Goal: Transaction & Acquisition: Purchase product/service

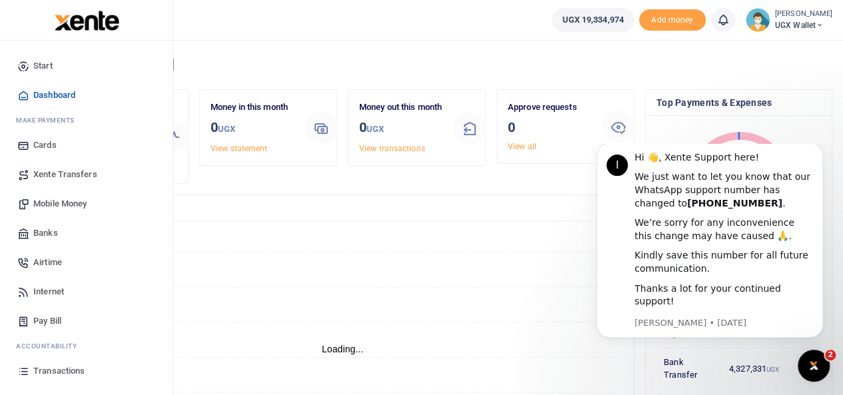
click at [60, 201] on span "Mobile Money" at bounding box center [59, 203] width 53 height 13
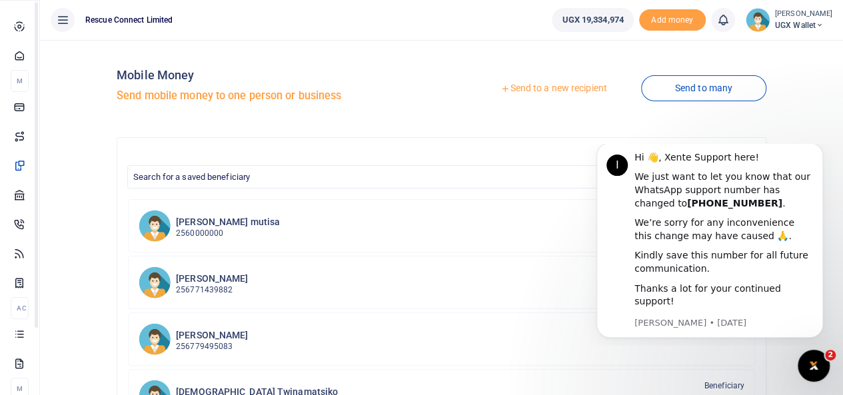
click at [20, 32] on icon at bounding box center [19, 26] width 12 height 12
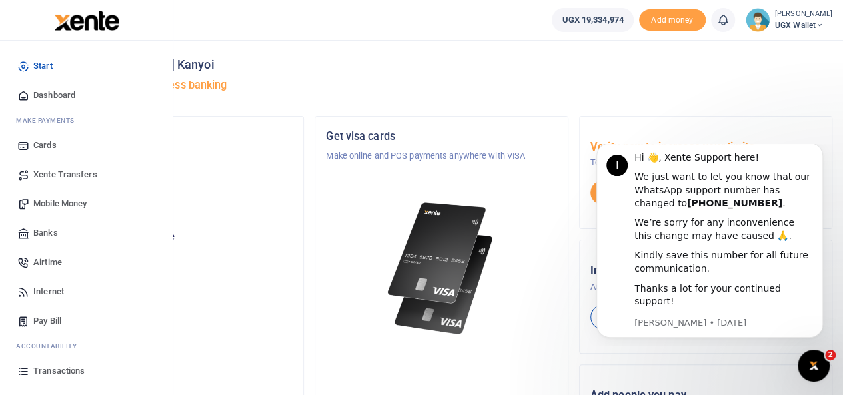
click at [45, 91] on span "Dashboard" at bounding box center [54, 95] width 42 height 13
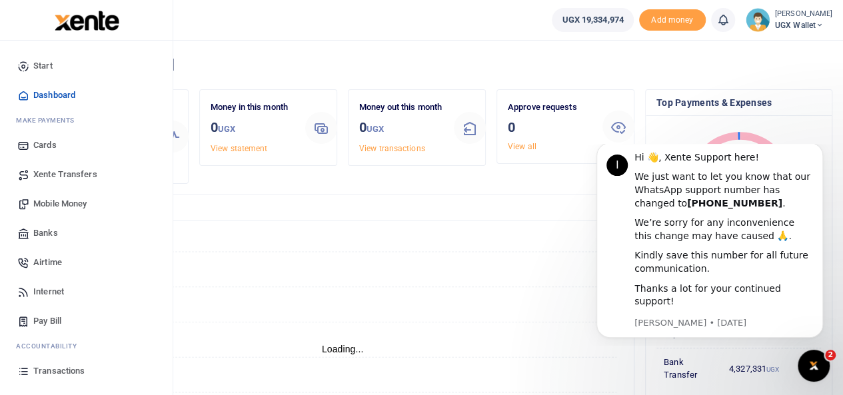
scroll to position [11, 11]
click at [52, 170] on span "Xente Transfers" at bounding box center [65, 174] width 64 height 13
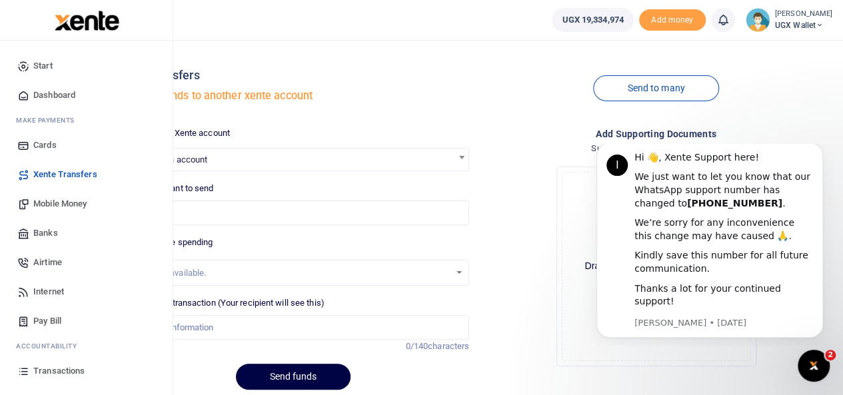
click at [57, 370] on span "Transactions" at bounding box center [58, 371] width 51 height 13
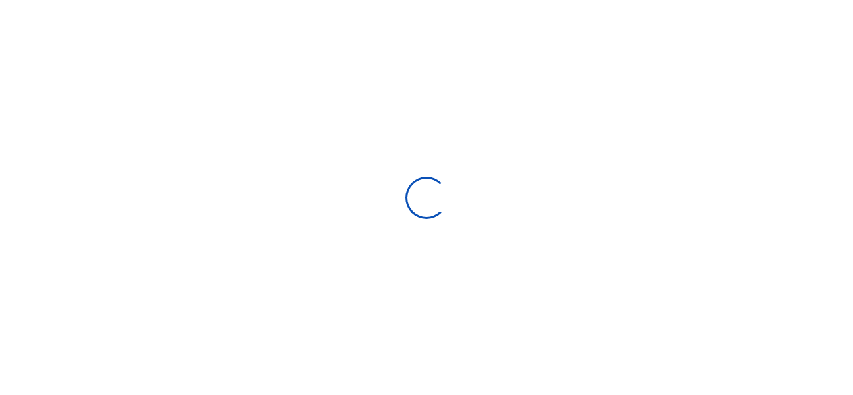
select select
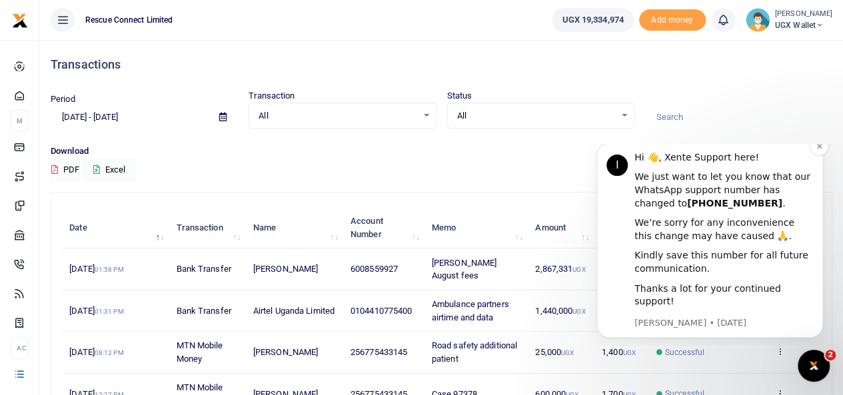
click at [815, 155] on button "Dismiss notification" at bounding box center [818, 146] width 17 height 17
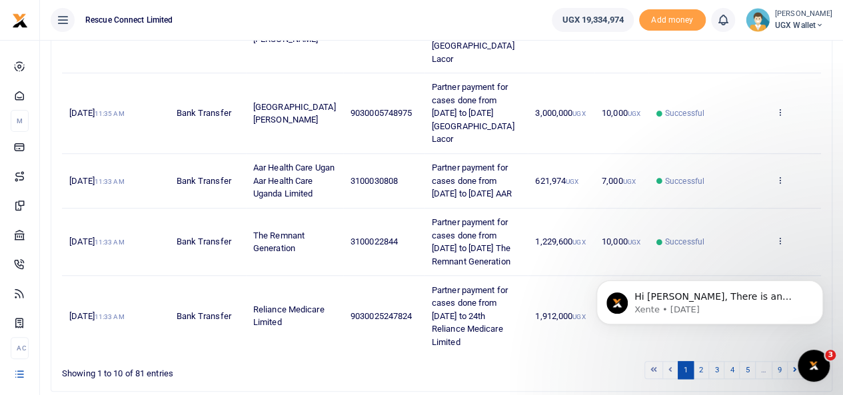
scroll to position [500, 0]
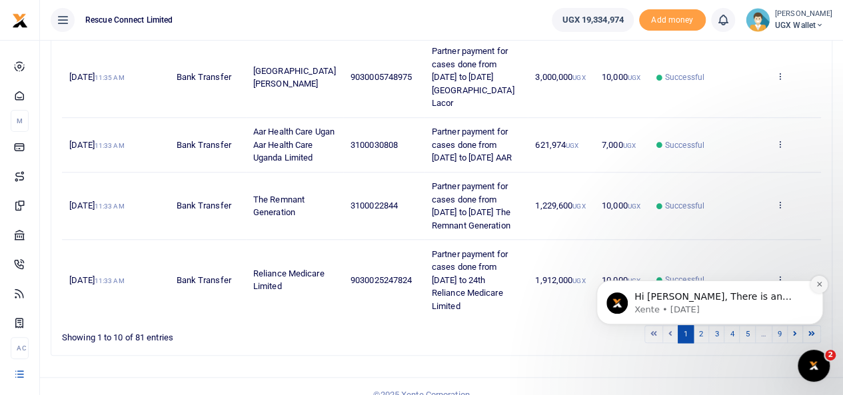
click at [818, 283] on icon "Dismiss notification" at bounding box center [818, 284] width 5 height 5
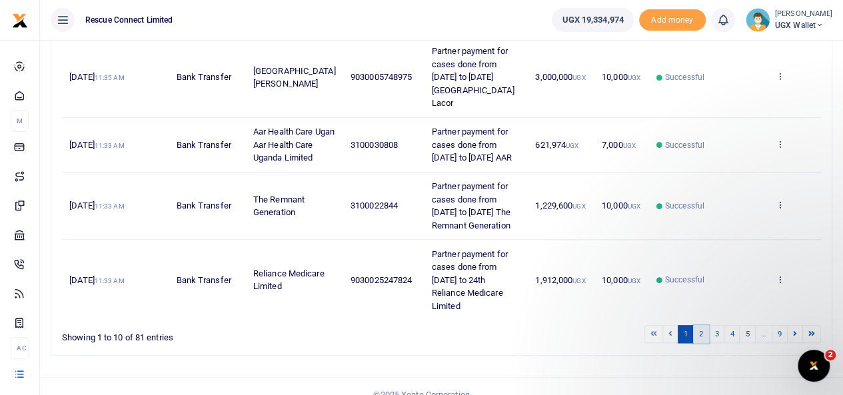
click at [700, 325] on link "2" at bounding box center [701, 334] width 16 height 18
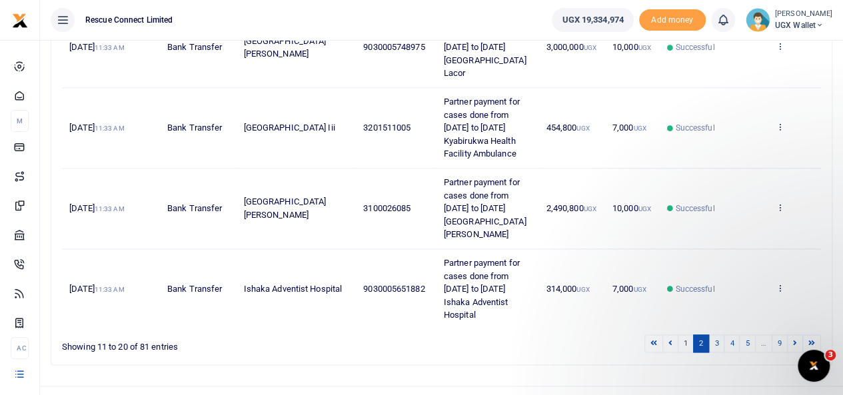
scroll to position [694, 0]
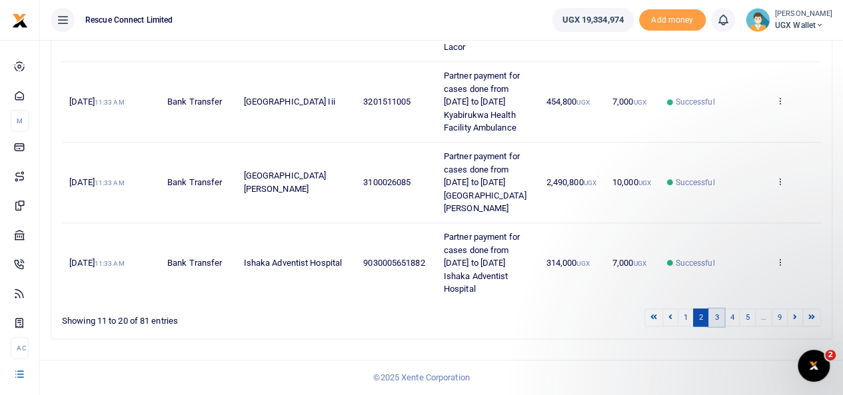
click at [722, 318] on link "3" at bounding box center [716, 318] width 16 height 18
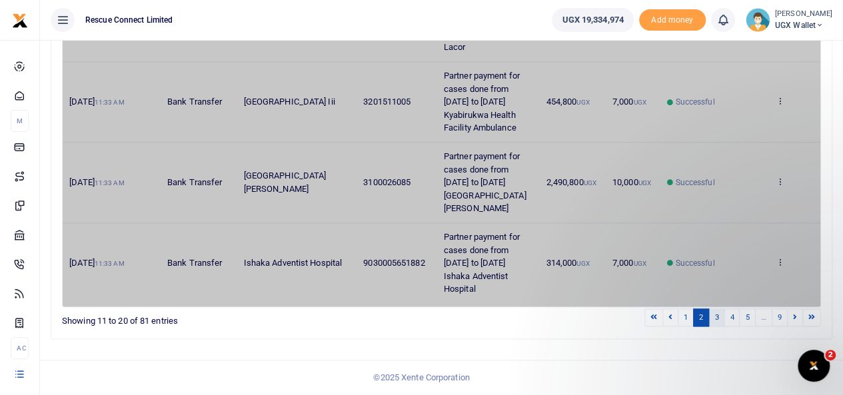
scroll to position [577, 0]
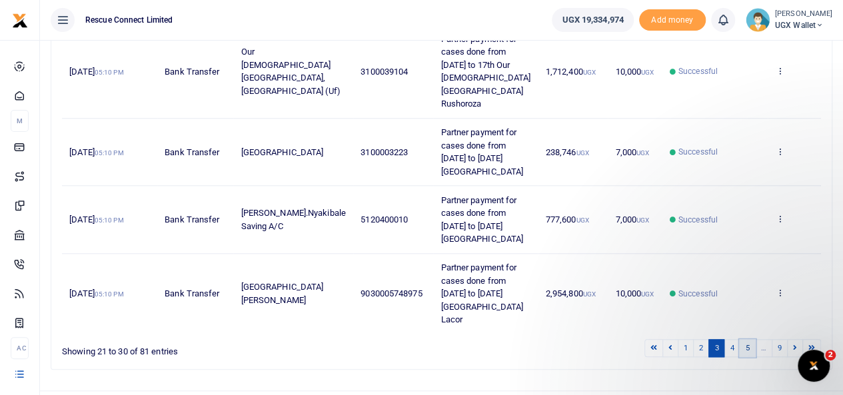
click at [746, 339] on link "5" at bounding box center [747, 348] width 16 height 18
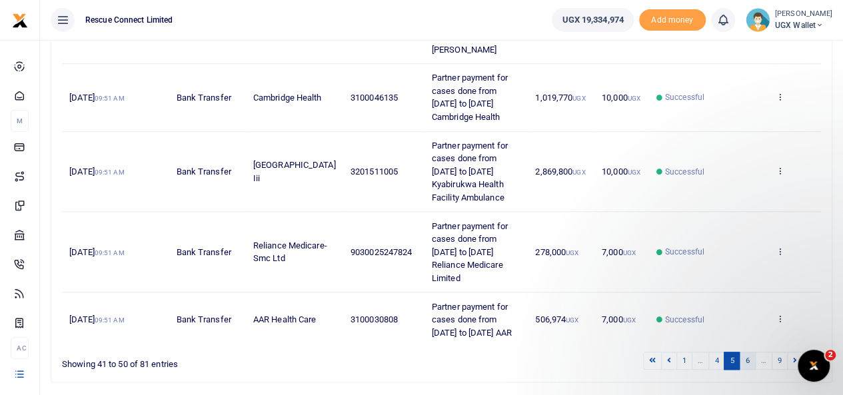
click at [753, 358] on link "6" at bounding box center [747, 361] width 16 height 18
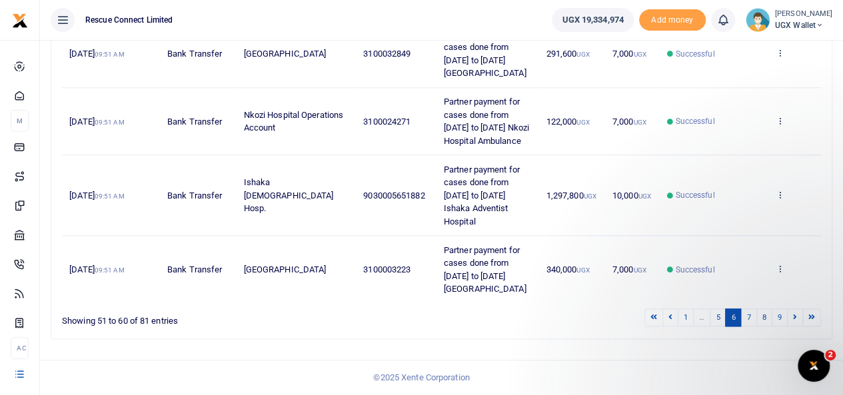
scroll to position [681, 0]
click at [754, 318] on link "7" at bounding box center [748, 318] width 16 height 18
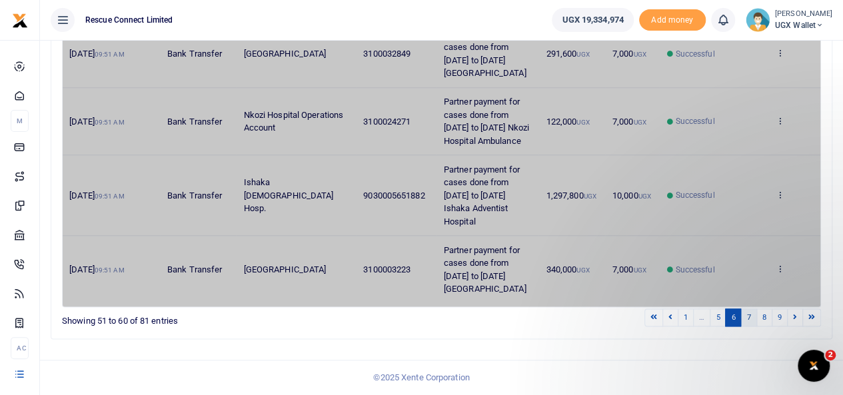
scroll to position [500, 0]
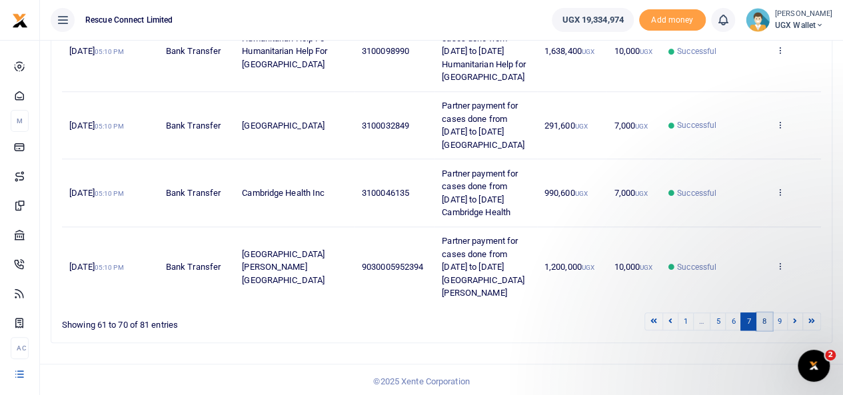
click at [761, 315] on link "8" at bounding box center [764, 322] width 16 height 18
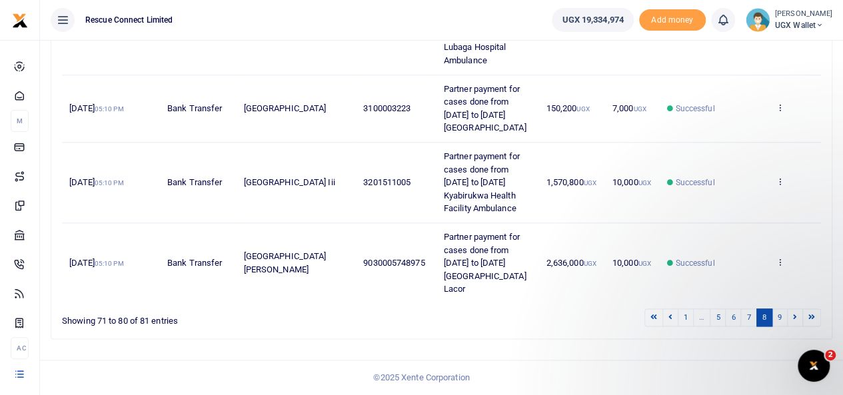
scroll to position [694, 0]
click at [777, 318] on link "9" at bounding box center [780, 318] width 16 height 18
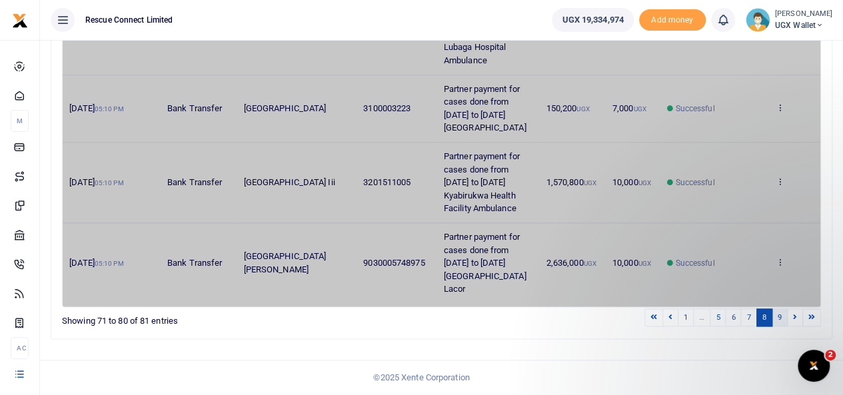
scroll to position [11, 0]
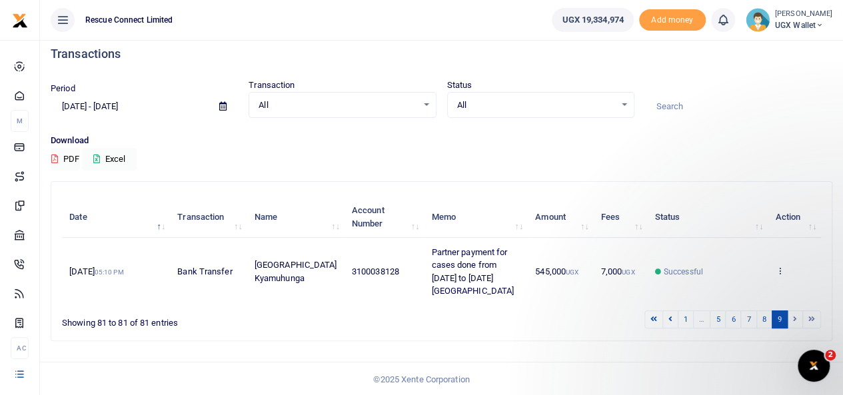
click at [798, 319] on li at bounding box center [795, 320] width 15 height 18
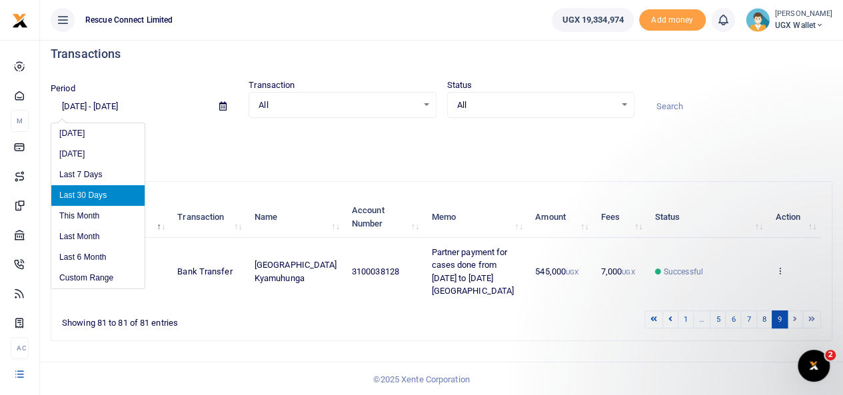
click at [73, 102] on input "08/05/2025 - 09/03/2025" at bounding box center [130, 106] width 158 height 23
click at [87, 277] on li "Custom Range" at bounding box center [97, 278] width 93 height 21
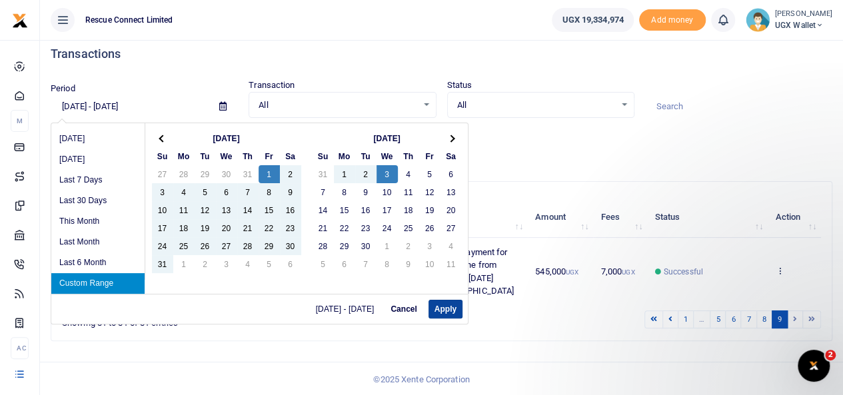
click at [443, 307] on button "Apply" at bounding box center [446, 309] width 34 height 19
type input "08/01/2025 - 09/03/2025"
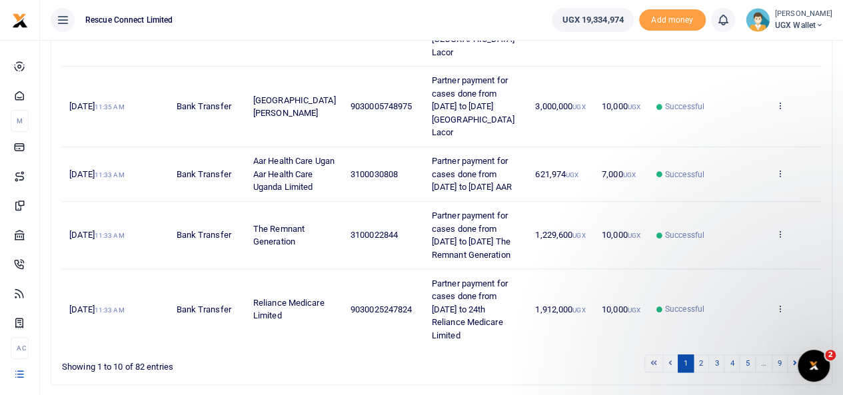
scroll to position [500, 0]
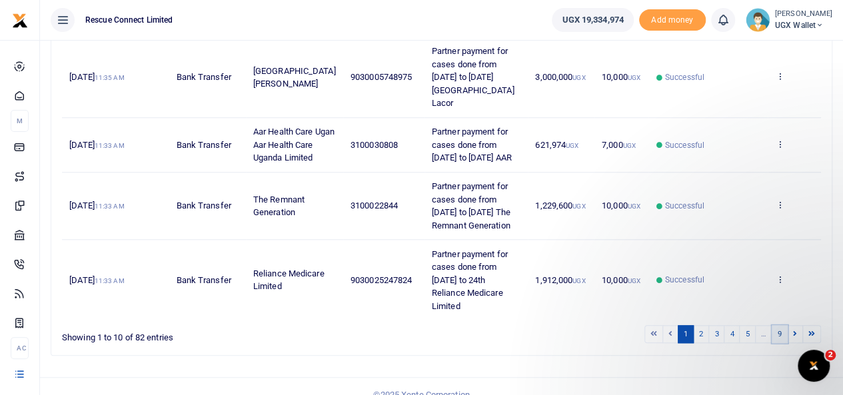
click at [780, 325] on link "9" at bounding box center [780, 334] width 16 height 18
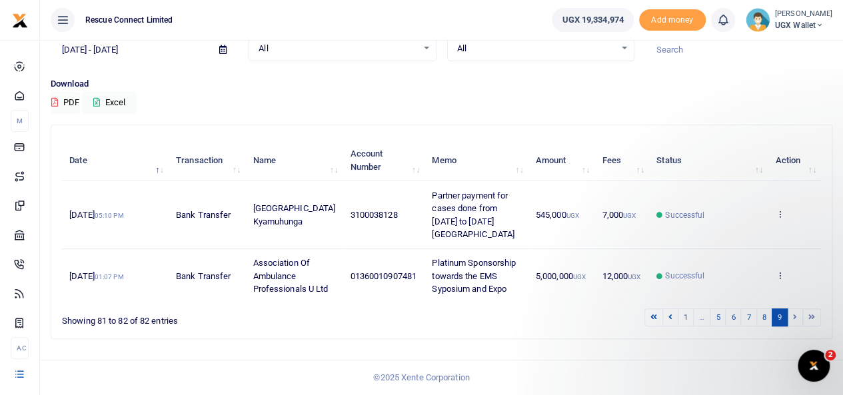
scroll to position [77, 0]
click at [798, 317] on li at bounding box center [795, 318] width 15 height 18
click at [763, 323] on link "8" at bounding box center [764, 318] width 16 height 18
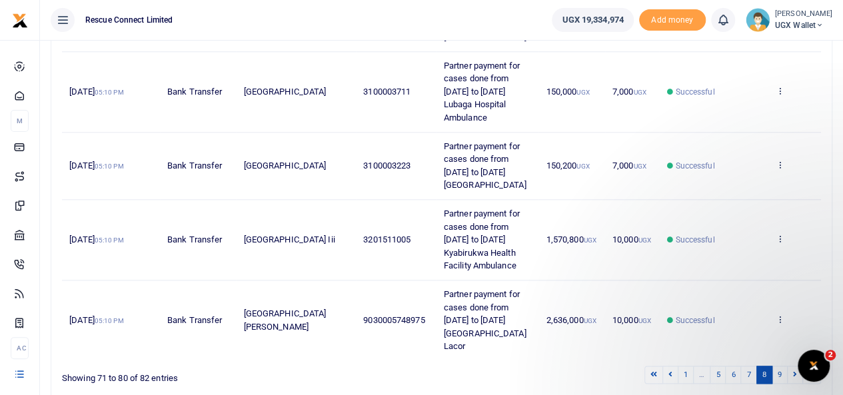
scroll to position [692, 0]
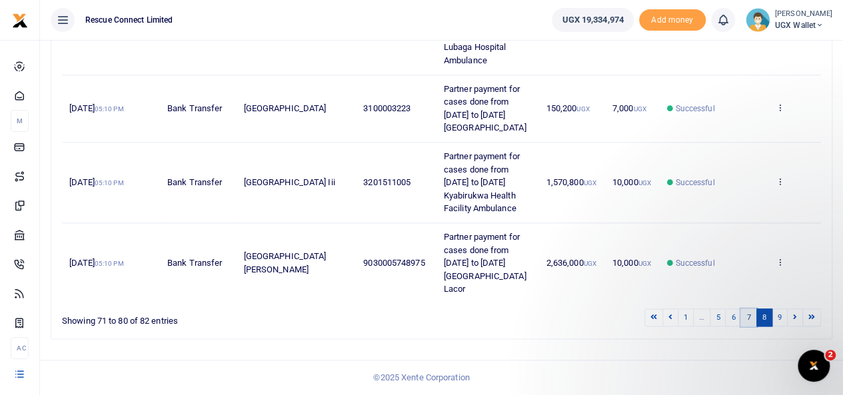
click at [750, 319] on link "7" at bounding box center [748, 318] width 16 height 18
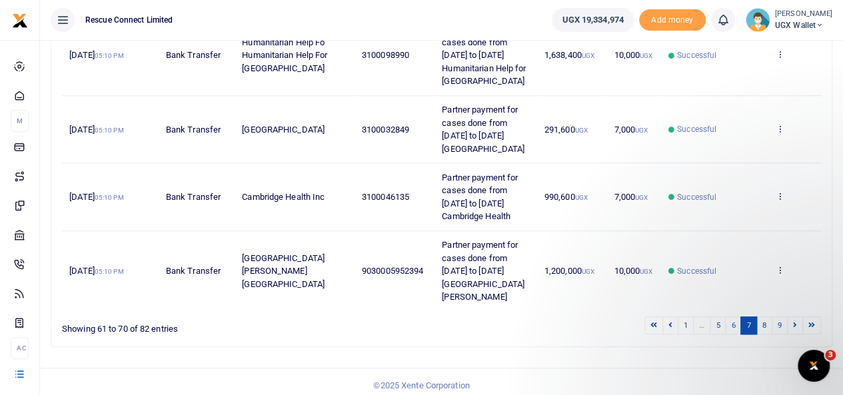
scroll to position [500, 0]
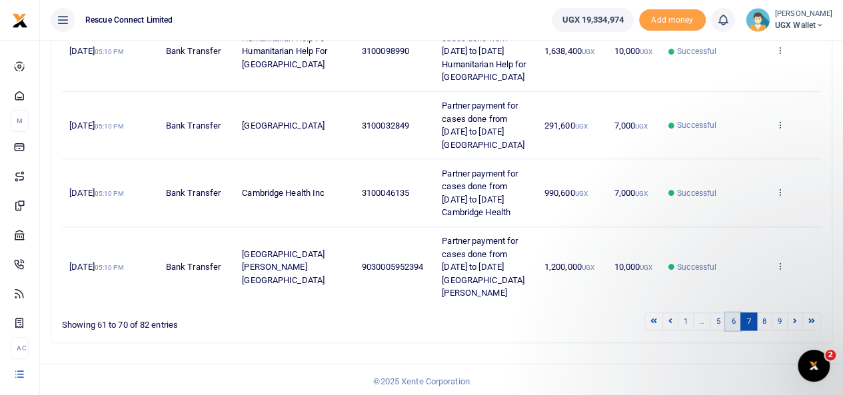
click at [737, 321] on link "6" at bounding box center [733, 322] width 16 height 18
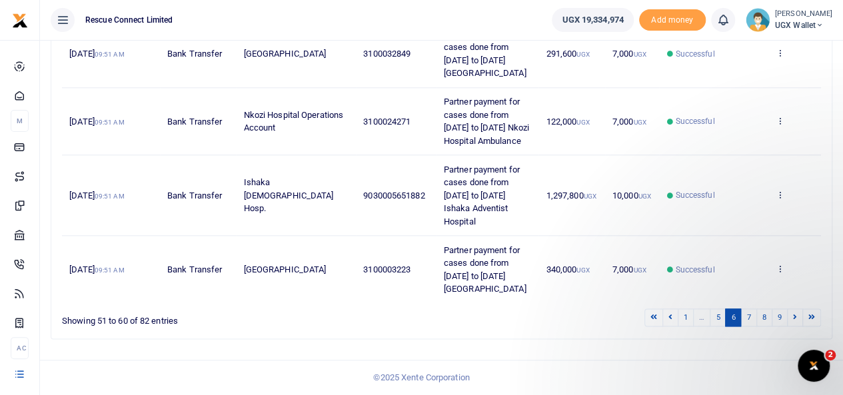
scroll to position [681, 0]
click at [717, 315] on link "5" at bounding box center [718, 318] width 16 height 18
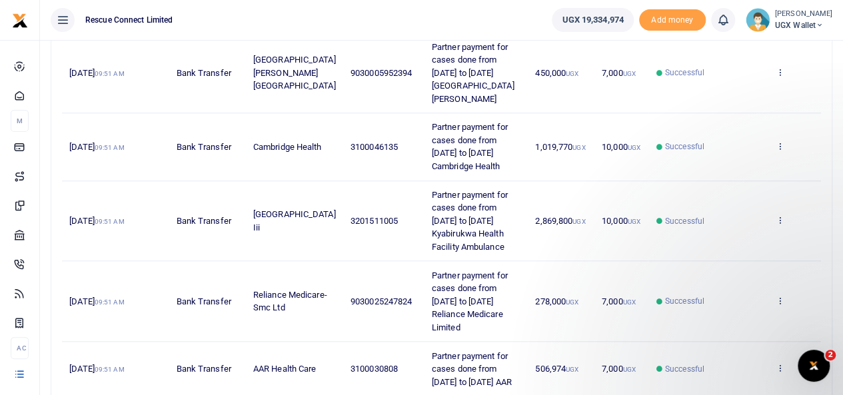
scroll to position [616, 0]
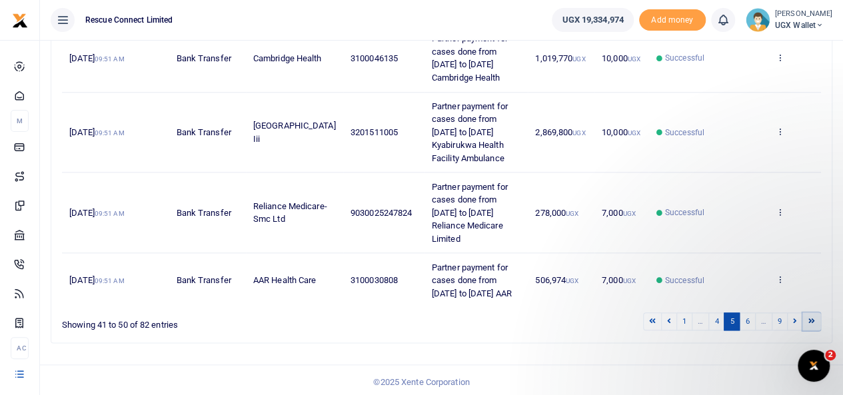
click at [812, 323] on link at bounding box center [811, 322] width 19 height 18
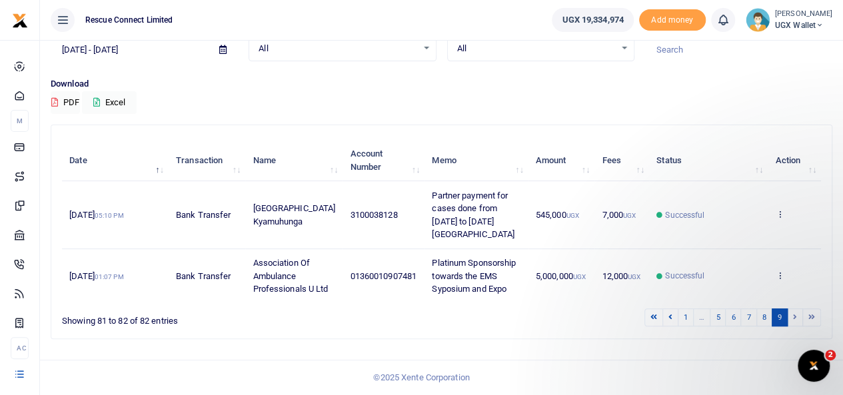
scroll to position [0, 0]
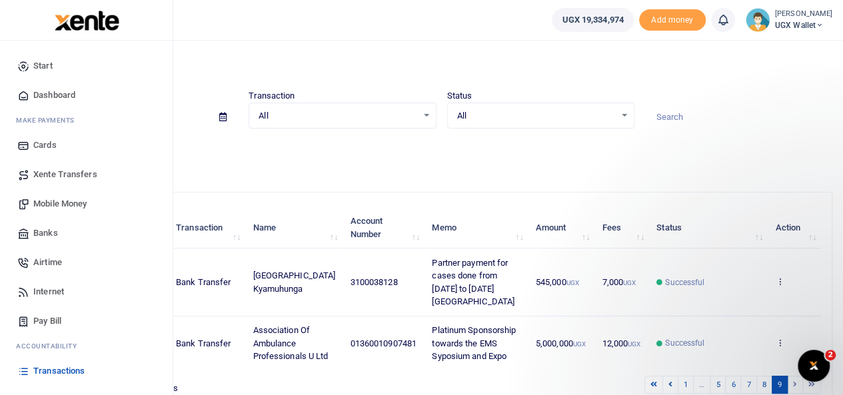
click at [56, 261] on span "Airtime" at bounding box center [47, 262] width 29 height 13
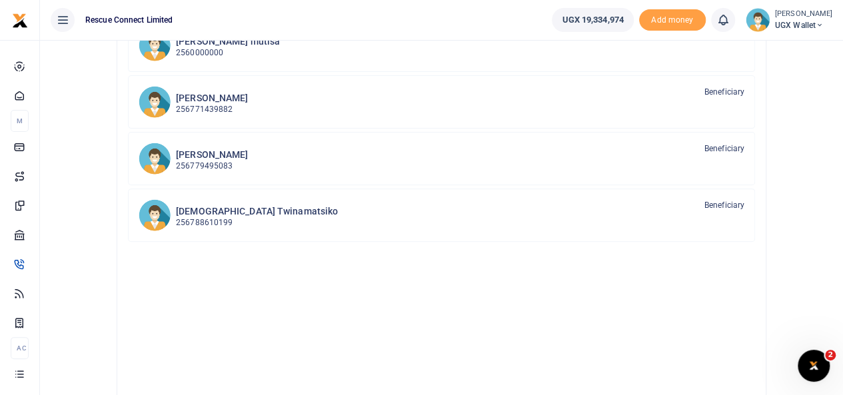
scroll to position [209, 0]
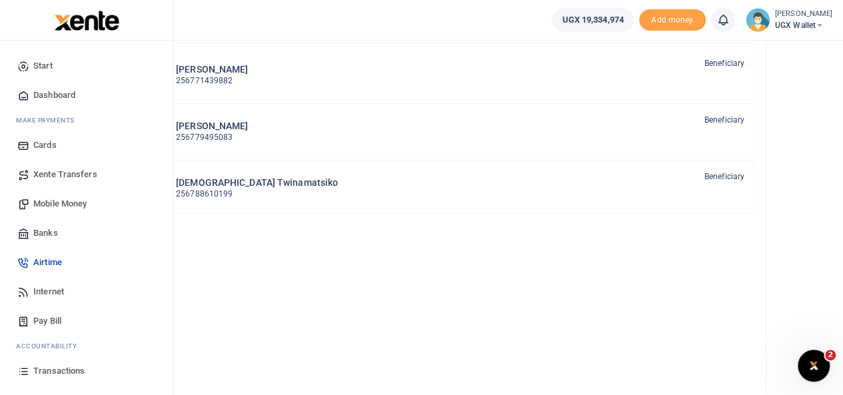
click at [57, 292] on span "Internet" at bounding box center [48, 291] width 31 height 13
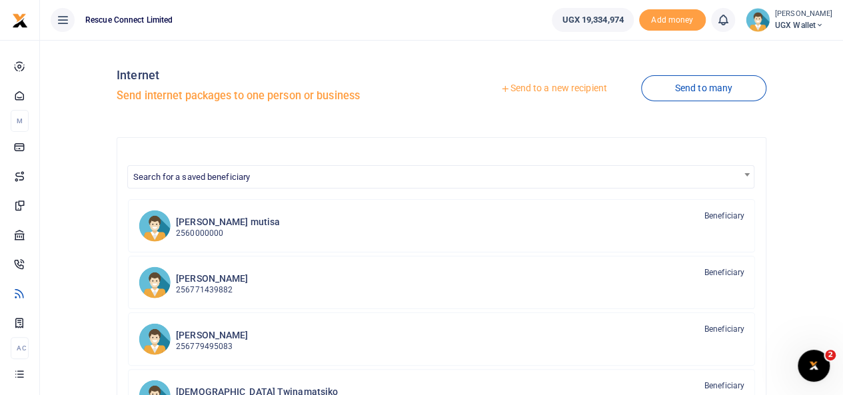
click at [169, 95] on h5 "Send internet packages to one person or business" at bounding box center [276, 95] width 319 height 13
drag, startPoint x: 171, startPoint y: 64, endPoint x: 43, endPoint y: 203, distance: 189.6
click at [111, 202] on body "Start Dashboard M ake Payments Cards Xente Transfers Mobile Money Banks Airtime…" at bounding box center [421, 348] width 843 height 696
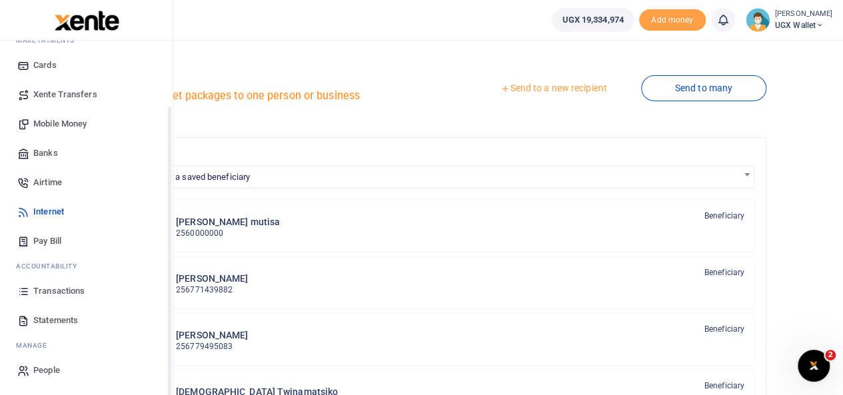
scroll to position [80, 0]
click at [54, 290] on span "Transactions" at bounding box center [58, 291] width 51 height 13
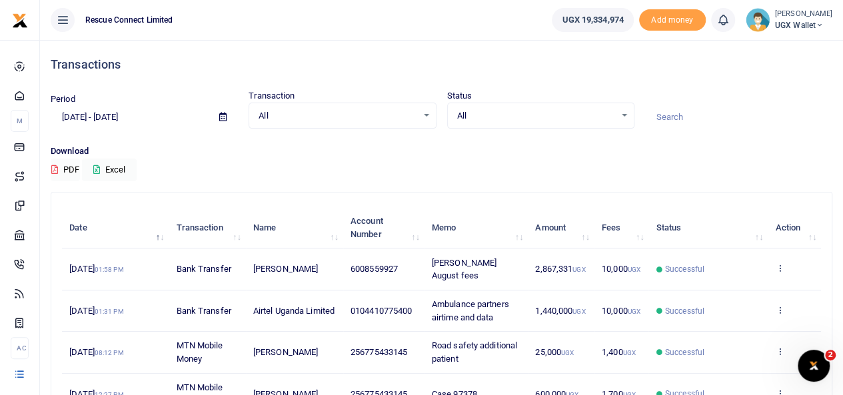
click at [663, 115] on input at bounding box center [738, 117] width 187 height 23
paste input "+256745138845."
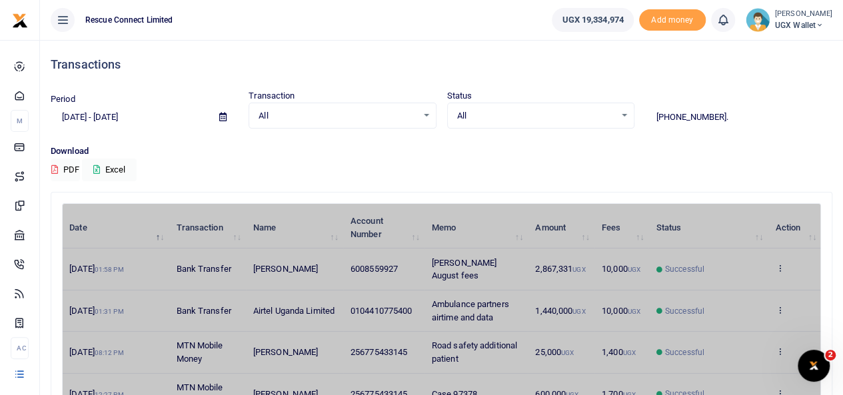
click at [663, 115] on input "+256745138845." at bounding box center [738, 117] width 187 height 23
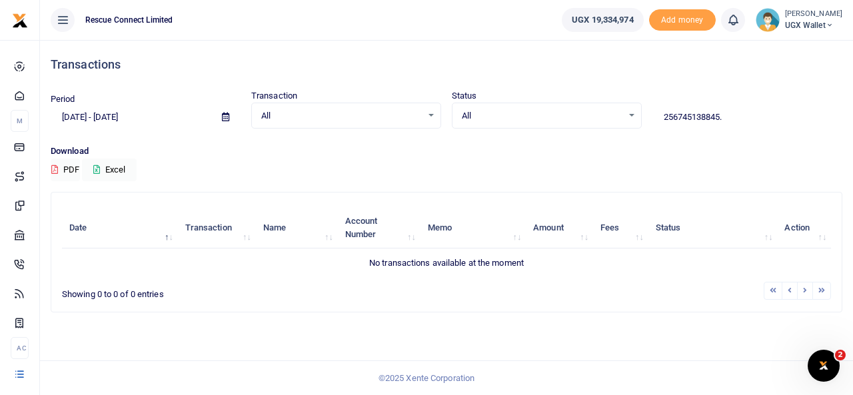
click at [728, 119] on input "256745138845." at bounding box center [747, 117] width 190 height 23
type input "256745138845"
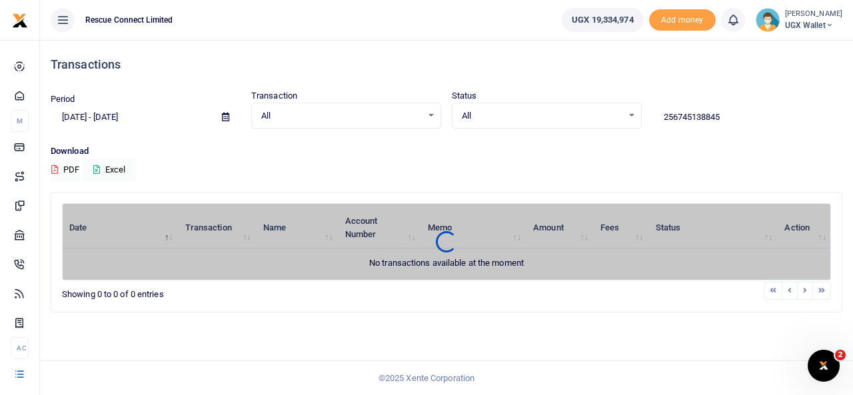
click at [225, 118] on icon at bounding box center [225, 117] width 7 height 9
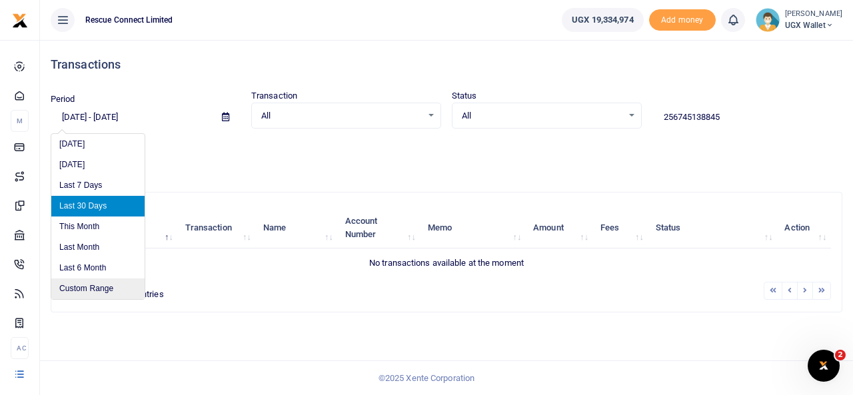
click at [114, 287] on li "Custom Range" at bounding box center [97, 289] width 93 height 21
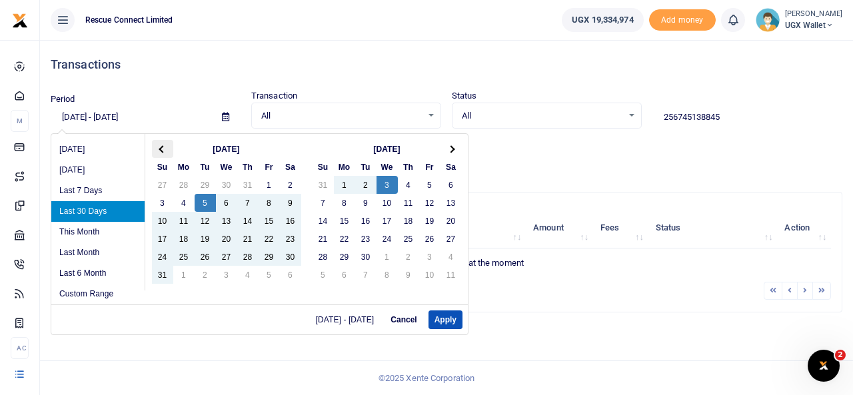
click at [167, 154] on th at bounding box center [162, 149] width 21 height 18
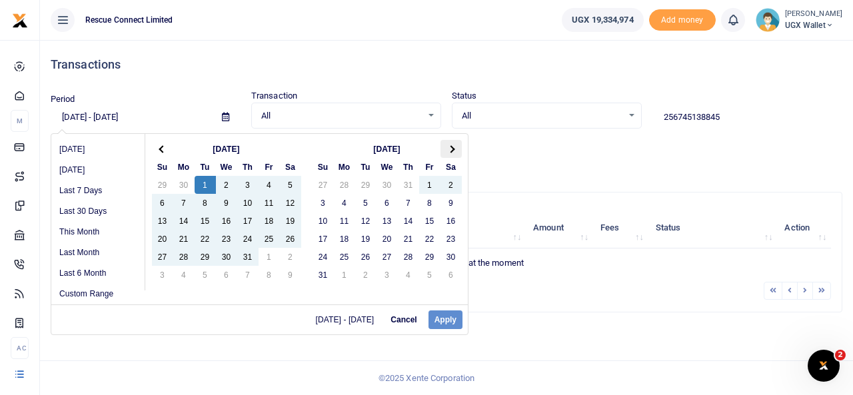
click at [455, 155] on th at bounding box center [451, 149] width 21 height 18
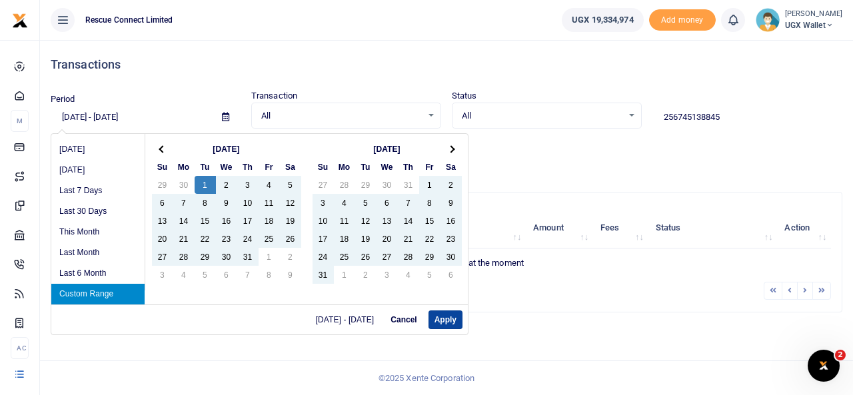
click at [445, 318] on button "Apply" at bounding box center [446, 320] width 34 height 19
type input "07/01/2025 - 09/03/2025"
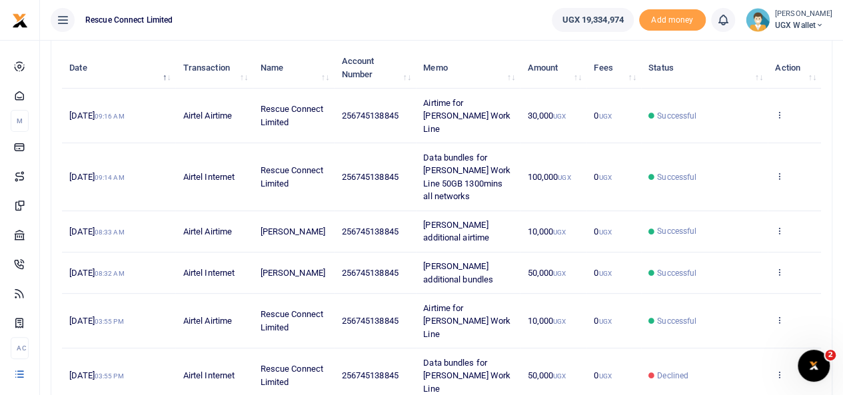
scroll to position [101, 0]
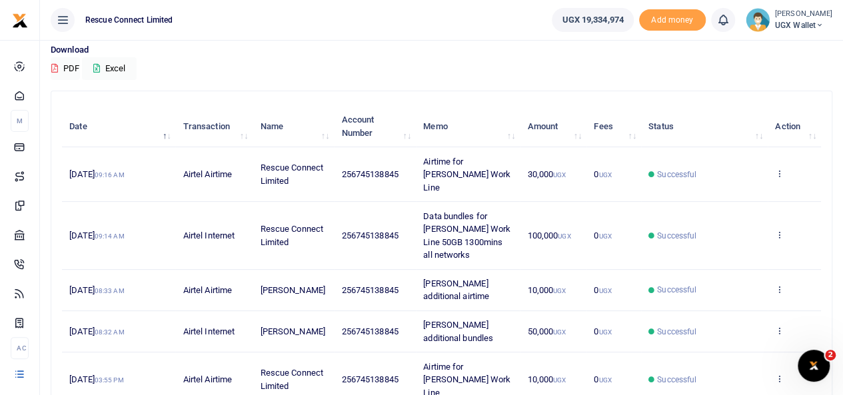
click at [742, 66] on div "Download PDF Excel" at bounding box center [442, 61] width 782 height 37
drag, startPoint x: 398, startPoint y: 170, endPoint x: 344, endPoint y: 169, distance: 54.0
click at [344, 169] on span "256745138845" at bounding box center [369, 174] width 57 height 10
drag, startPoint x: 359, startPoint y: 166, endPoint x: 398, endPoint y: 166, distance: 39.3
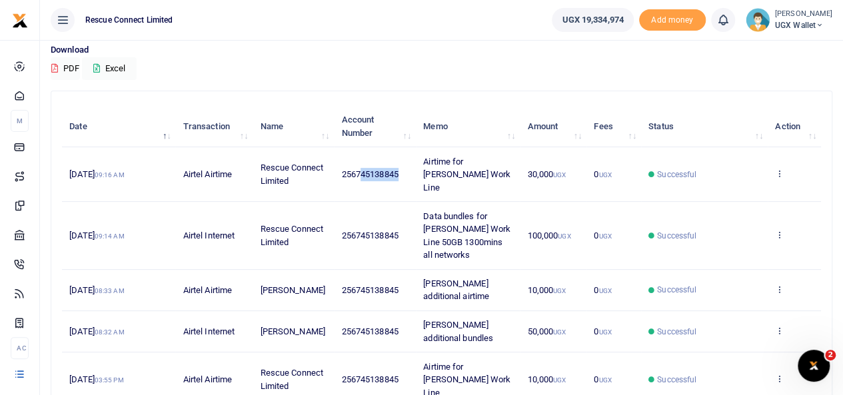
click at [398, 169] on span "256745138845" at bounding box center [369, 174] width 57 height 10
drag, startPoint x: 358, startPoint y: 168, endPoint x: 399, endPoint y: 168, distance: 41.3
click at [398, 169] on span "256745138845" at bounding box center [369, 174] width 57 height 10
copy span "745138845"
click at [780, 169] on icon at bounding box center [779, 173] width 9 height 9
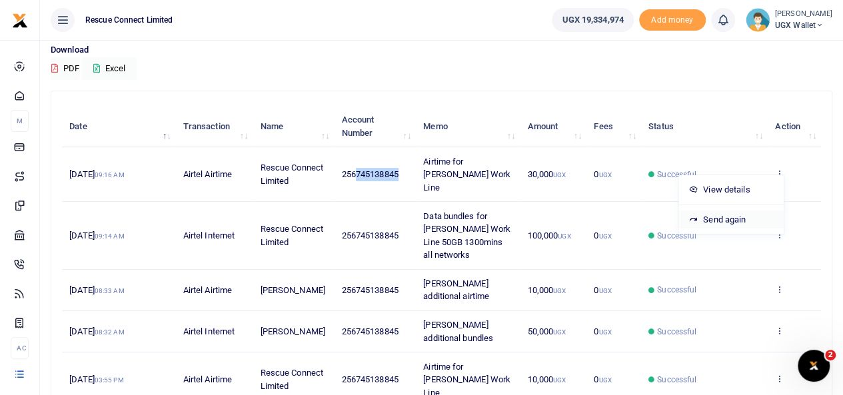
click at [726, 214] on link "Send again" at bounding box center [730, 220] width 105 height 19
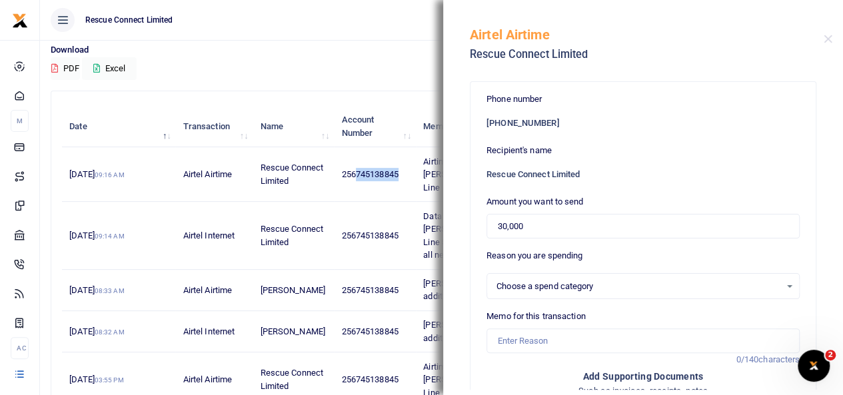
select select
click at [557, 331] on input "Memo for this transaction" at bounding box center [643, 341] width 313 height 25
click at [525, 277] on div "No options available." at bounding box center [643, 286] width 313 height 27
click at [545, 287] on div "No options available." at bounding box center [639, 286] width 284 height 13
click at [829, 39] on button "Close" at bounding box center [828, 39] width 9 height 9
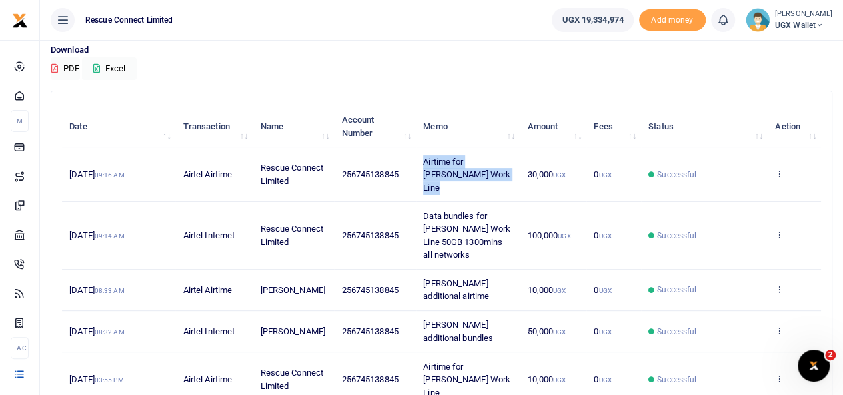
drag, startPoint x: 503, startPoint y: 173, endPoint x: 423, endPoint y: 159, distance: 81.1
click at [423, 159] on td "Airtime for Isaac Mundeyi Work Line" at bounding box center [468, 174] width 104 height 55
copy span "Airtime for Isaac Mundeyi Work Line"
click at [780, 169] on icon at bounding box center [779, 173] width 9 height 9
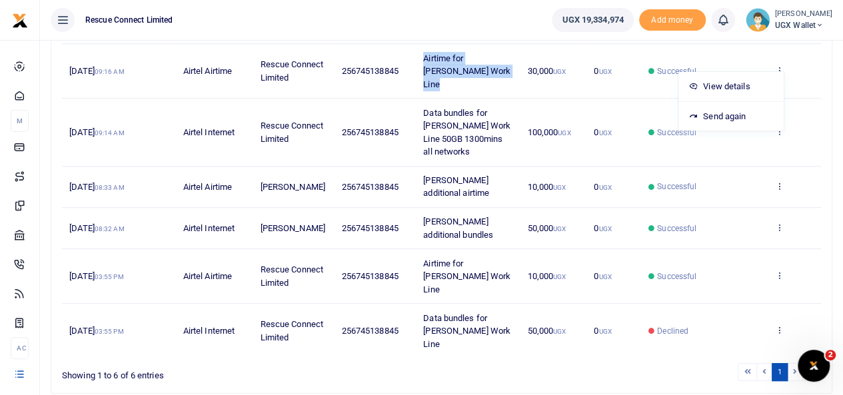
scroll to position [209, 0]
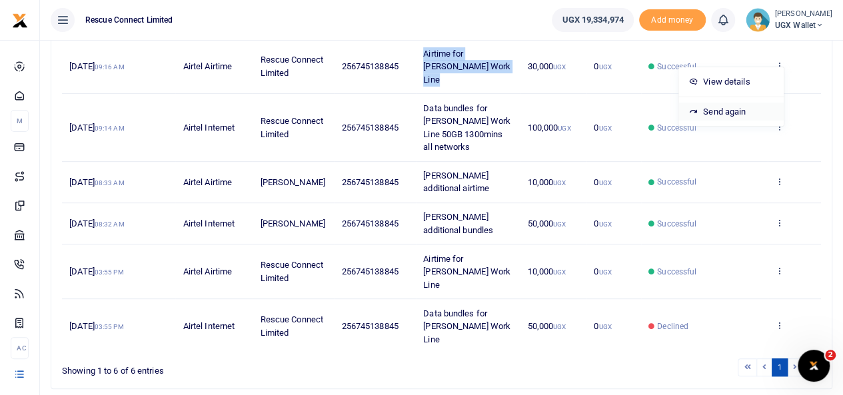
click at [742, 107] on link "Send again" at bounding box center [730, 112] width 105 height 19
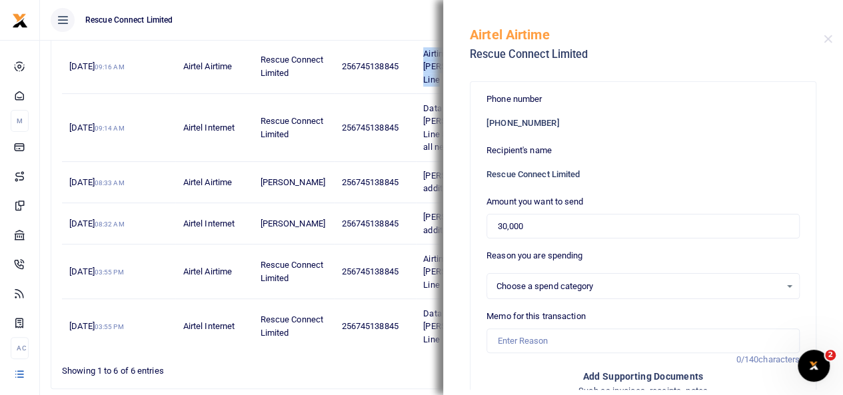
select select
click at [519, 343] on input "Memo for this transaction" at bounding box center [643, 341] width 313 height 25
paste input "Airtime for [PERSON_NAME] Work Line"
type input "Airtime for [PERSON_NAME] Work Line"
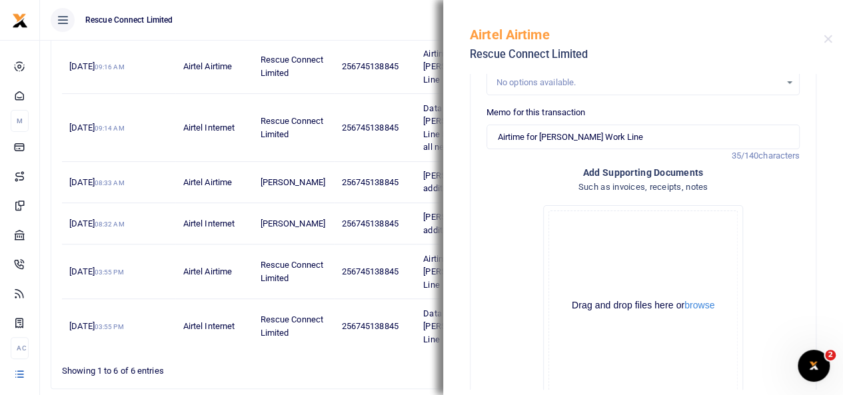
scroll to position [292, 0]
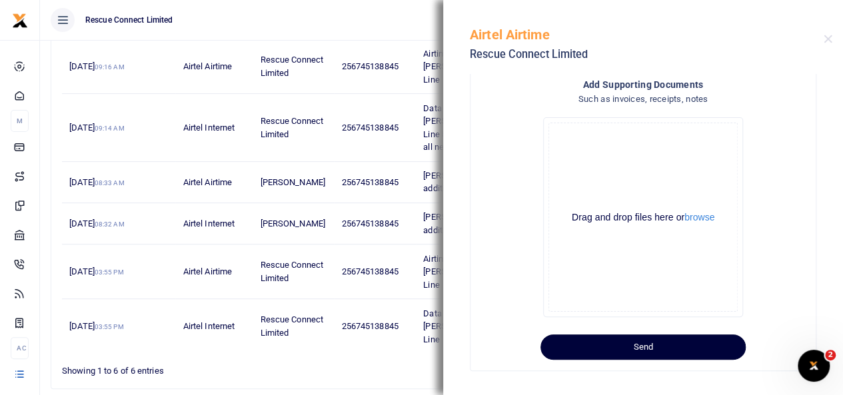
click at [668, 350] on button "Send" at bounding box center [643, 347] width 205 height 25
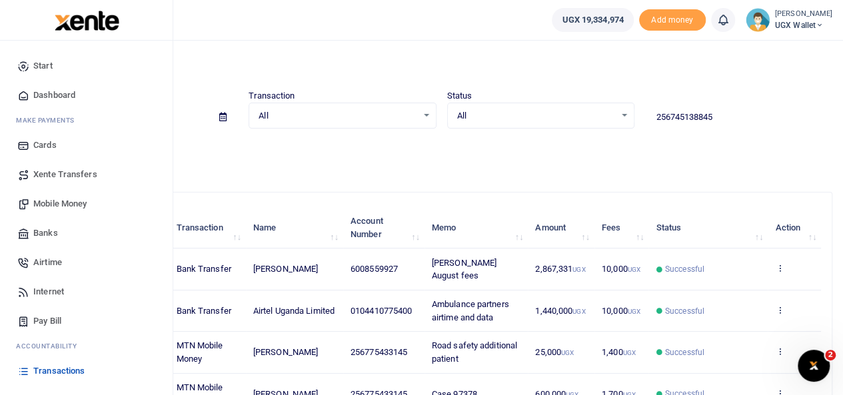
click at [45, 262] on span "Airtime" at bounding box center [47, 262] width 29 height 13
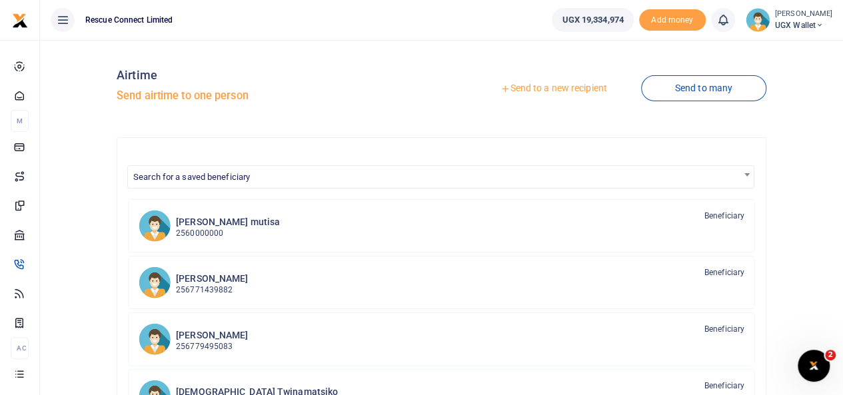
click at [133, 96] on h5 "Send airtime to one person" at bounding box center [276, 95] width 319 height 13
click at [536, 91] on link "Send to a new recipient" at bounding box center [554, 89] width 174 height 24
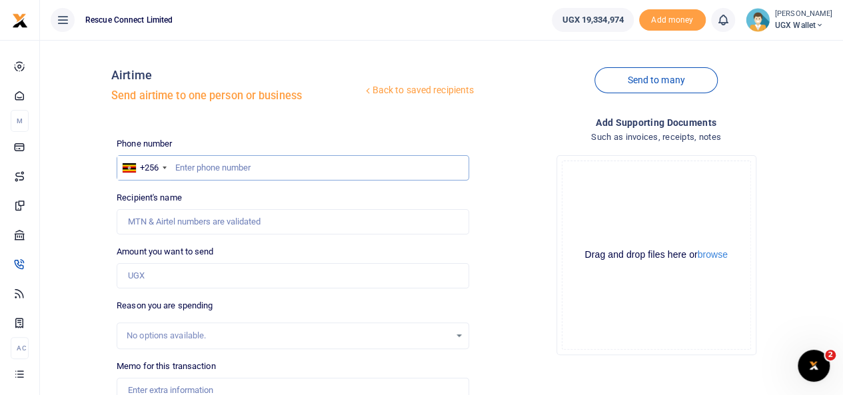
click at [248, 173] on input "text" at bounding box center [293, 167] width 353 height 25
paste input "745138845"
type input "745138845"
click at [179, 277] on input "Amount you want to send" at bounding box center [293, 275] width 353 height 25
type input "30,000"
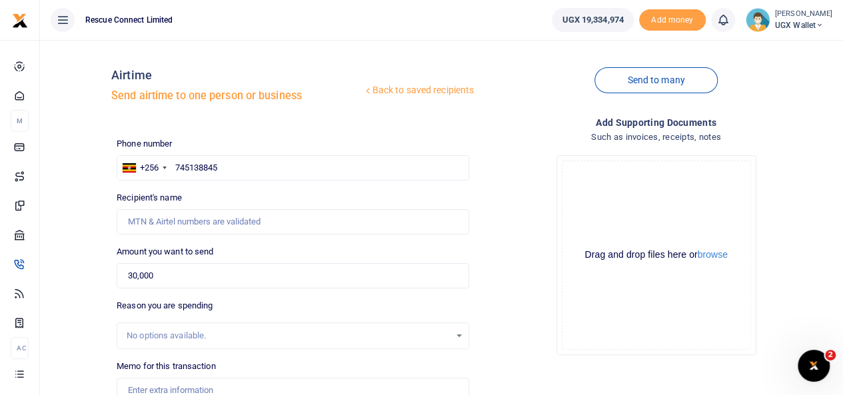
click at [178, 333] on div "No options available." at bounding box center [288, 335] width 323 height 13
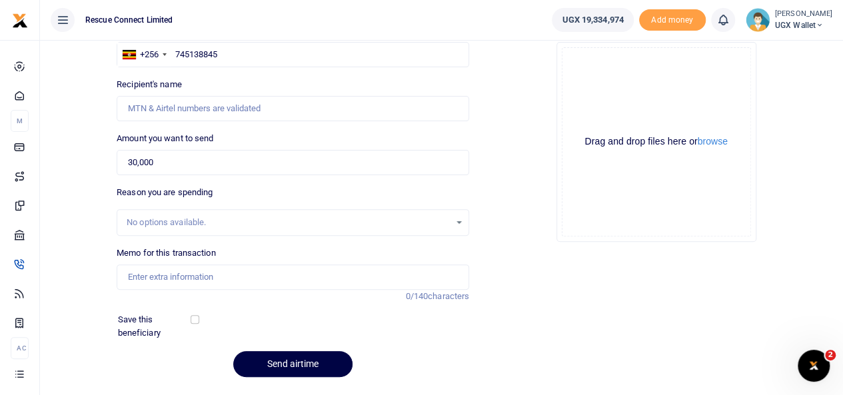
scroll to position [116, 0]
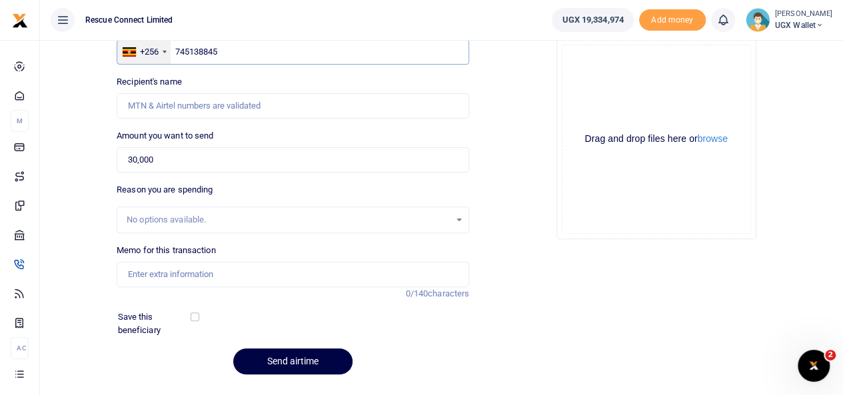
drag, startPoint x: 225, startPoint y: 49, endPoint x: 159, endPoint y: 53, distance: 65.4
click at [159, 53] on div "+256 [GEOGRAPHIC_DATA] [PHONE_NUMBER]" at bounding box center [293, 51] width 353 height 25
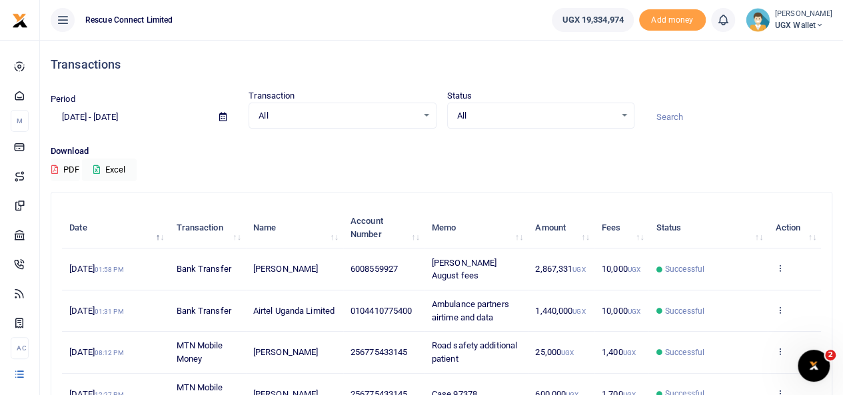
click at [682, 111] on input at bounding box center [738, 117] width 187 height 23
paste input "745138845"
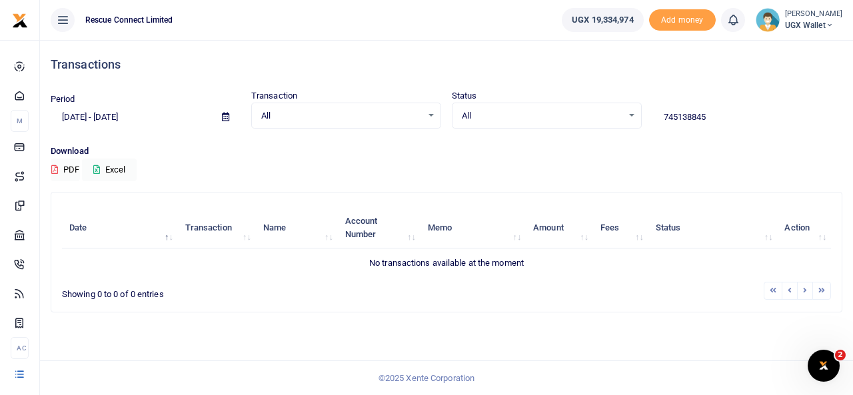
type input "745138845"
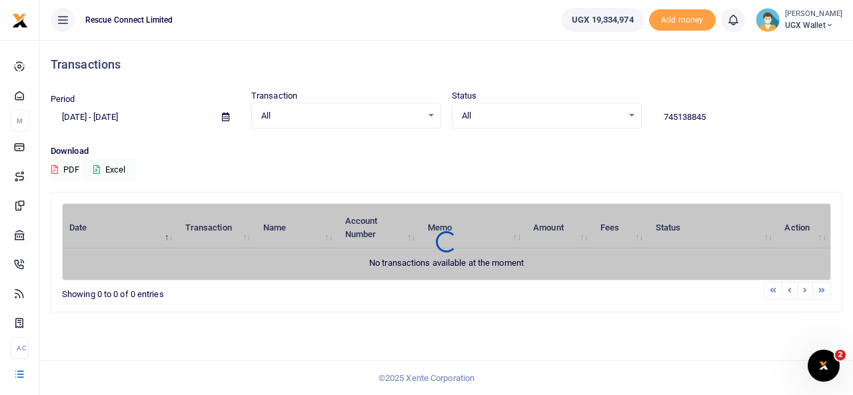
click at [225, 119] on icon at bounding box center [225, 117] width 7 height 9
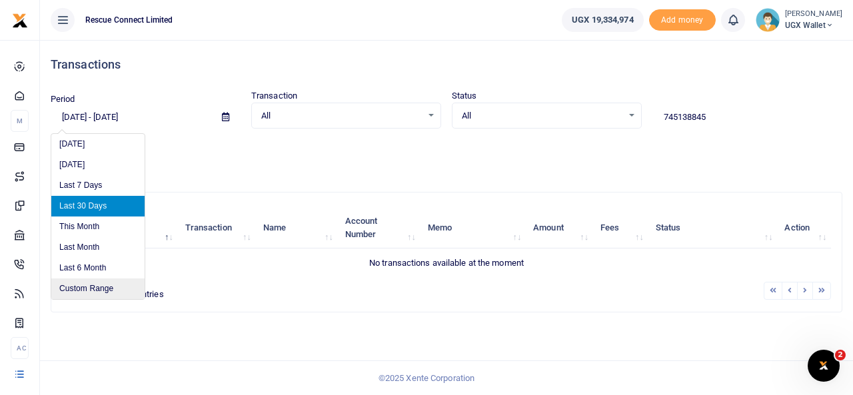
click at [121, 283] on li "Custom Range" at bounding box center [97, 289] width 93 height 21
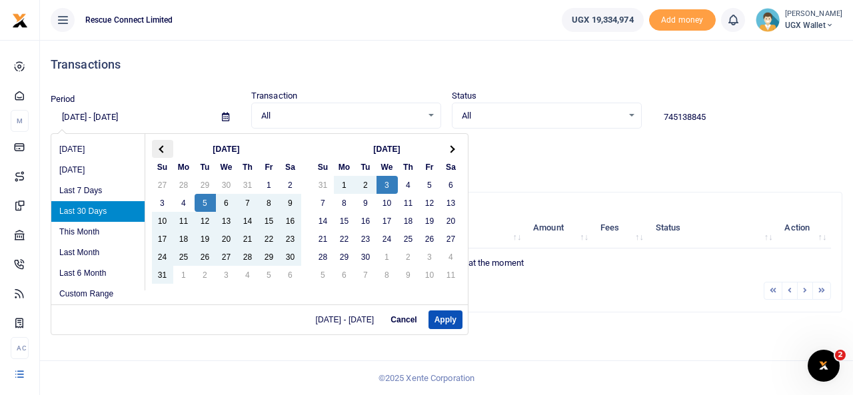
click at [163, 149] on span at bounding box center [162, 148] width 7 height 7
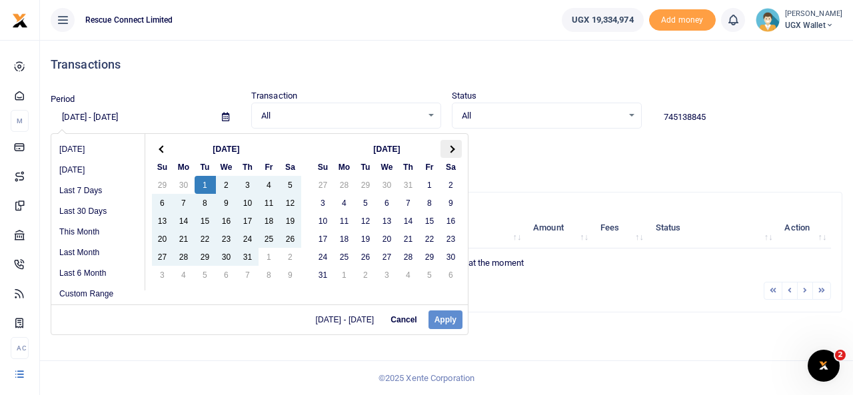
click at [452, 150] on span at bounding box center [450, 148] width 7 height 7
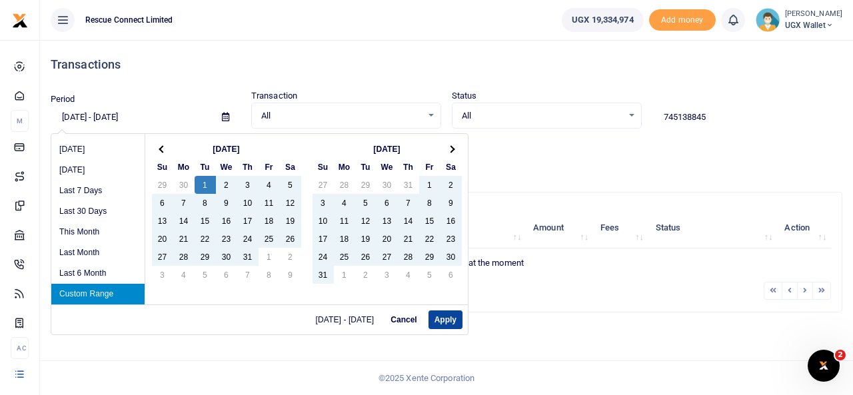
click at [441, 311] on button "Apply" at bounding box center [446, 320] width 34 height 19
type input "[DATE] - [DATE]"
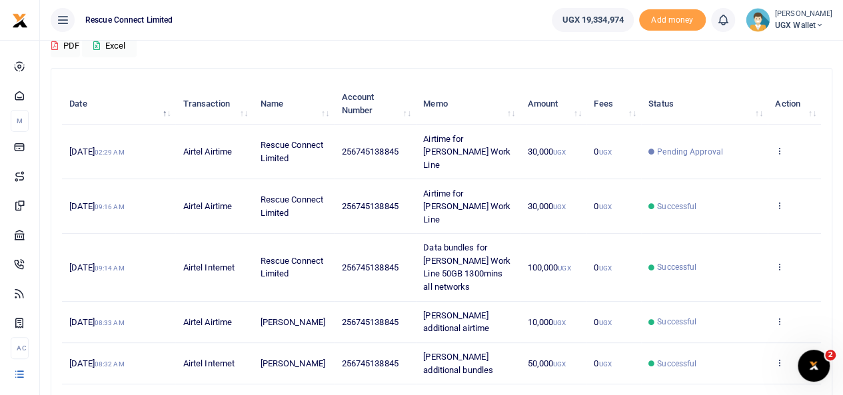
scroll to position [127, 0]
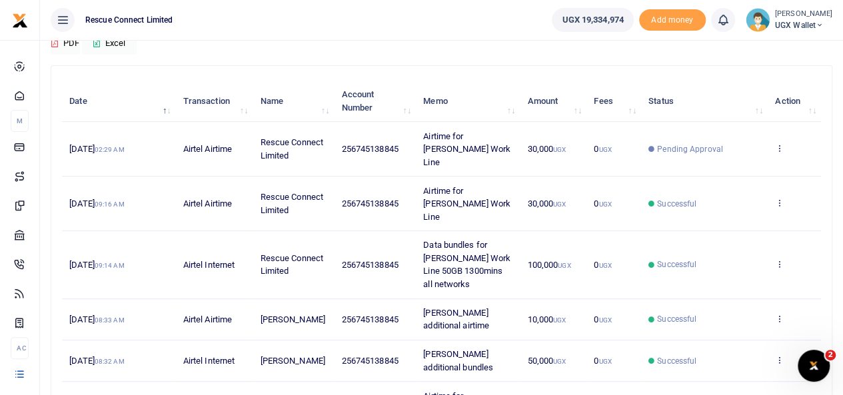
click at [784, 259] on icon at bounding box center [779, 263] width 9 height 9
click at [724, 286] on link "Send again" at bounding box center [730, 290] width 105 height 19
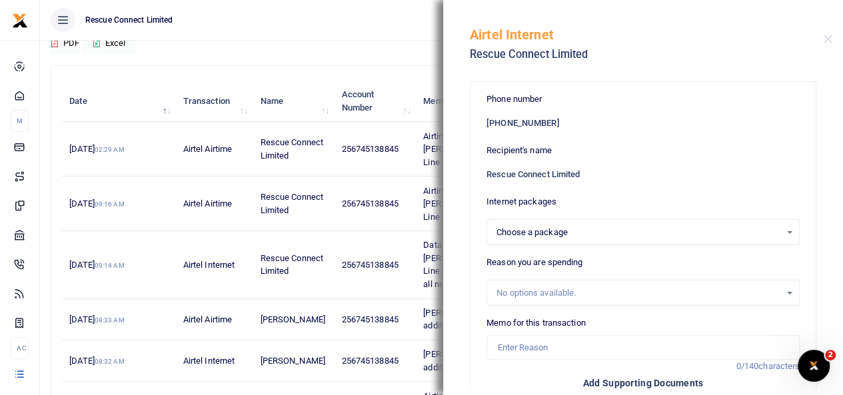
select select "bOgthpMmaC1ZLyOYxyMBhyAGo3oYKt9cGxlMHNFThRQ="
click at [821, 43] on div "Airtel Internet Rescue Connect Limited" at bounding box center [647, 39] width 354 height 57
click at [824, 39] on button "Close" at bounding box center [828, 39] width 9 height 9
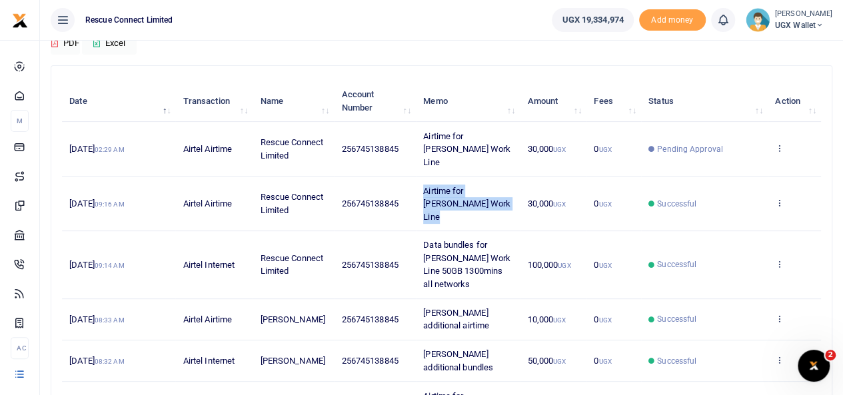
drag, startPoint x: 507, startPoint y: 192, endPoint x: 421, endPoint y: 177, distance: 87.2
click at [421, 177] on td "Airtime for [PERSON_NAME] Work Line" at bounding box center [468, 204] width 104 height 55
click at [460, 251] on td "Data bundles for Isaac Mundeyi Work Line 50GB 1300mins all networks" at bounding box center [468, 264] width 104 height 67
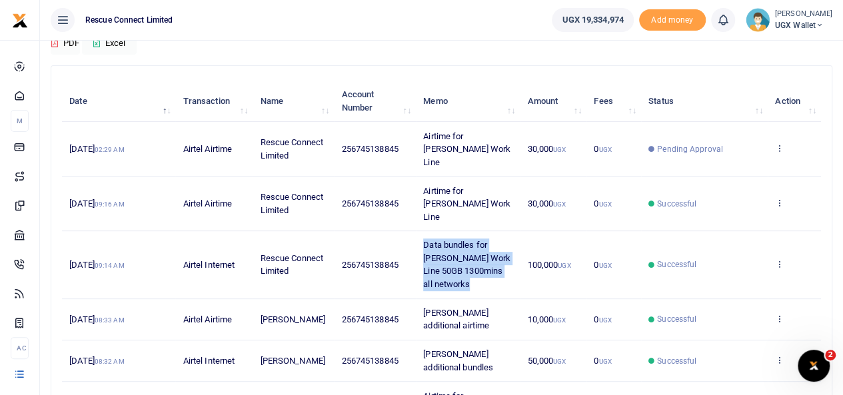
drag, startPoint x: 463, startPoint y: 257, endPoint x: 421, endPoint y: 220, distance: 55.7
click at [421, 231] on td "Data bundles for Isaac Mundeyi Work Line 50GB 1300mins all networks" at bounding box center [468, 264] width 104 height 67
copy span "Data bundles for Isaac Mundeyi Work Line 50GB 1300mins all networks"
click at [778, 259] on icon at bounding box center [779, 263] width 9 height 9
click at [728, 289] on link "Send again" at bounding box center [730, 290] width 105 height 19
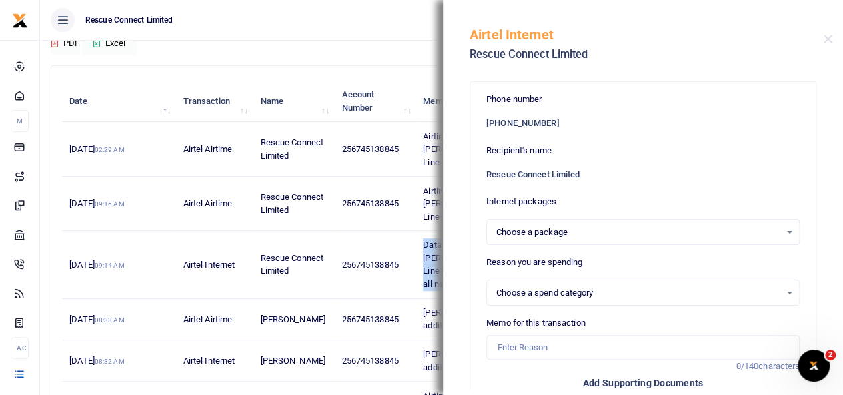
select select
select select "bOgthpMmaC1ZLyOYxyMBhyAGo3oYKt9cGxlMHNFThRQ="
click at [541, 339] on input "Memo for this transaction" at bounding box center [643, 347] width 313 height 25
paste input "Data bundles for Isaac Mundeyi Work Line 50GB 1300mins all networks"
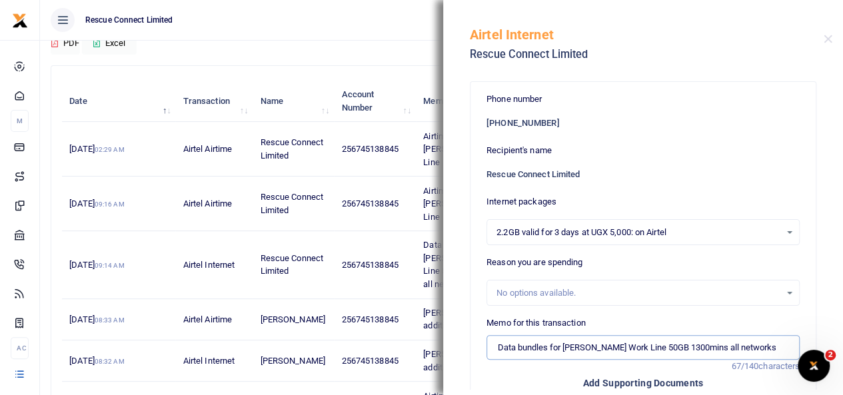
type input "Data bundles for Isaac Mundeyi Work Line 50GB 1300mins all networks"
click at [784, 231] on div "2.2GB valid for 3 days at UGX 5,000: on Airtel Select an option..." at bounding box center [643, 232] width 312 height 15
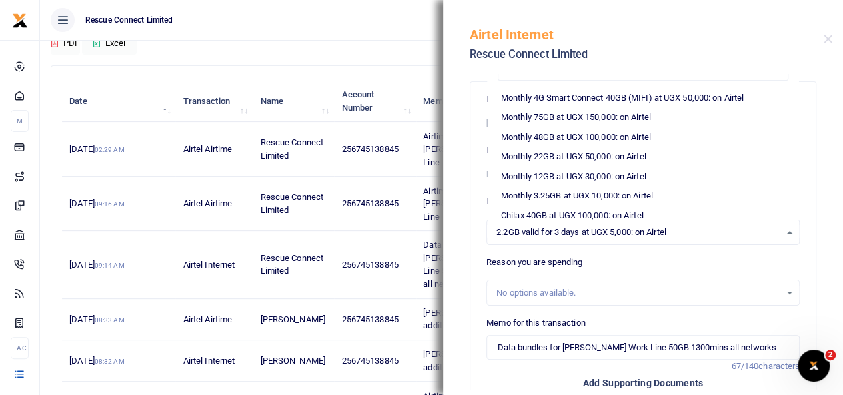
scroll to position [233, 0]
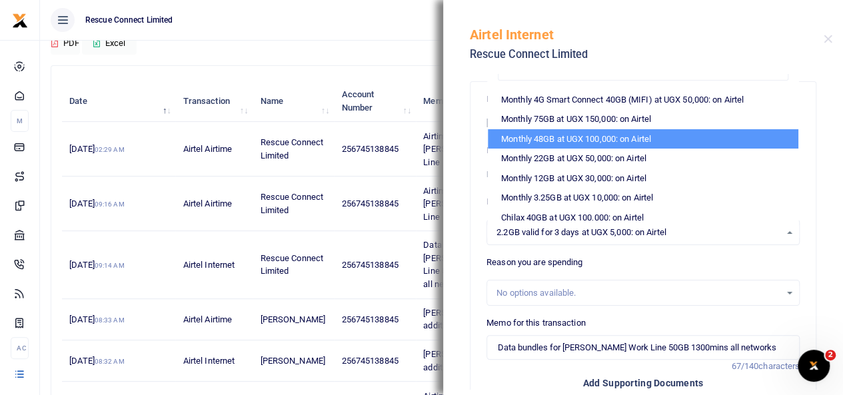
click at [543, 141] on li "Monthly 48GB at UGX 100,000: on Airtel" at bounding box center [643, 139] width 311 height 20
select select "bOgthpMmaC1ZLyOYxyMBh6+46a7Loe1zvY77EkG1sh4="
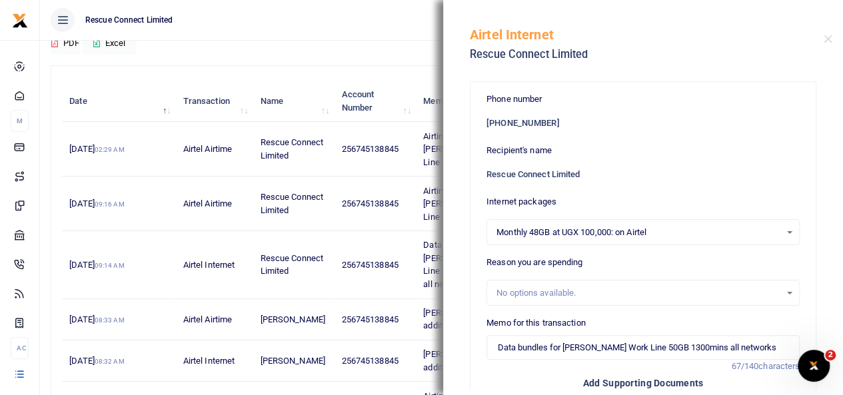
click at [780, 233] on div "Monthly 48GB at UGX 100,000: on Airtel Select an option..." at bounding box center [643, 232] width 312 height 15
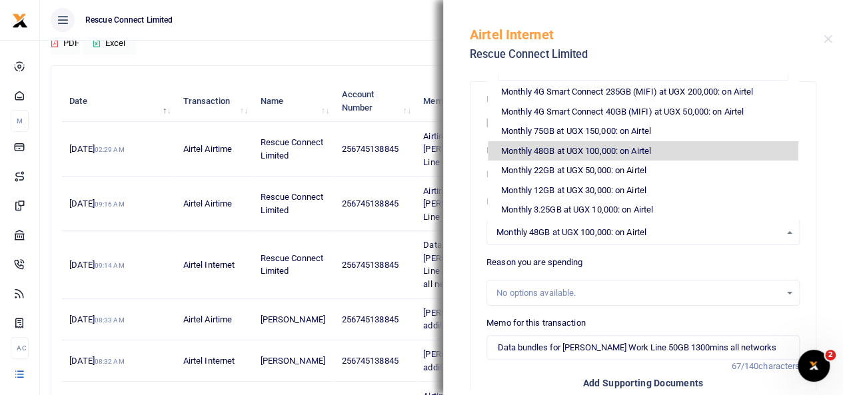
scroll to position [209, 0]
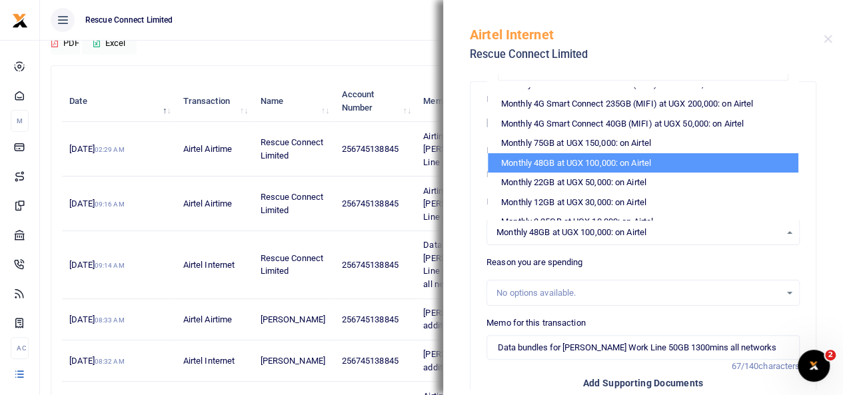
click at [668, 164] on li "Monthly 48GB at UGX 100,000: on Airtel" at bounding box center [643, 163] width 311 height 20
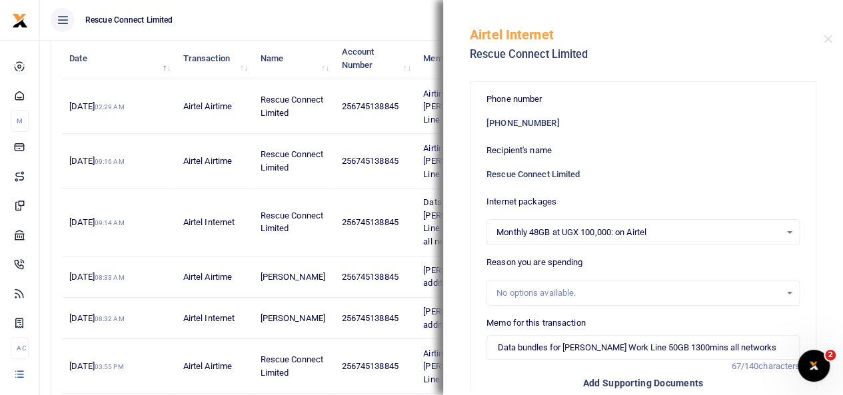
scroll to position [259, 0]
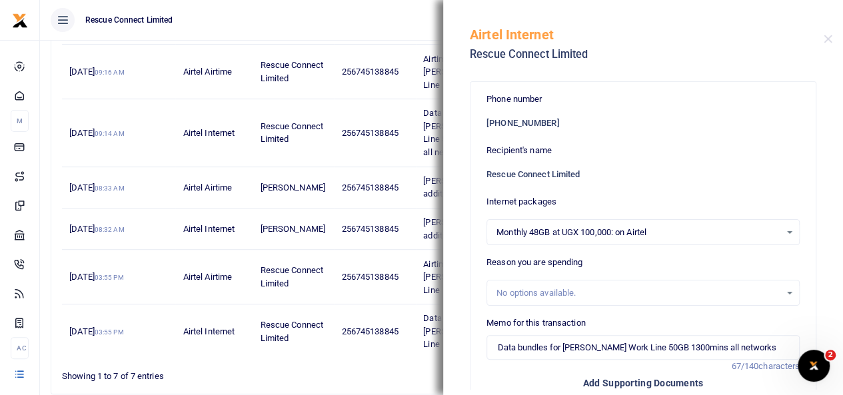
click at [621, 289] on div "No options available." at bounding box center [639, 293] width 284 height 13
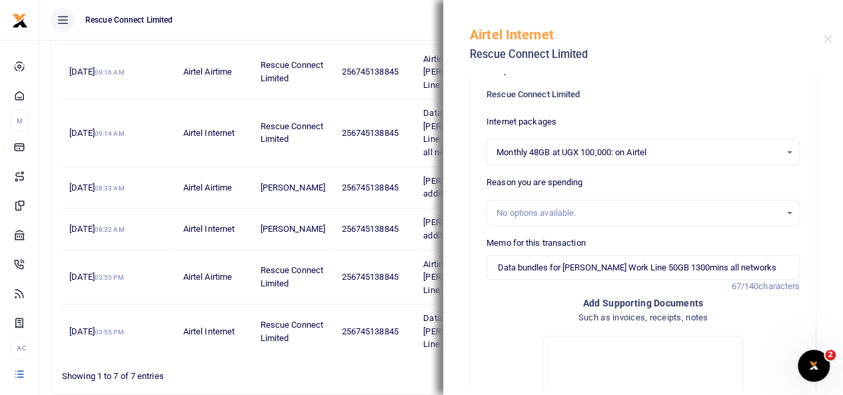
scroll to position [75, 0]
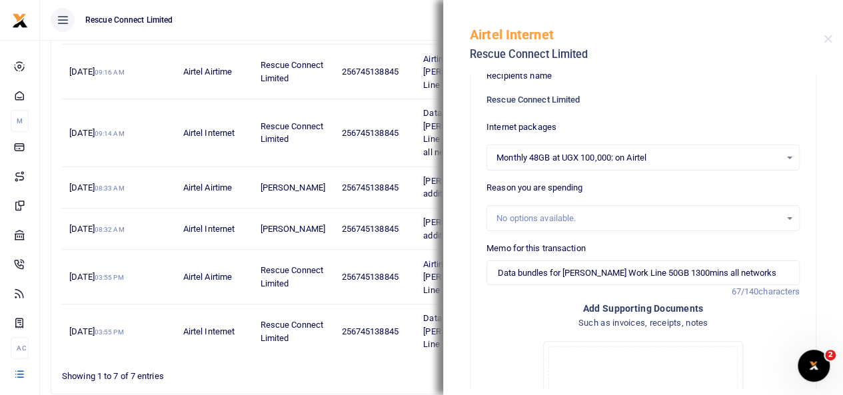
click at [781, 215] on div "No options available." at bounding box center [643, 218] width 312 height 15
click at [780, 216] on div "No options available." at bounding box center [643, 218] width 312 height 15
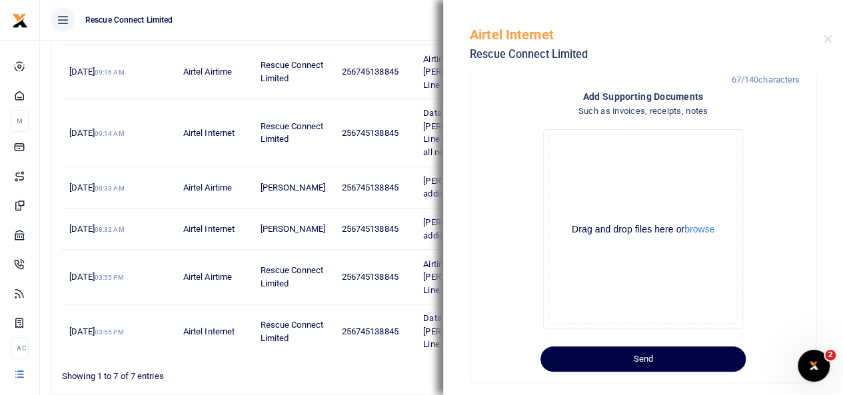
scroll to position [299, 0]
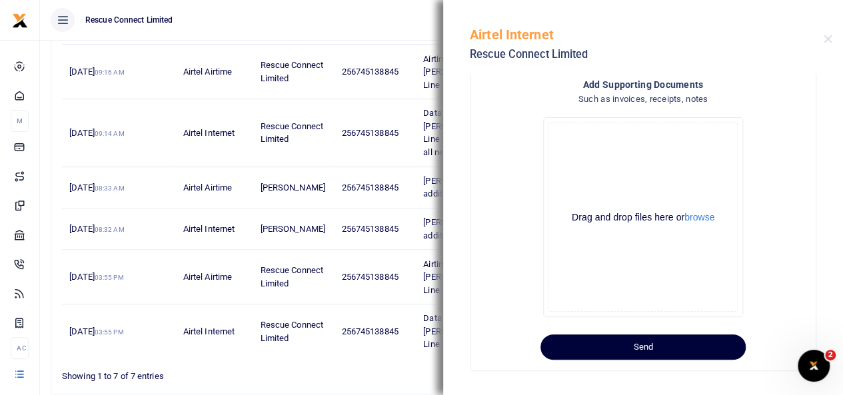
click at [678, 343] on button "Send" at bounding box center [643, 347] width 205 height 25
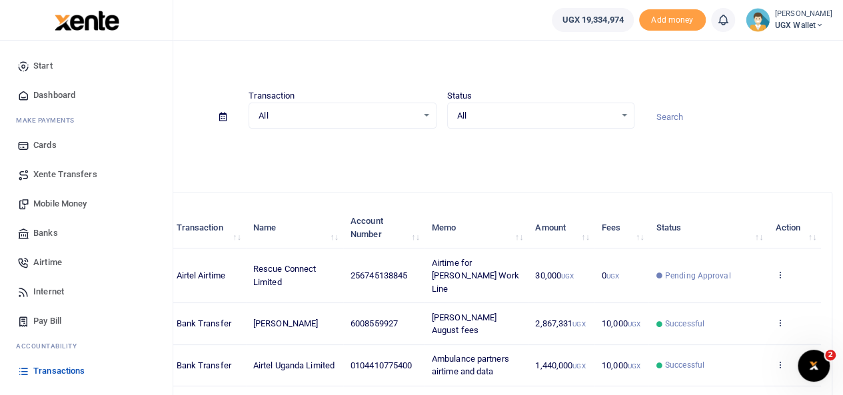
click at [49, 233] on span "Banks" at bounding box center [45, 233] width 25 height 13
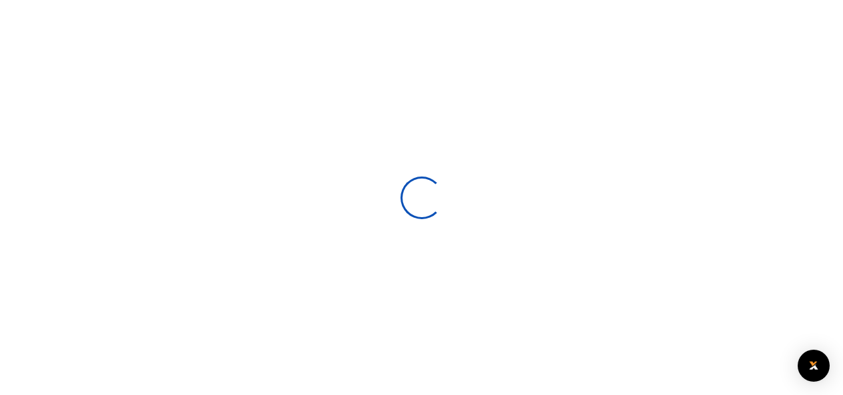
select select
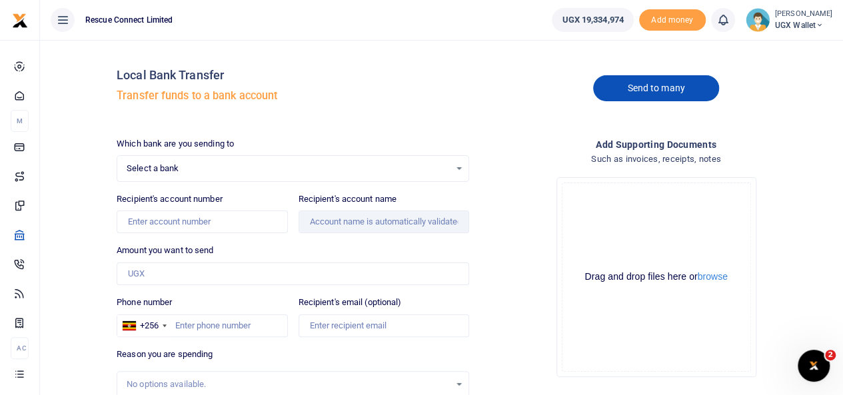
click at [664, 86] on link "Send to many" at bounding box center [655, 88] width 125 height 26
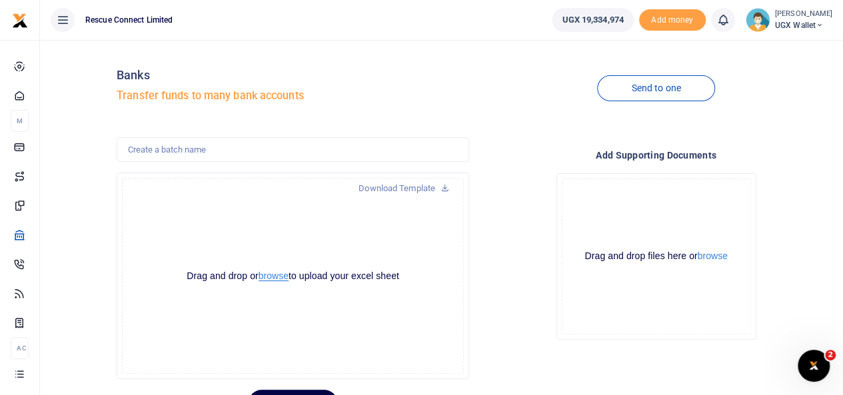
click at [269, 274] on button "browse" at bounding box center [274, 276] width 30 height 10
click at [425, 194] on link "Download Template" at bounding box center [404, 188] width 112 height 21
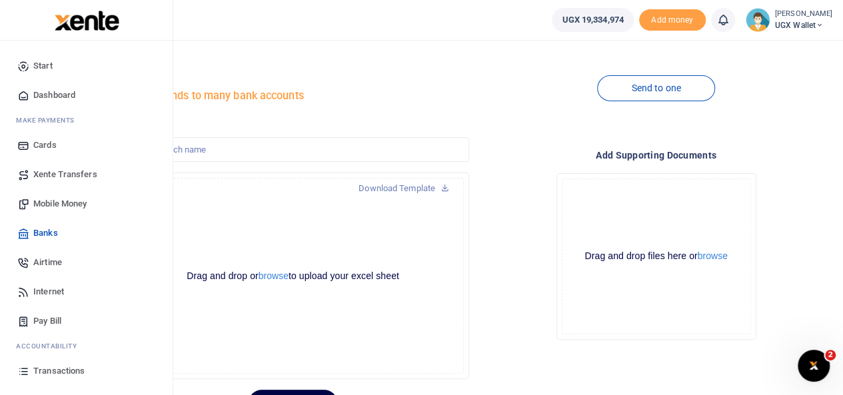
click at [46, 371] on span "Transactions" at bounding box center [58, 371] width 51 height 13
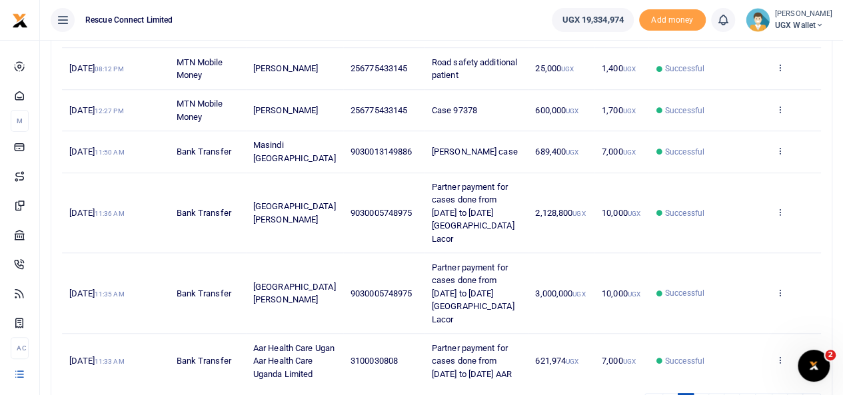
scroll to position [413, 0]
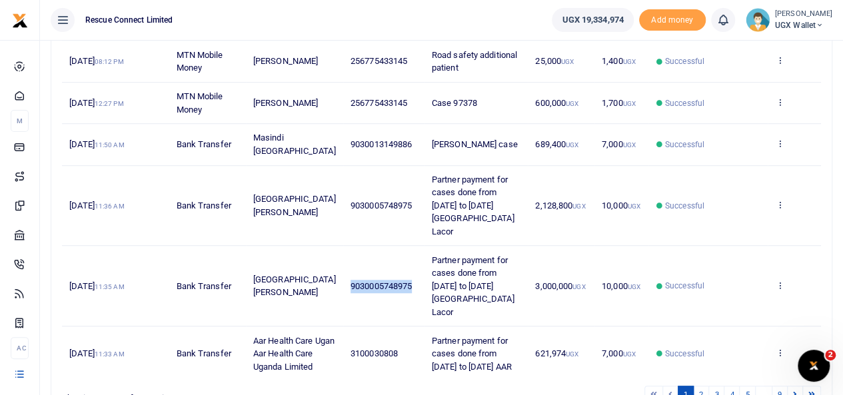
drag, startPoint x: 405, startPoint y: 253, endPoint x: 341, endPoint y: 257, distance: 64.1
click at [343, 257] on td "9030005748975" at bounding box center [383, 286] width 81 height 81
copy span "9030005748975"
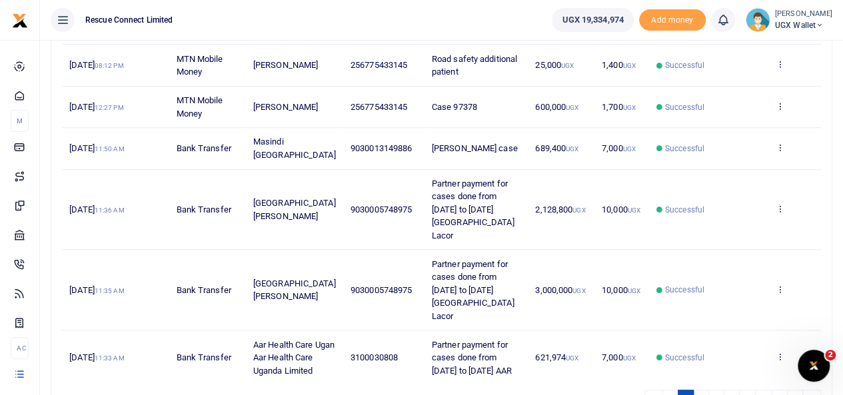
scroll to position [424, 0]
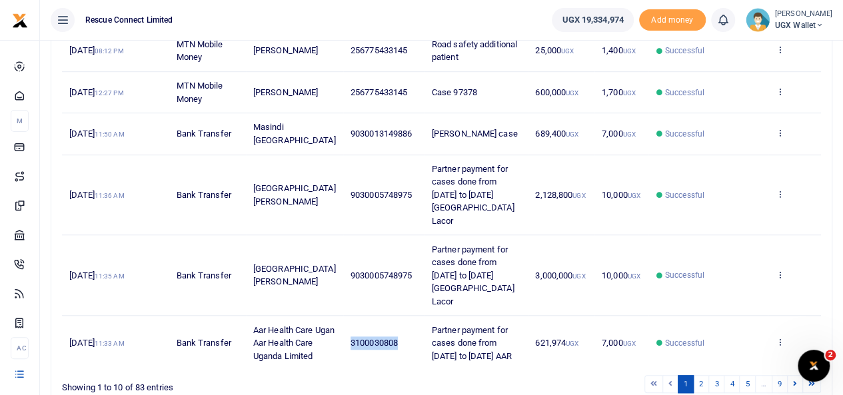
drag, startPoint x: 393, startPoint y: 309, endPoint x: 343, endPoint y: 309, distance: 49.3
click at [343, 316] on td "3100030808" at bounding box center [383, 343] width 81 height 54
copy span "3100030808"
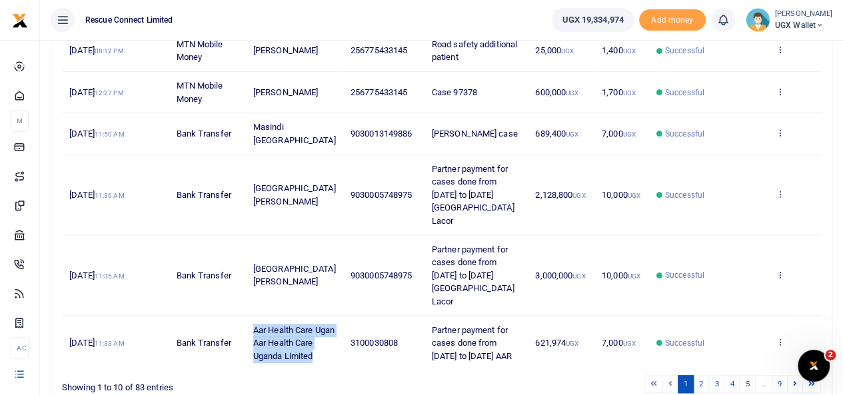
drag, startPoint x: 289, startPoint y: 325, endPoint x: 260, endPoint y: 283, distance: 51.2
click at [260, 316] on td "Aar Health Care Ugan Aar Health Care Uganda Limited" at bounding box center [294, 343] width 97 height 54
copy span "Aar Health Care Ugan Aar Health Care Uganda Limited"
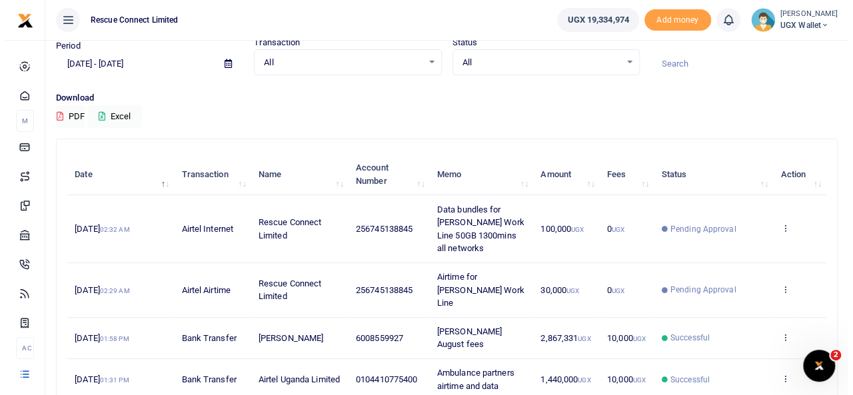
scroll to position [0, 0]
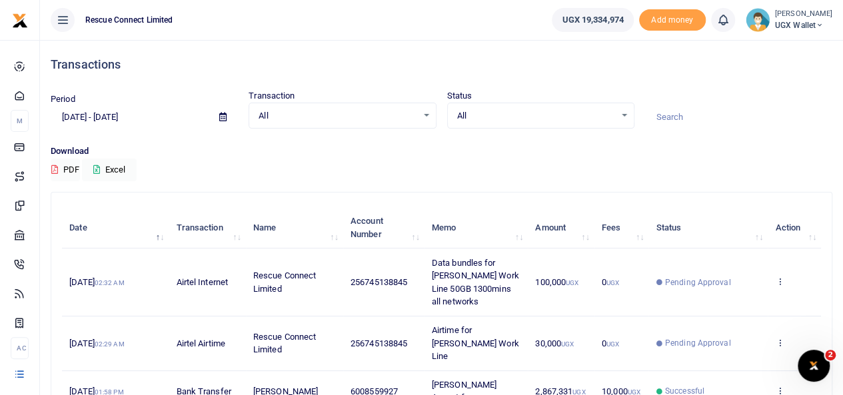
click at [678, 118] on input at bounding box center [738, 117] width 187 height 23
paste input "Bulamu"
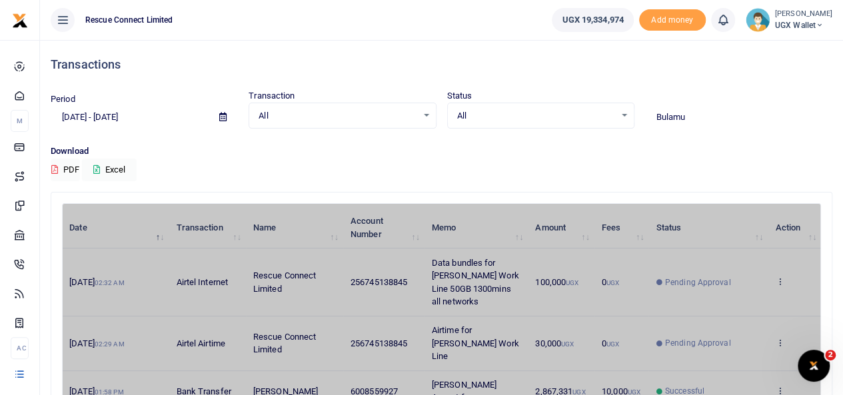
type input "Bulamu"
click at [686, 140] on div "Period 08/05/2025 - 09/03/2025 Transaction All Select an option... All Airtime …" at bounding box center [441, 116] width 792 height 55
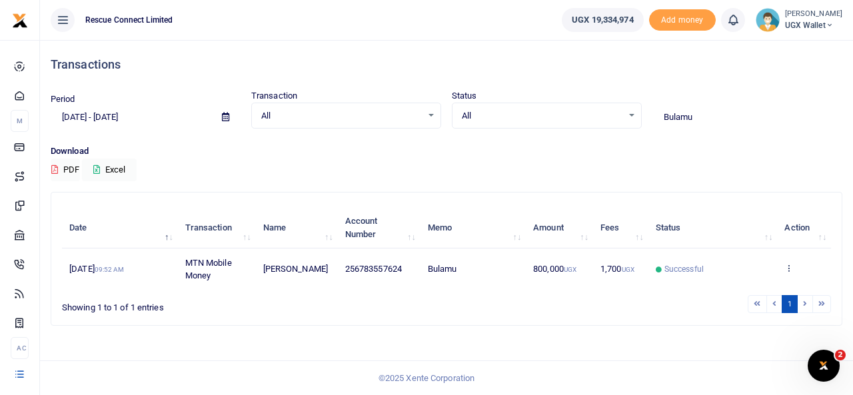
click at [222, 121] on span at bounding box center [226, 117] width 30 height 23
click at [227, 116] on icon at bounding box center [225, 117] width 7 height 9
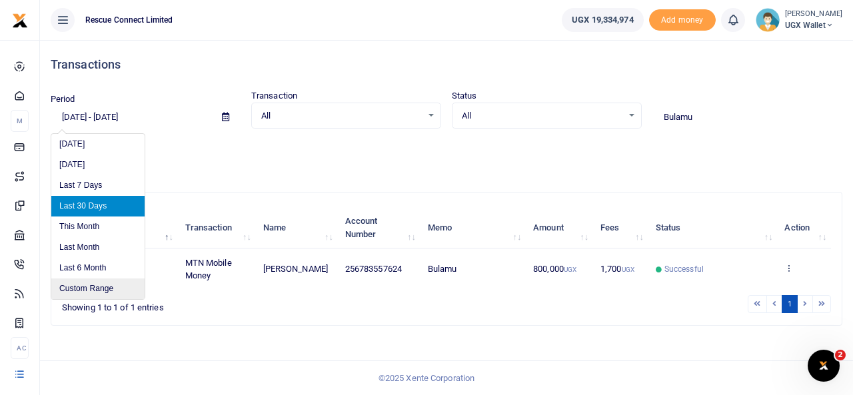
click at [112, 291] on li "Custom Range" at bounding box center [97, 289] width 93 height 21
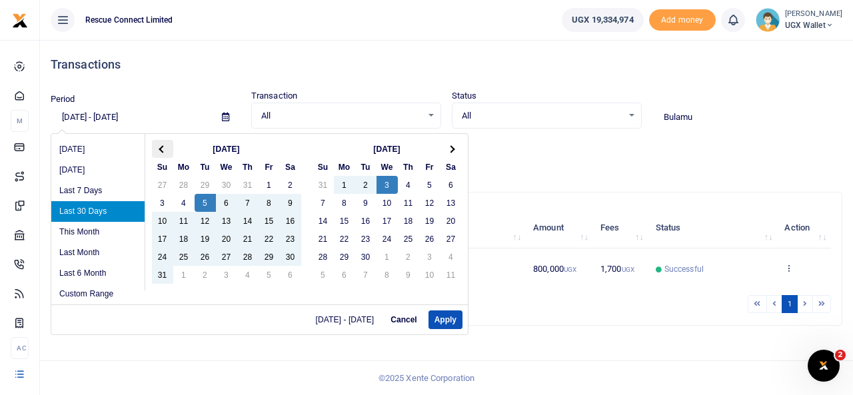
click at [165, 147] on th at bounding box center [162, 149] width 21 height 18
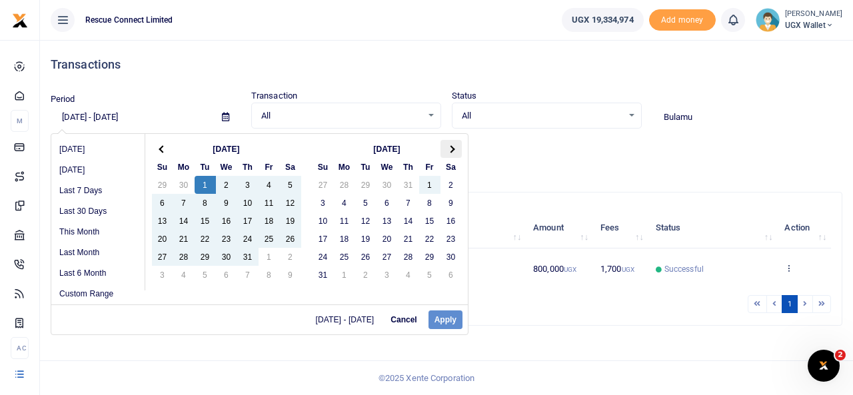
click at [449, 146] on span at bounding box center [450, 148] width 7 height 7
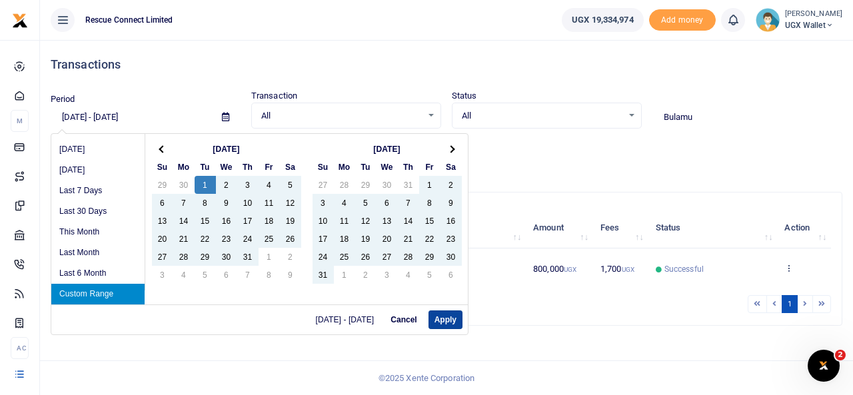
click at [447, 322] on button "Apply" at bounding box center [446, 320] width 34 height 19
type input "07/01/2025 - 09/03/2025"
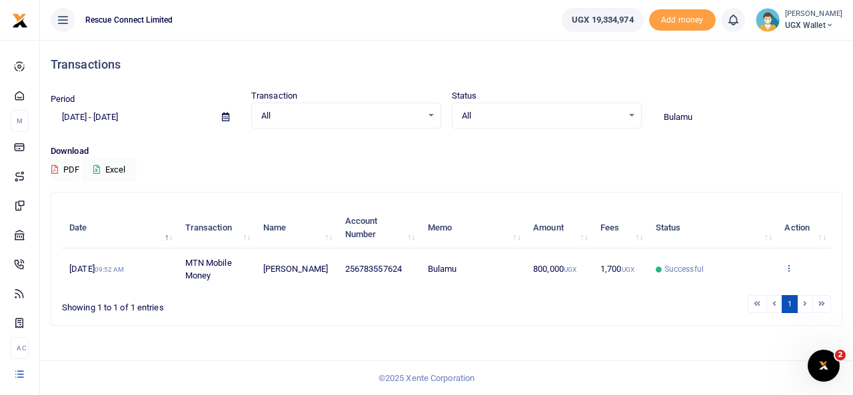
click at [788, 270] on icon at bounding box center [788, 267] width 9 height 9
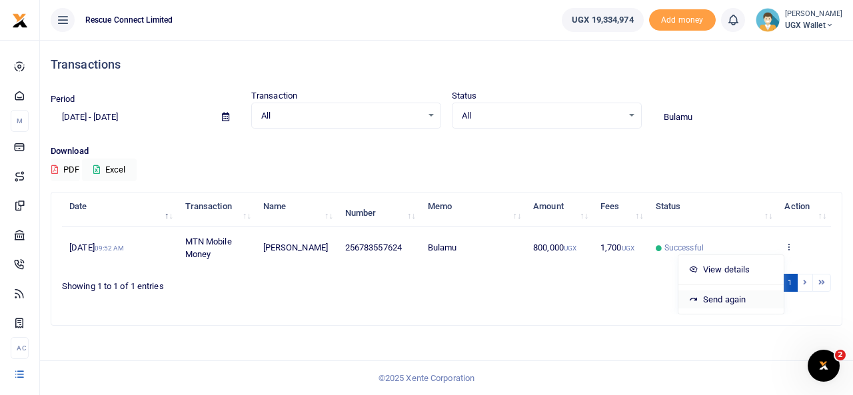
click at [740, 294] on link "Send again" at bounding box center [730, 300] width 105 height 19
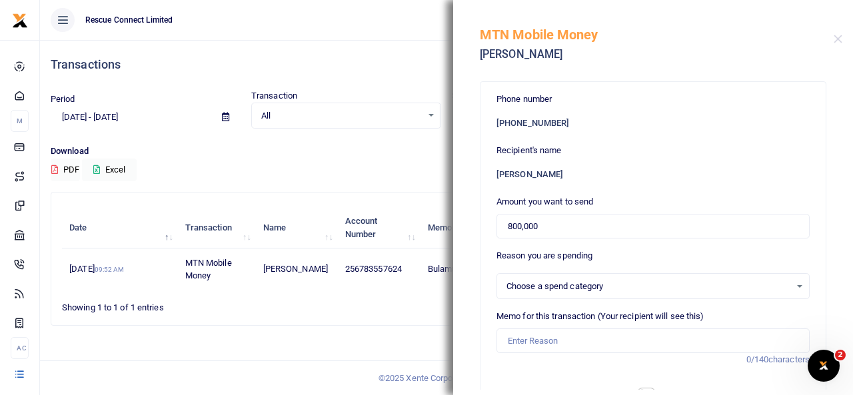
select select
click at [550, 333] on input "Memo for this transaction (Your recipient will see this)" at bounding box center [653, 341] width 313 height 25
paste input "Partner payment for cases done from [DATE] to [DATE] [GEOGRAPHIC_DATA]"
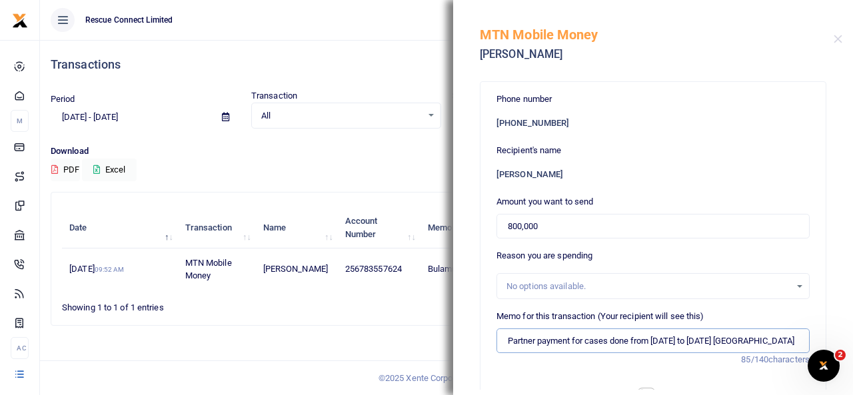
scroll to position [0, 69]
type input "Partner payment for cases done from 25th August to 31st August Bulamu Hospital …"
drag, startPoint x: 548, startPoint y: 230, endPoint x: 502, endPoint y: 230, distance: 46.0
click at [502, 230] on input "800,000" at bounding box center [653, 226] width 313 height 25
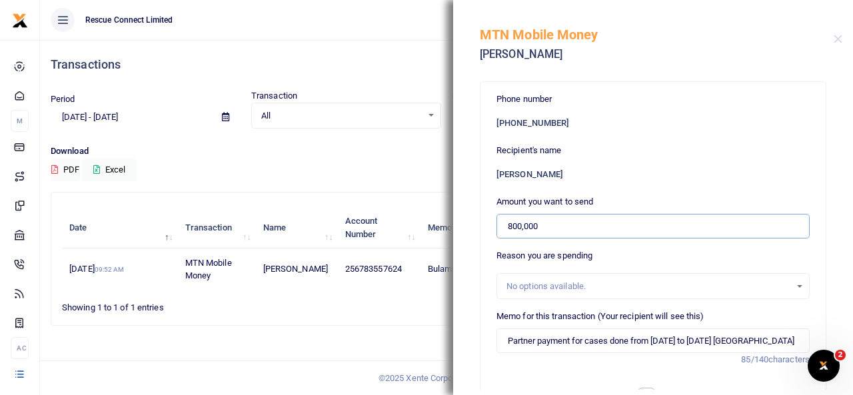
paste input "536"
type input "536,000"
click at [648, 146] on div "Recipient's name Blasio Kabugo" at bounding box center [653, 161] width 313 height 35
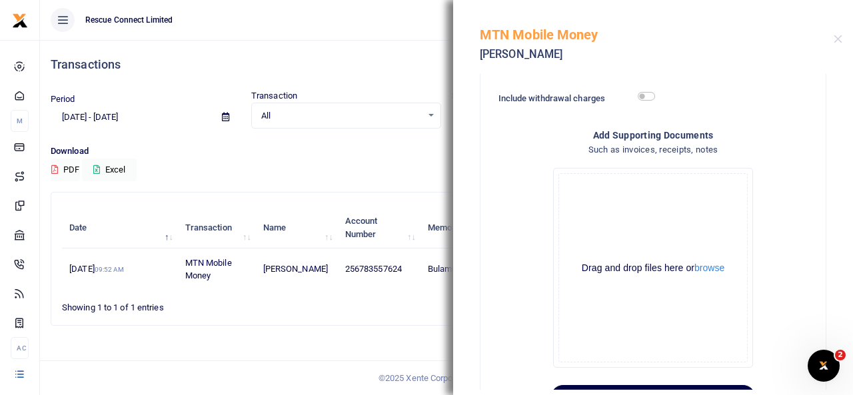
scroll to position [347, 0]
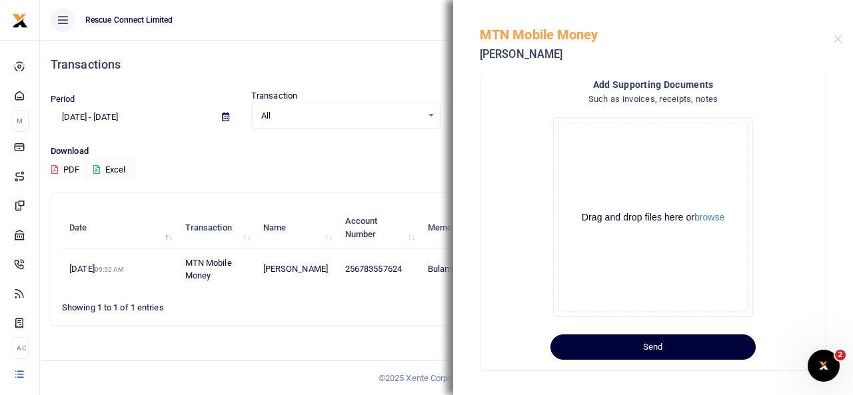
click at [662, 353] on button "Send" at bounding box center [653, 347] width 205 height 25
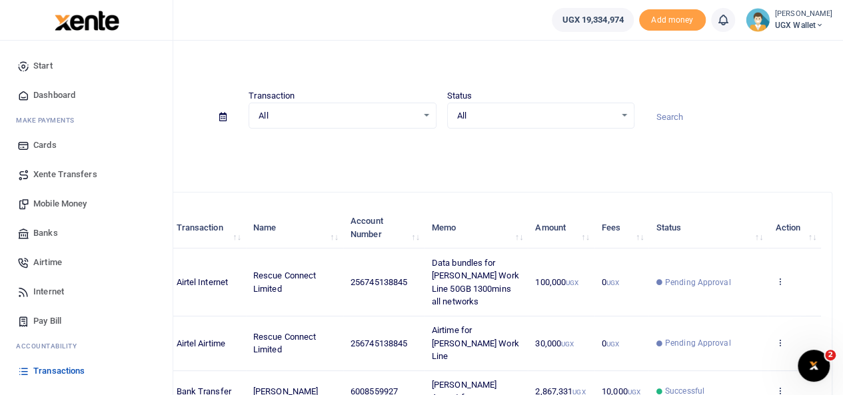
click at [48, 225] on link "Banks" at bounding box center [86, 233] width 151 height 29
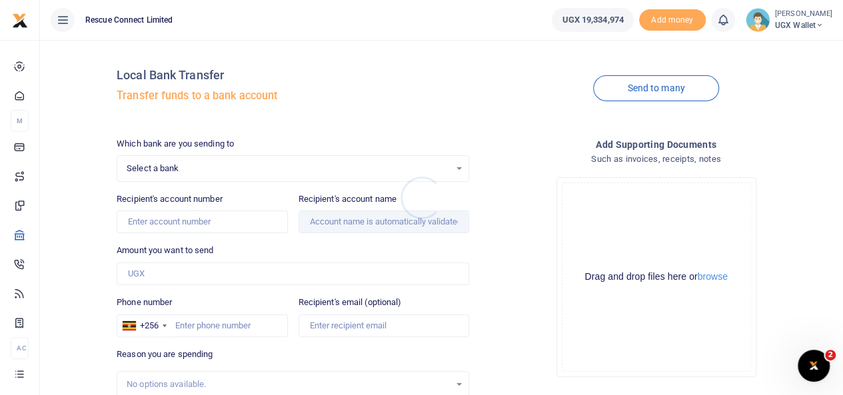
click at [191, 168] on div at bounding box center [421, 197] width 843 height 395
click at [191, 168] on span "Select a bank" at bounding box center [288, 168] width 323 height 13
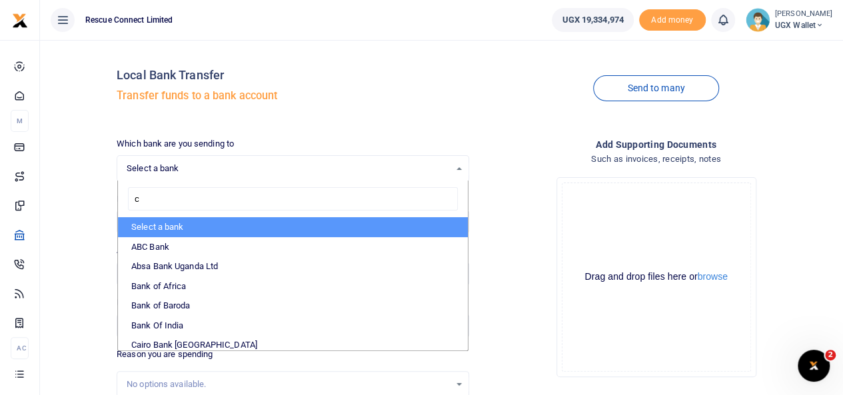
type input "ce"
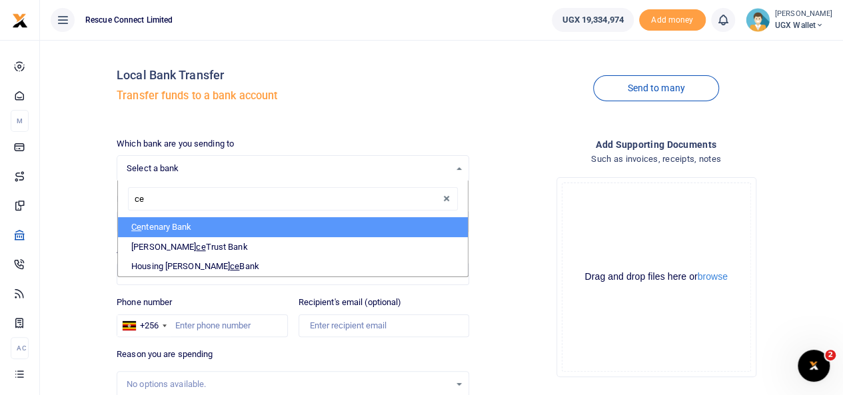
click at [177, 230] on li "Ce ntenary Bank" at bounding box center [293, 227] width 350 height 20
select select "CENT"
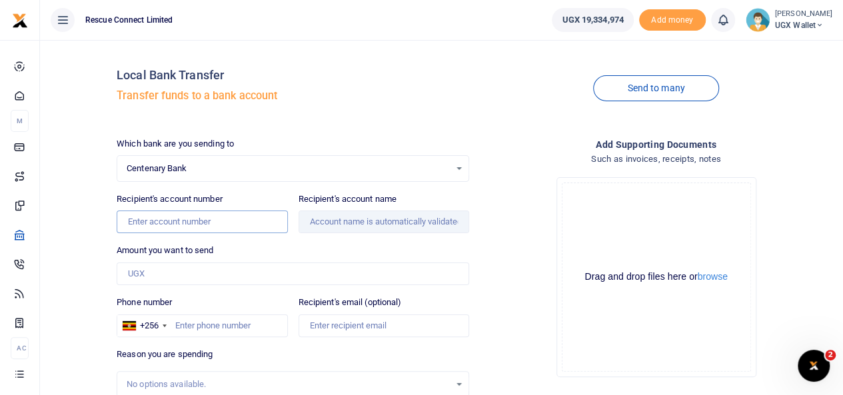
click at [167, 223] on input "Recipient's account number" at bounding box center [202, 222] width 171 height 23
paste input "3100030808"
click at [504, 253] on div "Drop your files here Drag and drop files here or browse Powered by Uppy" at bounding box center [656, 277] width 353 height 221
click at [244, 229] on input "3100030808" at bounding box center [202, 222] width 171 height 23
click at [513, 195] on div "Drop your files here Drag and drop files here or browse Powered by Uppy" at bounding box center [656, 277] width 353 height 221
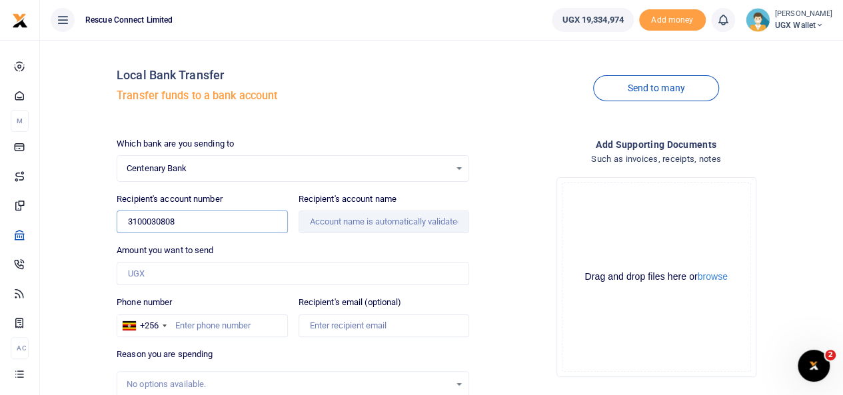
drag, startPoint x: 217, startPoint y: 219, endPoint x: 95, endPoint y: 230, distance: 121.8
click at [95, 230] on div "Local Bank Transfer Transfer funds to a bank account Send to many Which bank ar…" at bounding box center [441, 288] width 792 height 474
paste input "46135"
click at [96, 242] on div "Local Bank Transfer Transfer funds to a bank account Send to many Which bank ar…" at bounding box center [441, 288] width 792 height 474
click at [130, 219] on input "3100046135" at bounding box center [202, 222] width 171 height 23
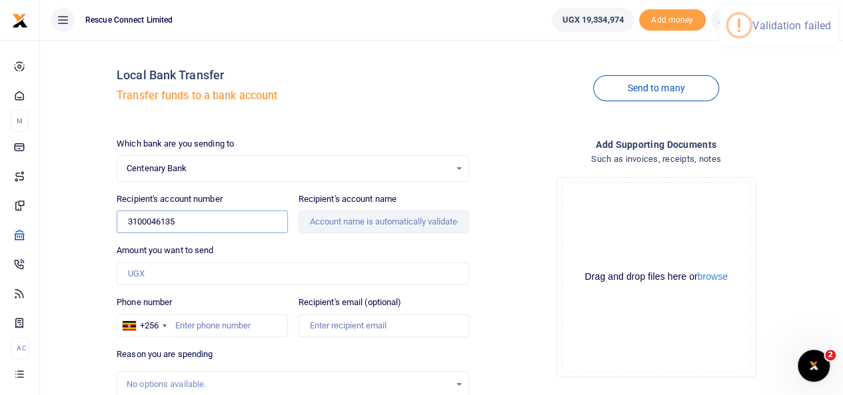
click at [196, 229] on input "3100046135" at bounding box center [202, 222] width 171 height 23
type input "3100046135"
click at [511, 247] on div "Drop your files here Drag and drop files here or browse Powered by Uppy" at bounding box center [656, 277] width 353 height 221
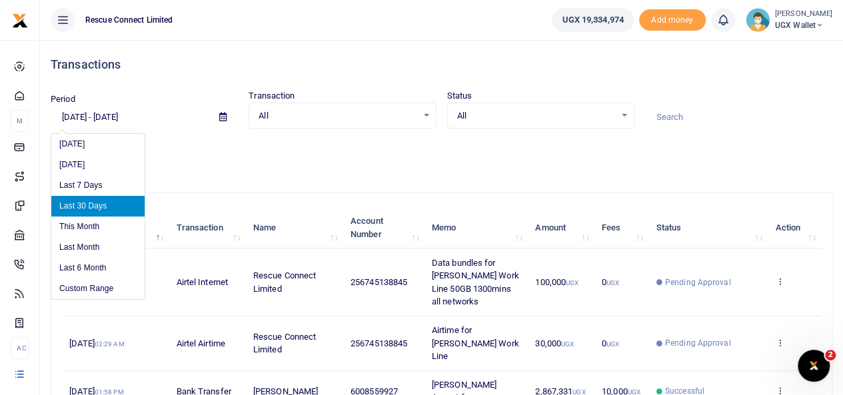
click at [119, 114] on input "[DATE] - [DATE]" at bounding box center [130, 117] width 158 height 23
click at [99, 269] on li "Last 6 Month" at bounding box center [97, 268] width 93 height 21
type input "[DATE] - [DATE]"
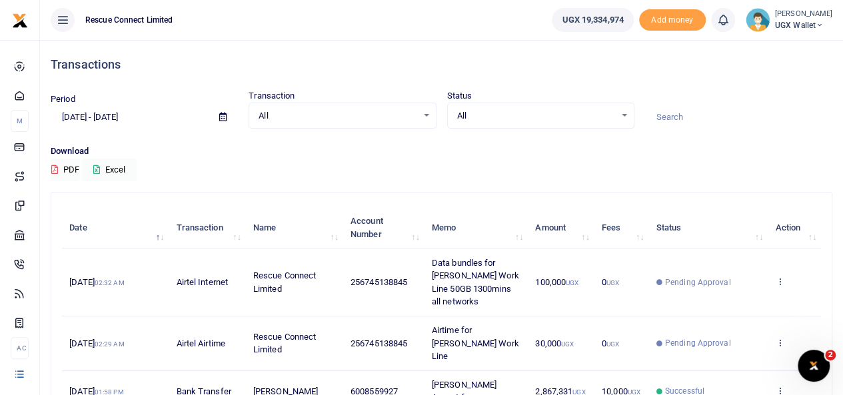
click at [681, 121] on input at bounding box center [738, 117] width 187 height 23
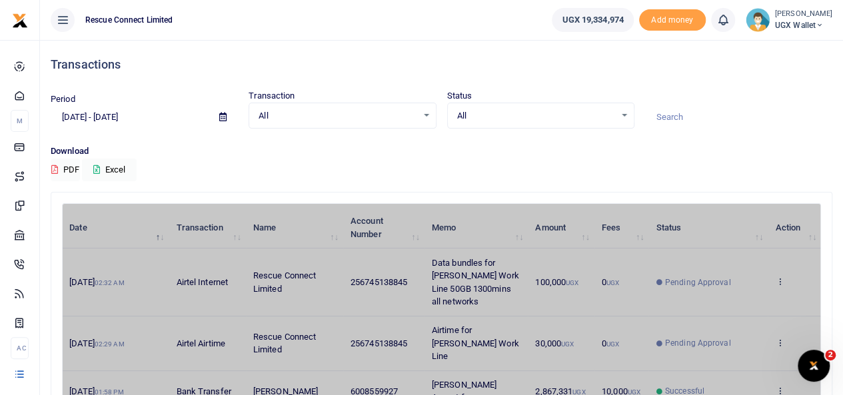
paste input "[GEOGRAPHIC_DATA]"
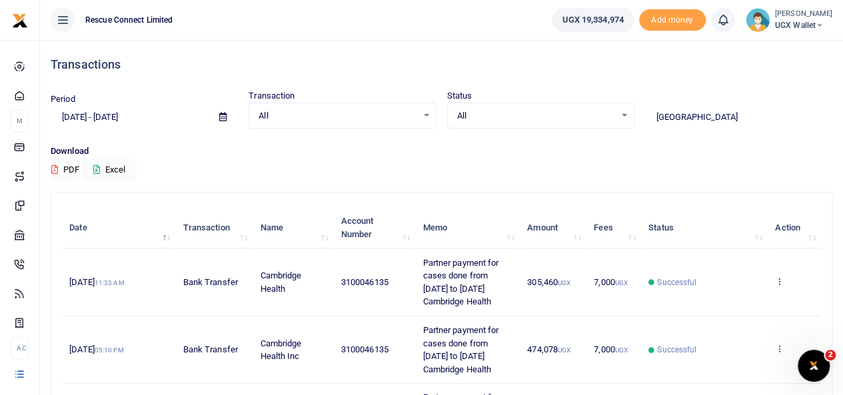
click at [712, 163] on div "Download PDF Excel" at bounding box center [442, 163] width 782 height 37
drag, startPoint x: 392, startPoint y: 285, endPoint x: 339, endPoint y: 289, distance: 53.5
click at [339, 289] on td "3100046135" at bounding box center [375, 282] width 82 height 67
copy span "3100046135"
drag, startPoint x: 706, startPoint y: 115, endPoint x: 637, endPoint y: 118, distance: 69.4
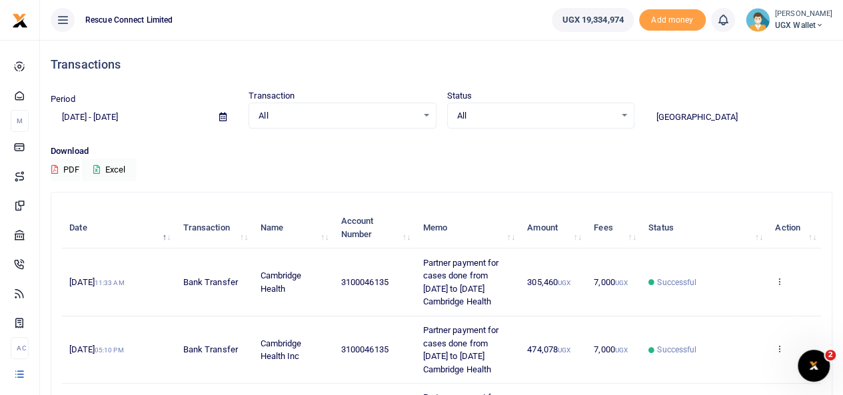
click at [637, 118] on div "Period [DATE] - [DATE] Transaction All Select an option... All Airtime Internet…" at bounding box center [441, 108] width 792 height 39
paste input "Ishaka Adventist Hospital"
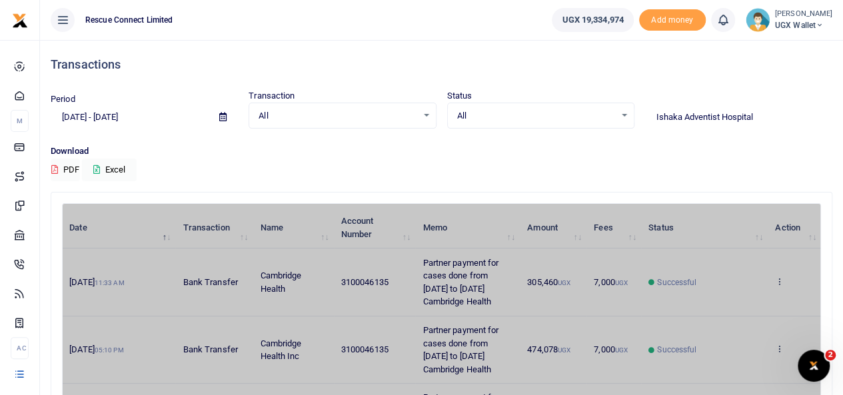
drag, startPoint x: 681, startPoint y: 119, endPoint x: 808, endPoint y: 112, distance: 126.8
click at [808, 112] on input "Ishaka Adventist Hospital" at bounding box center [738, 117] width 187 height 23
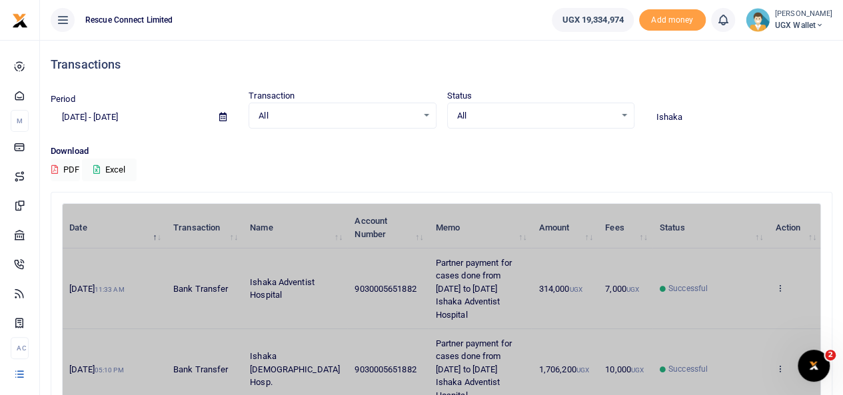
drag, startPoint x: 409, startPoint y: 285, endPoint x: 338, endPoint y: 290, distance: 70.8
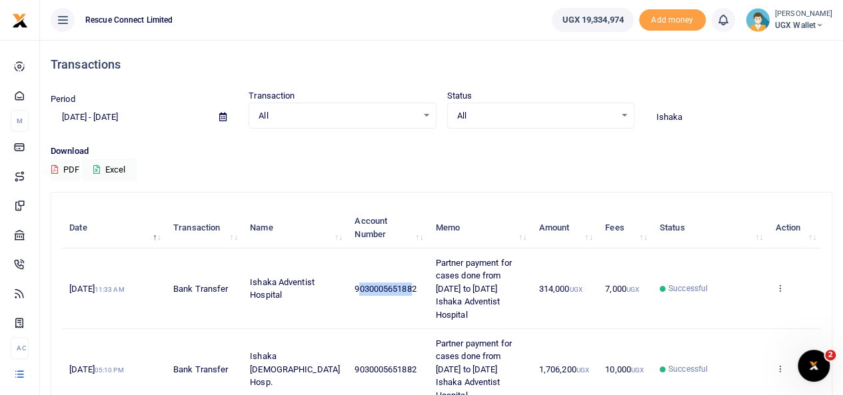
drag, startPoint x: 403, startPoint y: 290, endPoint x: 344, endPoint y: 292, distance: 58.7
click at [355, 292] on span "9030005651882" at bounding box center [385, 289] width 61 height 10
drag, startPoint x: 408, startPoint y: 293, endPoint x: 335, endPoint y: 295, distance: 73.4
click at [347, 295] on td "9030005651882" at bounding box center [387, 289] width 81 height 81
copy span "9030005651882"
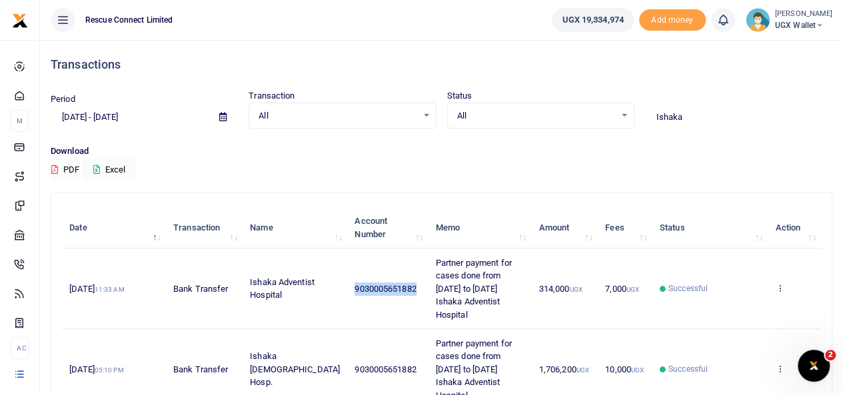
copy span "9030005651882"
drag, startPoint x: 688, startPoint y: 115, endPoint x: 642, endPoint y: 115, distance: 46.0
click at [642, 115] on div "Ishaka" at bounding box center [739, 111] width 198 height 36
paste input "Our Lady Health of the Sick Nkozi Hospital Ltd"
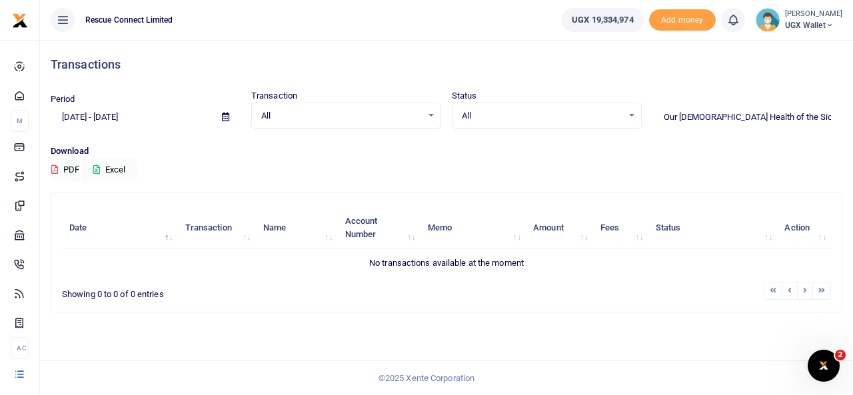
drag, startPoint x: 759, startPoint y: 118, endPoint x: 578, endPoint y: 132, distance: 181.8
click at [578, 132] on div "Period 03/03/2025 - 09/03/2025 Transaction All Select an option... All Airtime …" at bounding box center [446, 116] width 802 height 55
click at [670, 127] on input "Our Lady Health of the Sick Nkozi Hospital Ltd" at bounding box center [747, 117] width 190 height 23
drag, startPoint x: 724, startPoint y: 117, endPoint x: 852, endPoint y: 141, distance: 130.2
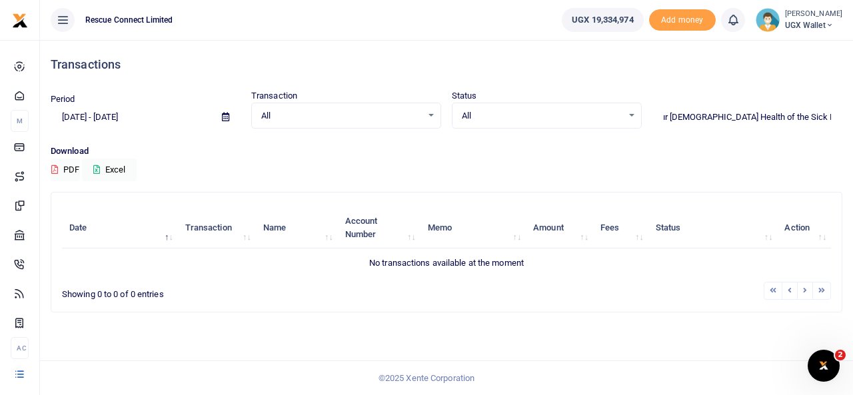
click at [852, 141] on div "Transactions Period 03/03/2025 - 09/03/2025 Transaction All Select an option...…" at bounding box center [446, 217] width 813 height 355
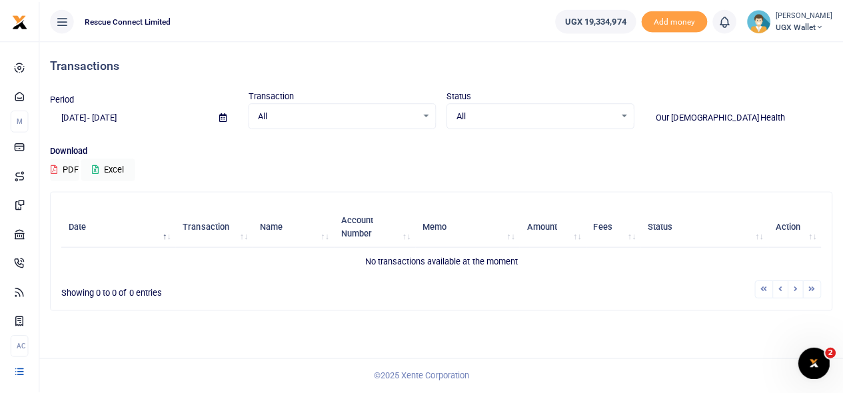
scroll to position [0, 0]
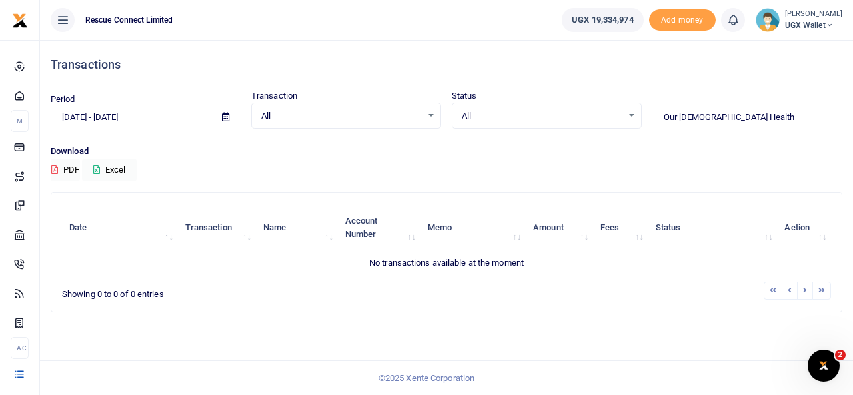
drag, startPoint x: 746, startPoint y: 117, endPoint x: 640, endPoint y: 119, distance: 106.7
click at [640, 119] on div "Period 03/03/2025 - 09/03/2025 Transaction All Select an option... All Airtime …" at bounding box center [446, 108] width 802 height 39
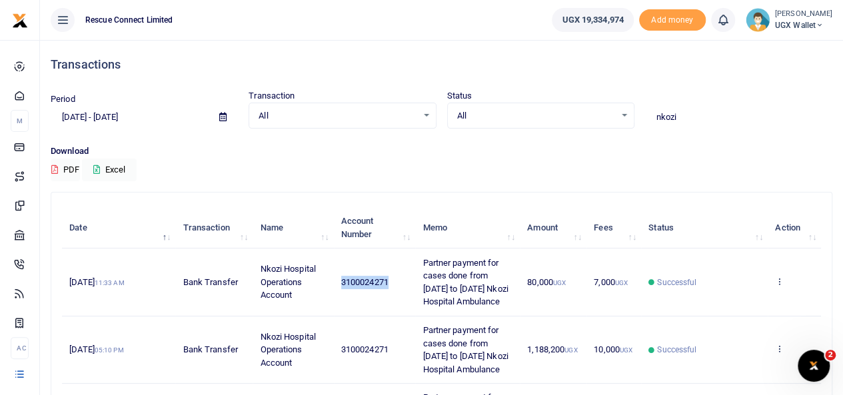
drag, startPoint x: 393, startPoint y: 287, endPoint x: 342, endPoint y: 287, distance: 51.3
click at [342, 287] on td "3100024271" at bounding box center [375, 282] width 82 height 67
copy span "3100024271"
drag, startPoint x: 679, startPoint y: 114, endPoint x: 633, endPoint y: 115, distance: 46.0
click at [633, 115] on div "Period 03/03/2025 - 09/03/2025 Transaction All Select an option... All Airtime …" at bounding box center [441, 108] width 792 height 39
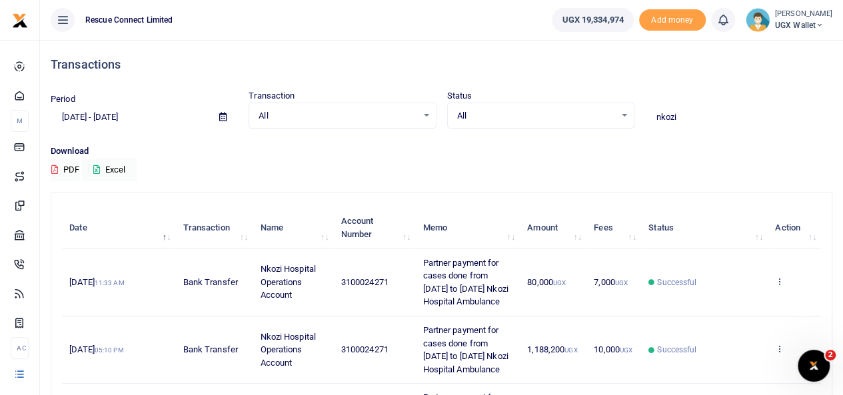
paste input "Our Lady of Good Health Hospital Rushoroza"
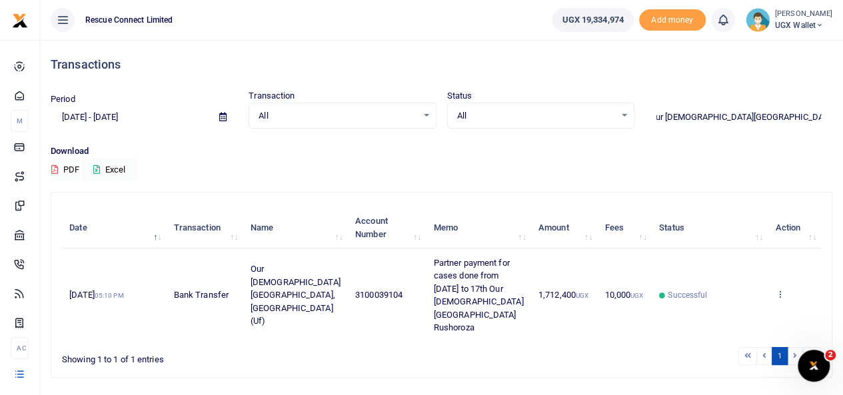
type input "Our Lady of Good Health Hospital Rushoroza"
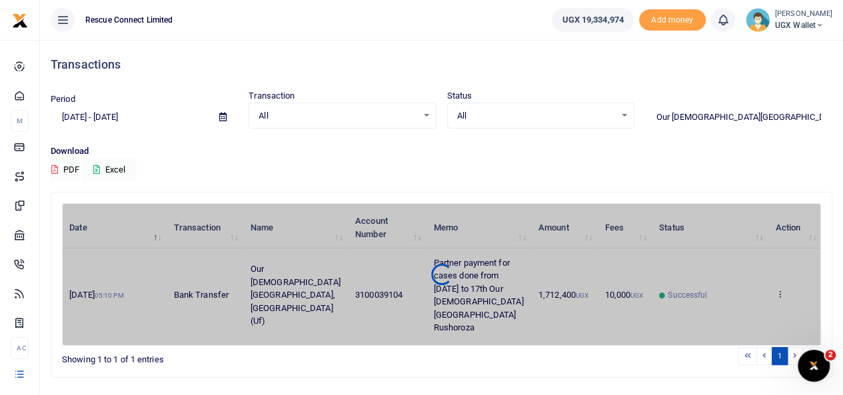
drag, startPoint x: 396, startPoint y: 285, endPoint x: 335, endPoint y: 295, distance: 62.2
click at [335, 295] on div "Date Transaction Name Account Number Memo Amount Fees Status Action 18th Aug 20…" at bounding box center [441, 274] width 759 height 143
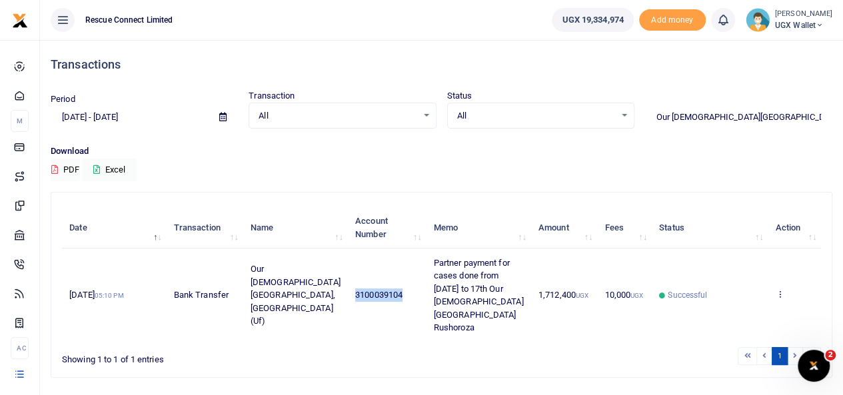
drag, startPoint x: 396, startPoint y: 289, endPoint x: 339, endPoint y: 287, distance: 56.7
click at [348, 287] on td "3100039104" at bounding box center [387, 295] width 79 height 93
copy span "3100039104"
click at [754, 118] on input "Our Lady of Good Health Hospital Rushoroza" at bounding box center [738, 117] width 187 height 23
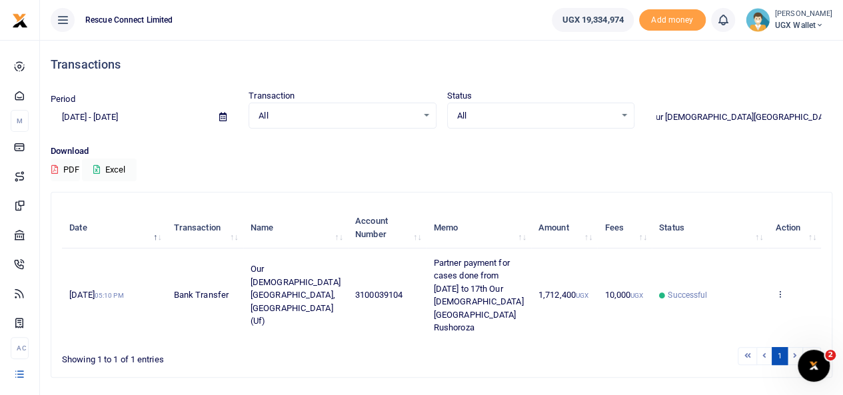
drag, startPoint x: 656, startPoint y: 118, endPoint x: 852, endPoint y: 107, distance: 196.9
click at [843, 107] on html "Start Dashboard M ake Payments Cards Xente Transfers Mobile Money Banks Airtime" at bounding box center [421, 217] width 843 height 434
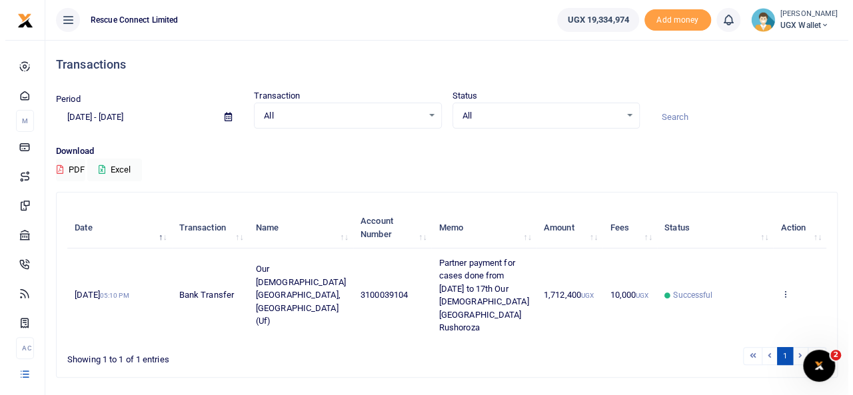
scroll to position [0, 0]
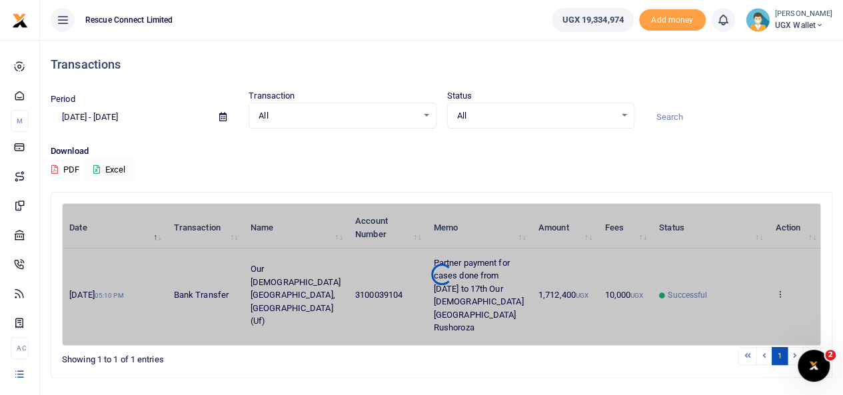
paste input "Reliance Medicare Limited"
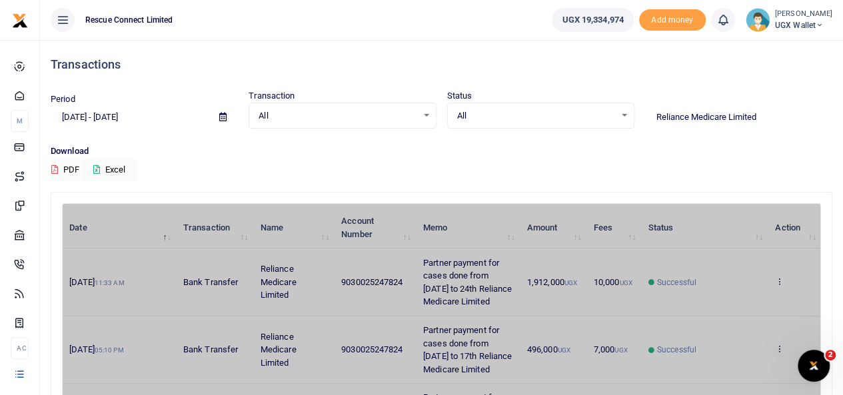
drag, startPoint x: 405, startPoint y: 281, endPoint x: 343, endPoint y: 281, distance: 62.0
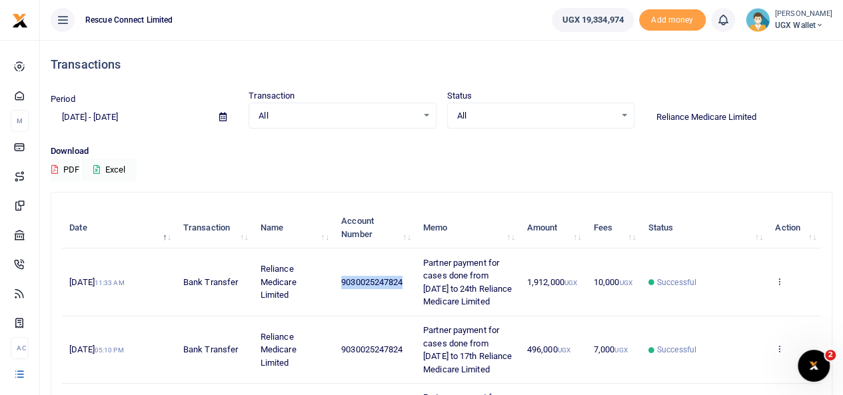
drag, startPoint x: 407, startPoint y: 282, endPoint x: 343, endPoint y: 287, distance: 64.2
click at [343, 287] on td "9030025247824" at bounding box center [375, 282] width 82 height 67
copy span "9030025247824"
click at [343, 287] on td "9030025247824" at bounding box center [375, 282] width 82 height 67
drag, startPoint x: 758, startPoint y: 122, endPoint x: 651, endPoint y: 109, distance: 108.0
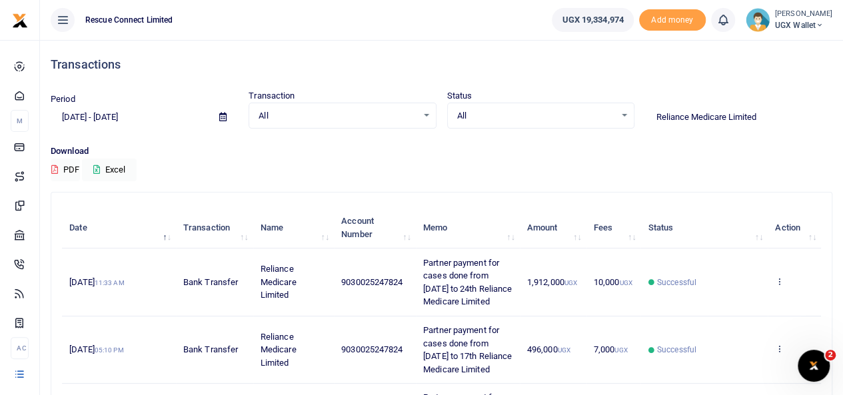
click at [651, 109] on input "Reliance Medicare Limited" at bounding box center [738, 117] width 187 height 23
paste input "The Remnant Generation"
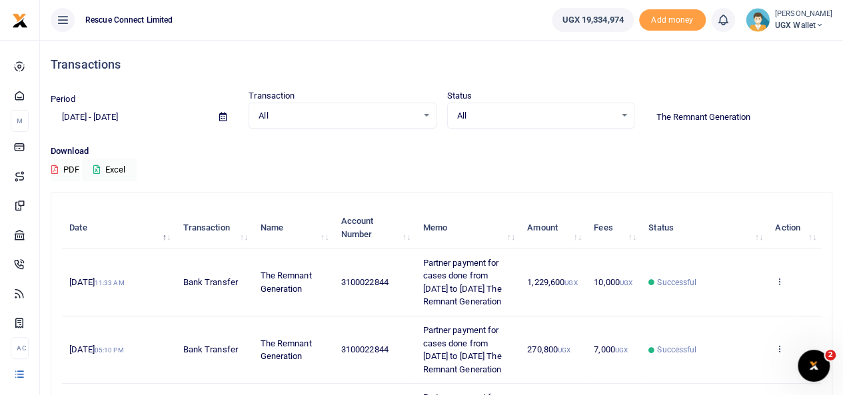
type input "The Remnant Generation"
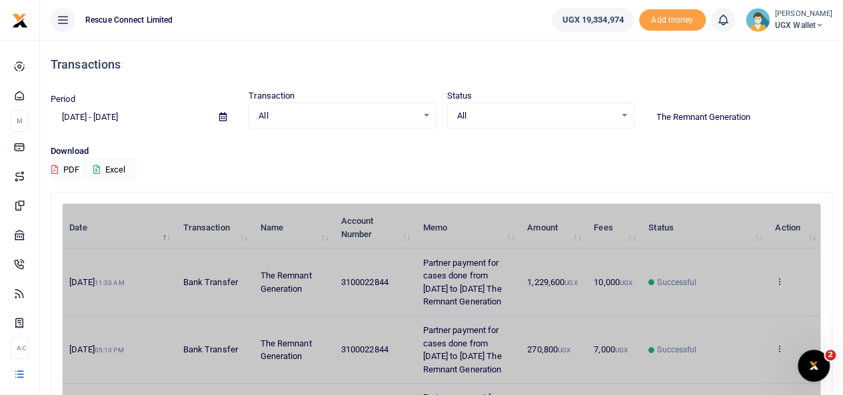
drag, startPoint x: 394, startPoint y: 286, endPoint x: 344, endPoint y: 286, distance: 50.0
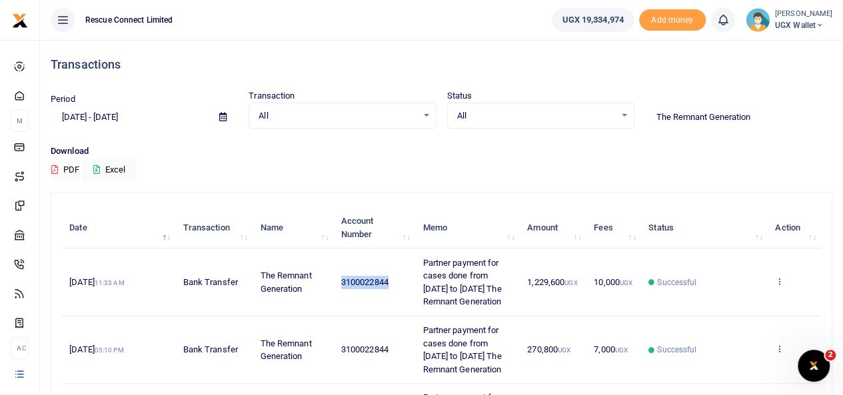
drag, startPoint x: 396, startPoint y: 293, endPoint x: 340, endPoint y: 293, distance: 56.0
click at [340, 293] on td "3100022844" at bounding box center [375, 282] width 82 height 67
copy span "3100022844"
click at [749, 115] on input "The Remnant Generation" at bounding box center [738, 117] width 187 height 23
drag, startPoint x: 758, startPoint y: 117, endPoint x: 620, endPoint y: 119, distance: 138.7
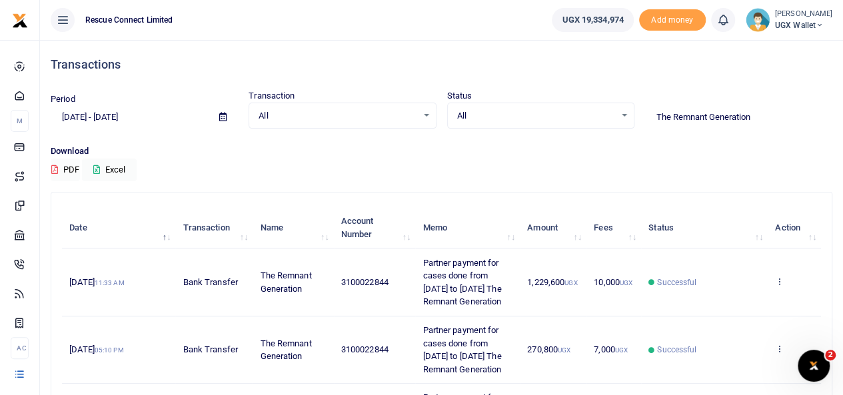
click at [620, 119] on div "Period 03/03/2025 - 09/03/2025 Transaction All Select an option... All Airtime …" at bounding box center [441, 108] width 792 height 39
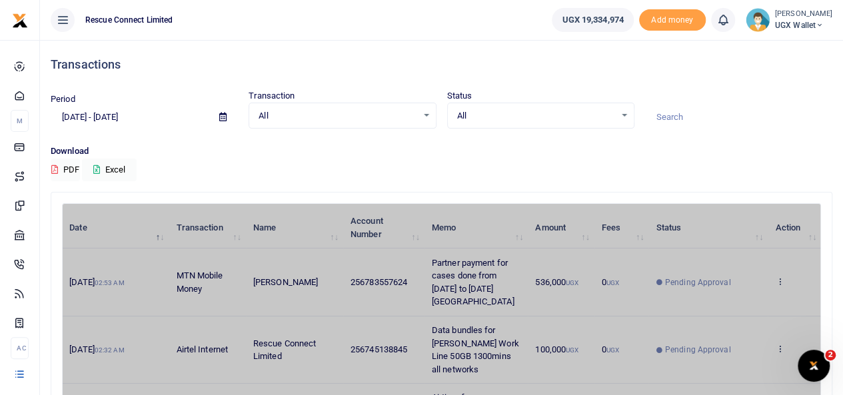
paste input "Villa Maria hospital"
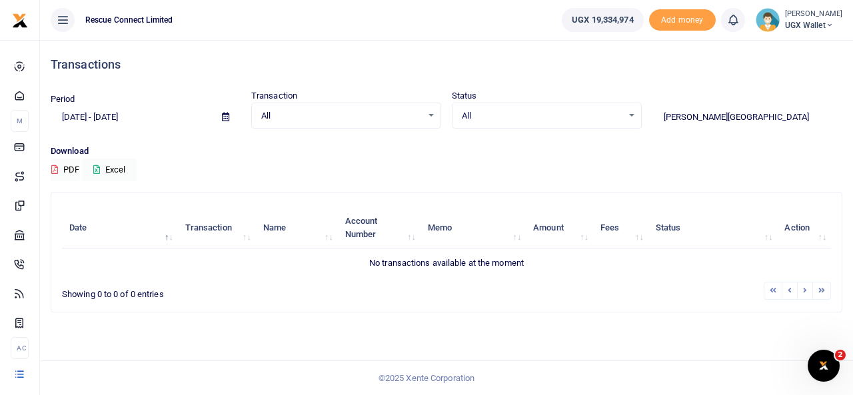
drag, startPoint x: 681, startPoint y: 117, endPoint x: 803, endPoint y: 111, distance: 122.1
click at [803, 111] on input "Villa Maria hospital" at bounding box center [747, 117] width 190 height 23
type input "V"
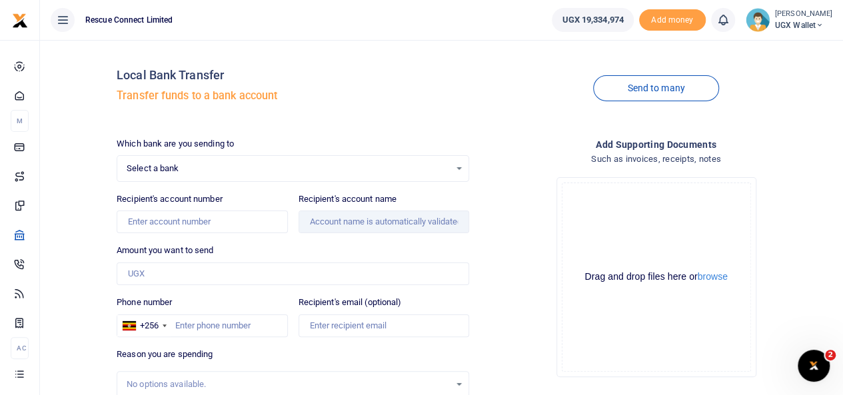
click at [140, 169] on span "Select a bank" at bounding box center [288, 168] width 323 height 13
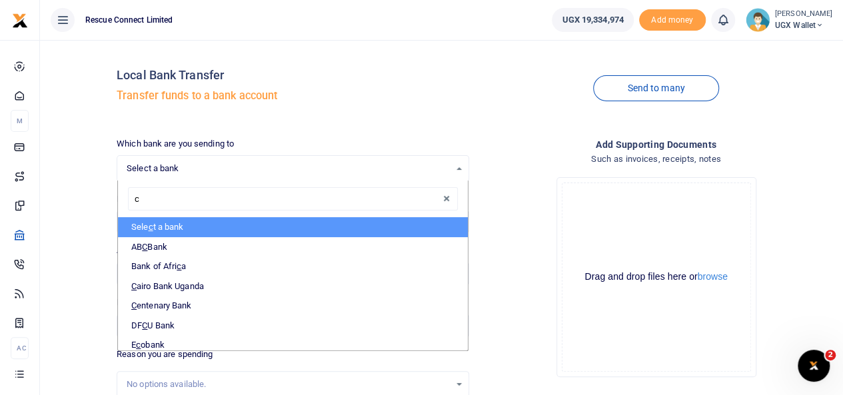
type input "ce"
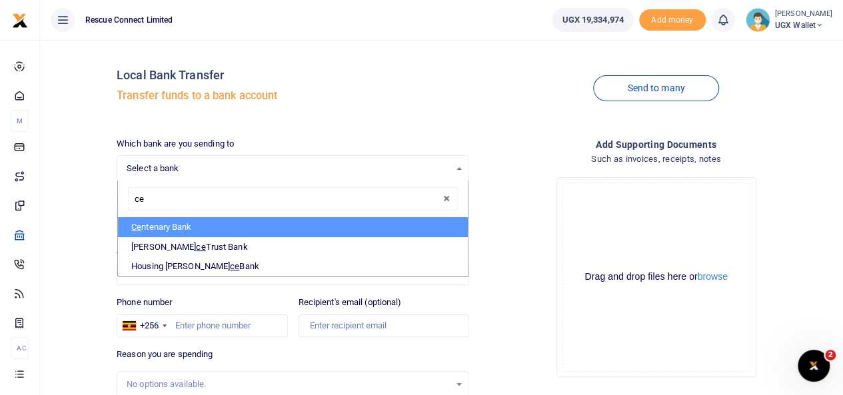
click at [152, 231] on li "Ce ntenary Bank" at bounding box center [293, 227] width 350 height 20
select select "CENT"
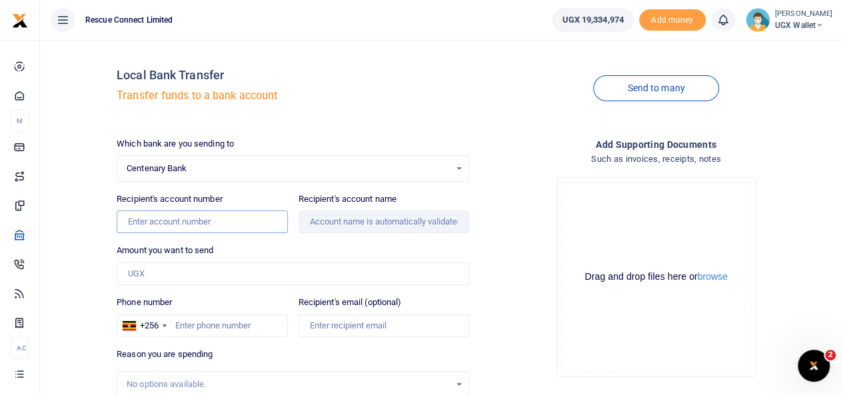
click at [137, 218] on input "Recipient's account number" at bounding box center [202, 222] width 171 height 23
paste input "3100046135"
type input "3100046135"
click at [96, 231] on div "Local Bank Transfer Transfer funds to a bank account Send to many Which bank ar…" at bounding box center [441, 288] width 792 height 474
click at [259, 169] on span "Centenary Bank" at bounding box center [288, 168] width 323 height 13
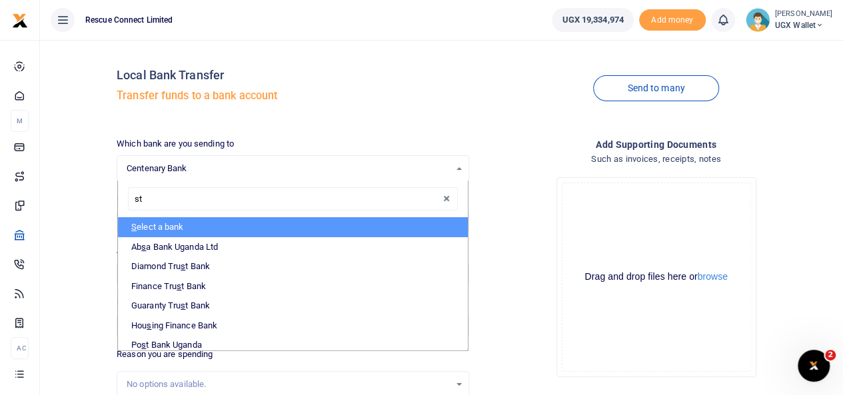
type input "sta"
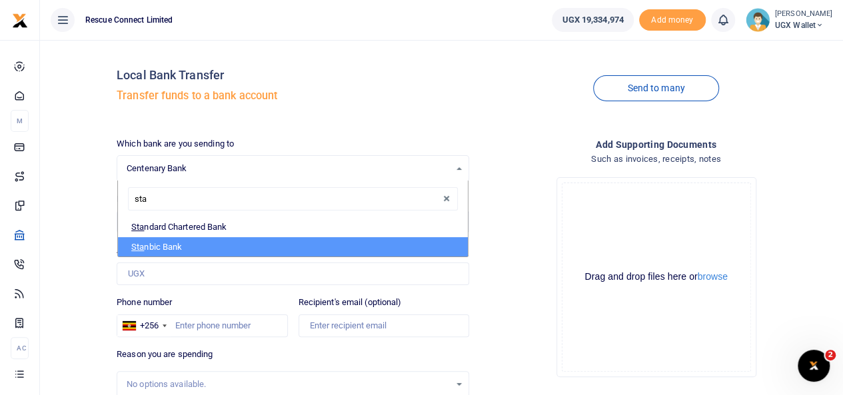
click at [183, 247] on li "Sta nbic Bank" at bounding box center [293, 247] width 350 height 20
select select "STANBIC"
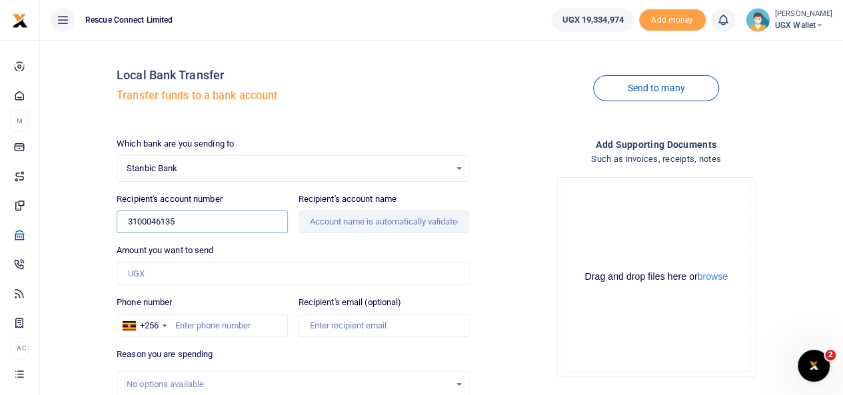
drag, startPoint x: 193, startPoint y: 217, endPoint x: 93, endPoint y: 221, distance: 100.0
click at [93, 221] on div "Local Bank Transfer Transfer funds to a bank account Send to many Which bank ar…" at bounding box center [441, 288] width 792 height 474
paste input "9030005651882"
type input "9030005651882"
click at [76, 202] on div "Local Bank Transfer Transfer funds to a bank account Send to many Which bank ar…" at bounding box center [441, 288] width 792 height 474
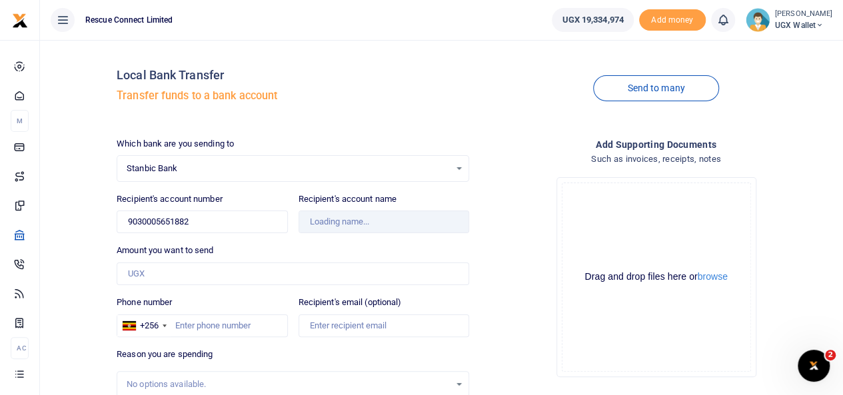
type input "Ishaka [DEMOGRAPHIC_DATA] Hosp."
click at [205, 171] on span "Stanbic Bank" at bounding box center [288, 168] width 323 height 13
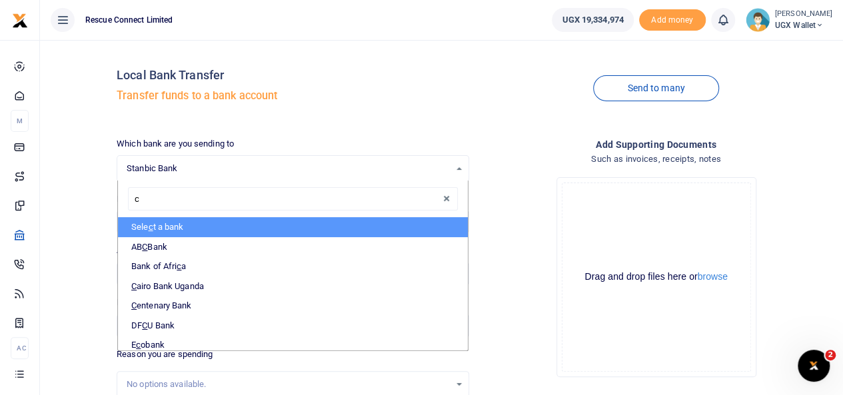
type input "ce"
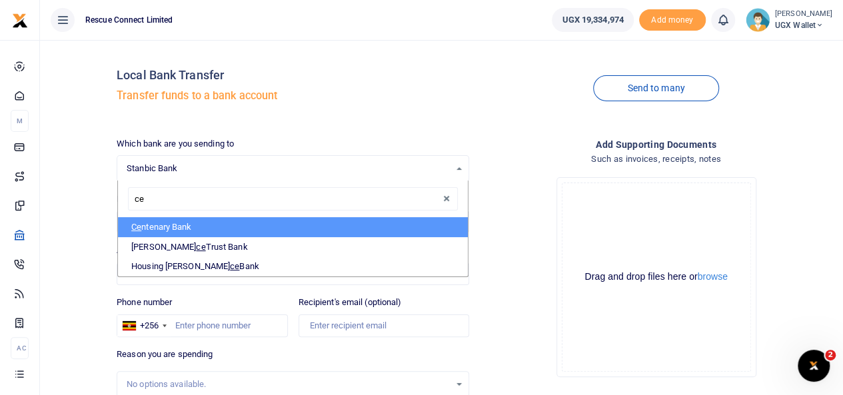
click at [185, 227] on li "Ce ntenary Bank" at bounding box center [293, 227] width 350 height 20
select select "CENT"
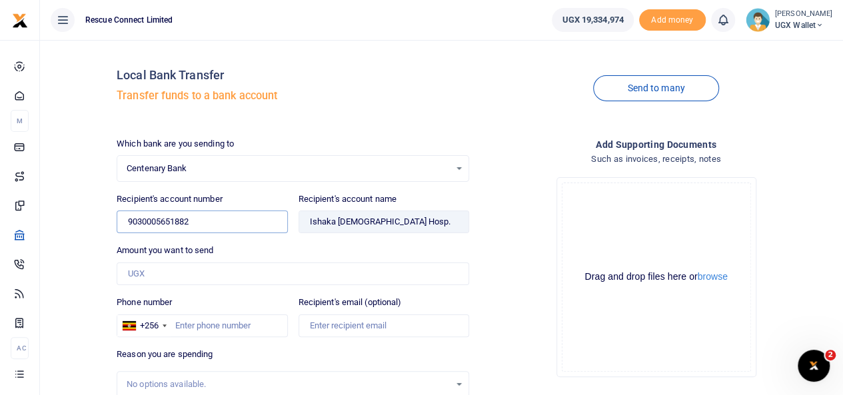
click at [169, 224] on input "9030005651882" at bounding box center [202, 222] width 171 height 23
drag, startPoint x: 205, startPoint y: 223, endPoint x: 76, endPoint y: 223, distance: 128.6
click at [76, 223] on div "Local Bank Transfer Transfer funds to a bank account Send to many Which bank ar…" at bounding box center [441, 288] width 792 height 474
paste input "3100024271"
type input "3100024271"
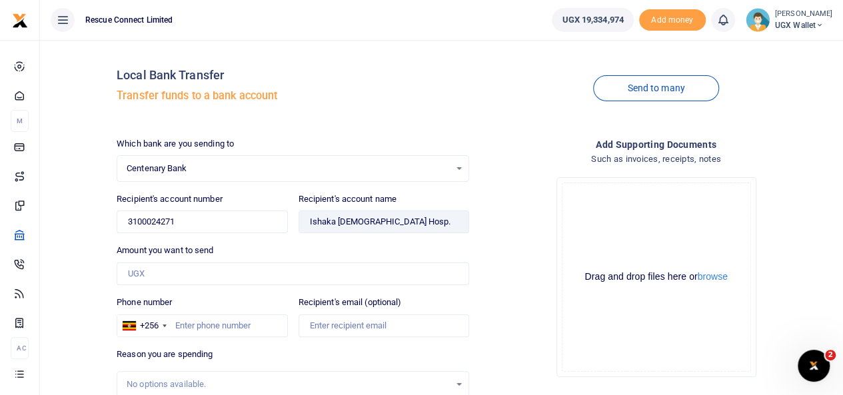
click at [80, 238] on div "Local Bank Transfer Transfer funds to a bank account Send to many Which bank ar…" at bounding box center [441, 288] width 792 height 474
click at [216, 175] on div "Centenary Bank Select an option... Select a bank ABC Bank Absa Bank Uganda Ltd …" at bounding box center [293, 168] width 353 height 27
click at [198, 167] on span "Centenary Bank" at bounding box center [288, 168] width 323 height 13
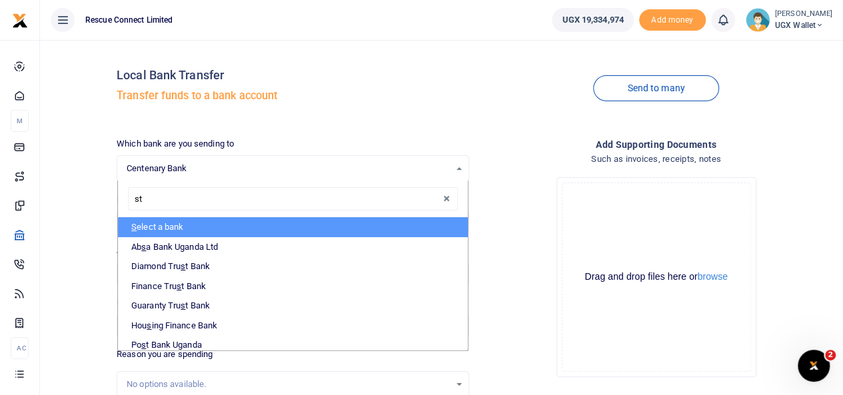
type input "sta"
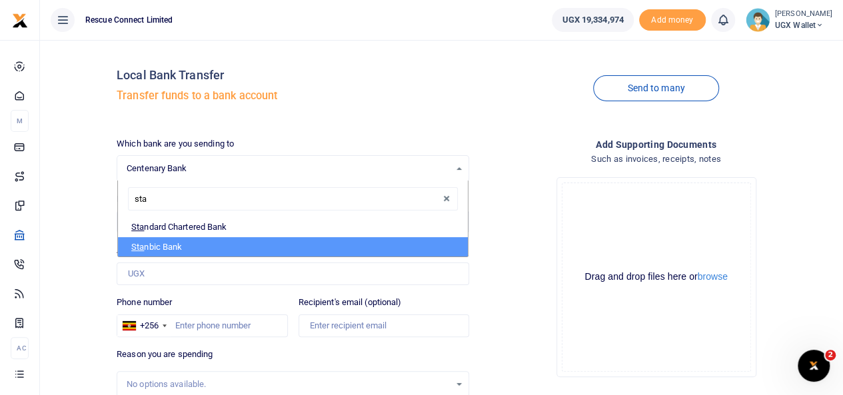
click at [171, 242] on li "Sta nbic Bank" at bounding box center [293, 247] width 350 height 20
select select "STANBIC"
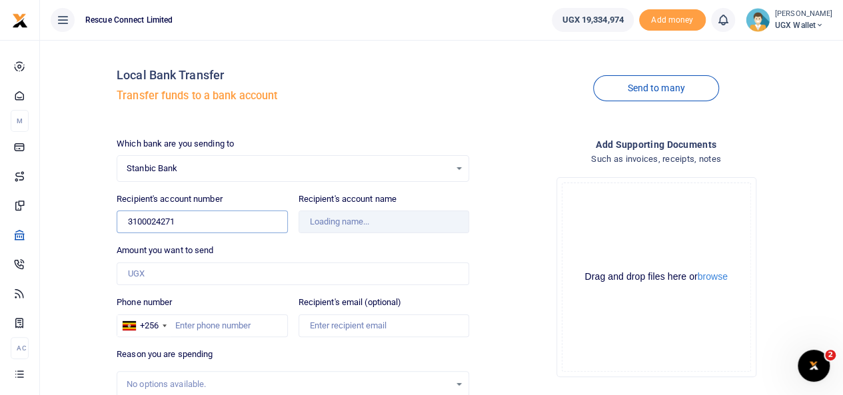
drag, startPoint x: 183, startPoint y: 217, endPoint x: 108, endPoint y: 217, distance: 75.3
click at [108, 217] on div "Local Bank Transfer Transfer funds to a bank account Send to many Which bank ar…" at bounding box center [441, 288] width 792 height 474
paste input "tel"
click at [147, 219] on input "Recipient's account number" at bounding box center [202, 222] width 171 height 23
paste input "tel"
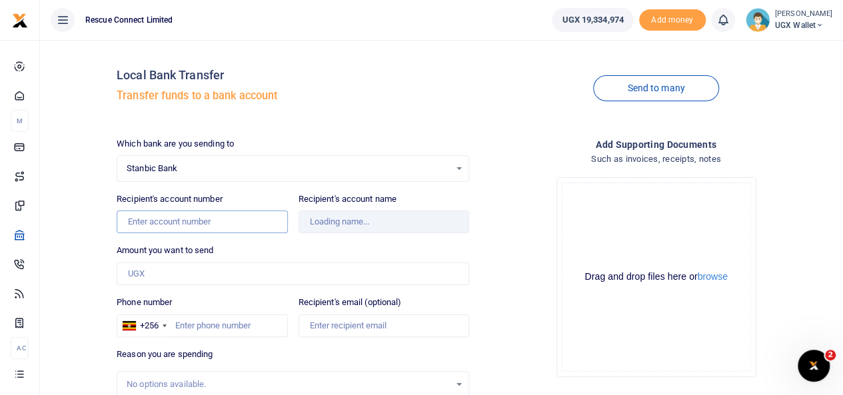
paste input "9030025247824"
type input "9030025247824"
click at [92, 239] on div "Local Bank Transfer Transfer funds to a bank account Send to many Which bank ar…" at bounding box center [441, 288] width 792 height 474
type input "Reliance Medicare- Smc Ltd"
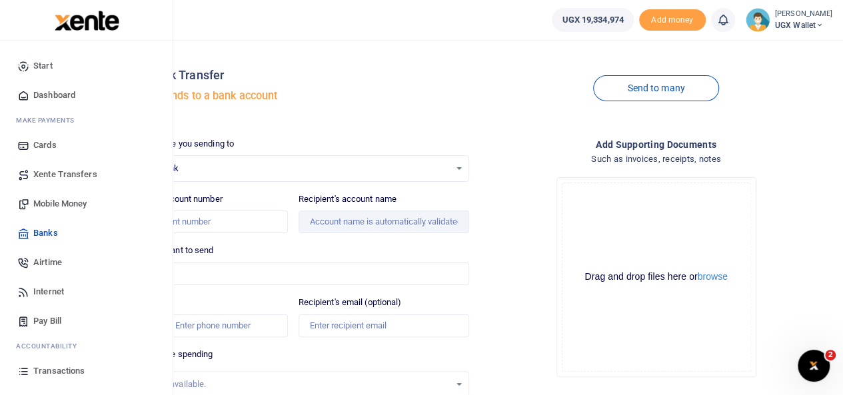
click at [56, 367] on span "Transactions" at bounding box center [58, 371] width 51 height 13
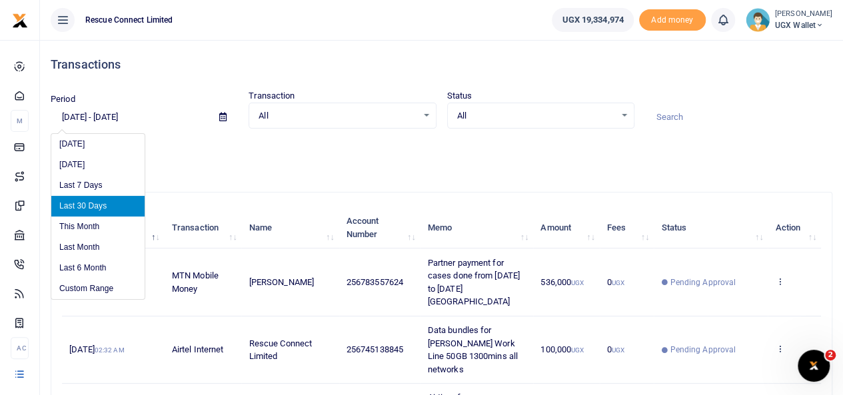
click at [135, 121] on input "[DATE] - [DATE]" at bounding box center [130, 117] width 158 height 23
click at [103, 267] on li "Last 6 Month" at bounding box center [97, 268] width 93 height 21
type input "03/03/2025 - 09/03/2025"
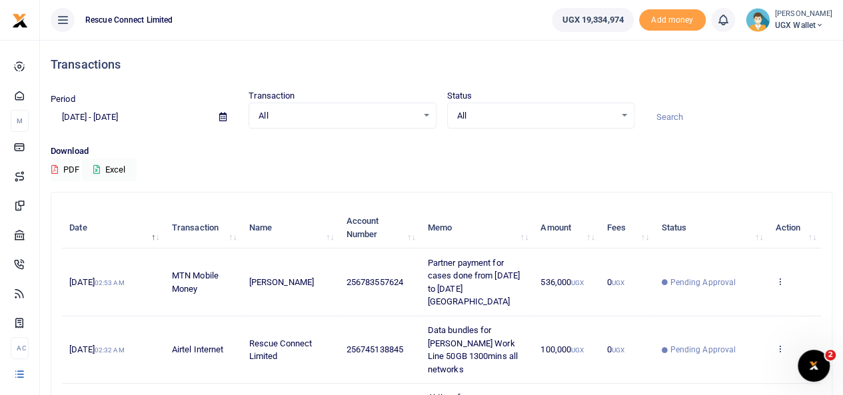
click at [681, 114] on input at bounding box center [738, 117] width 187 height 23
paste input "AAR Uganda"
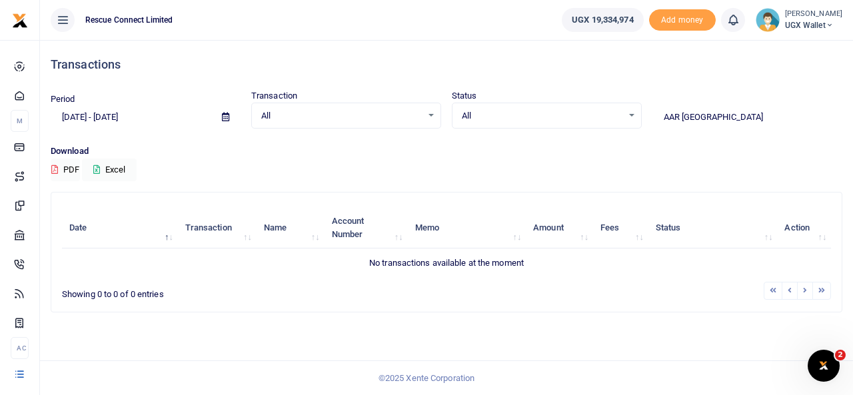
drag, startPoint x: 682, startPoint y: 114, endPoint x: 770, endPoint y: 104, distance: 87.9
click at [770, 104] on div "AAR Uganda" at bounding box center [747, 111] width 201 height 36
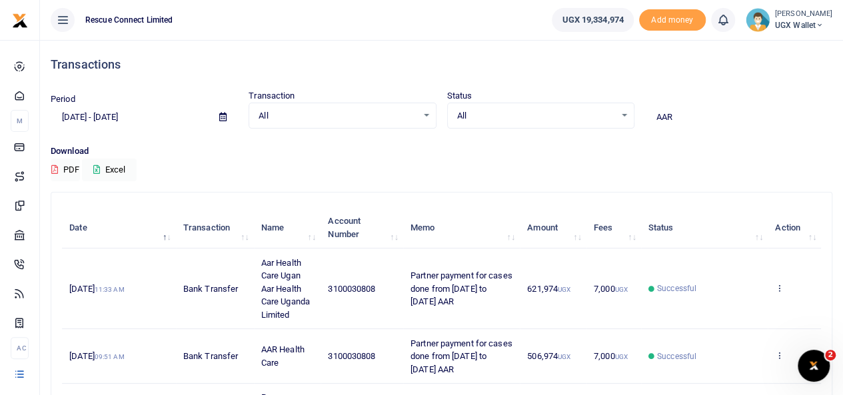
drag, startPoint x: 678, startPoint y: 113, endPoint x: 642, endPoint y: 115, distance: 35.4
click at [642, 115] on div "AAR" at bounding box center [739, 111] width 198 height 36
paste input "3100046135"
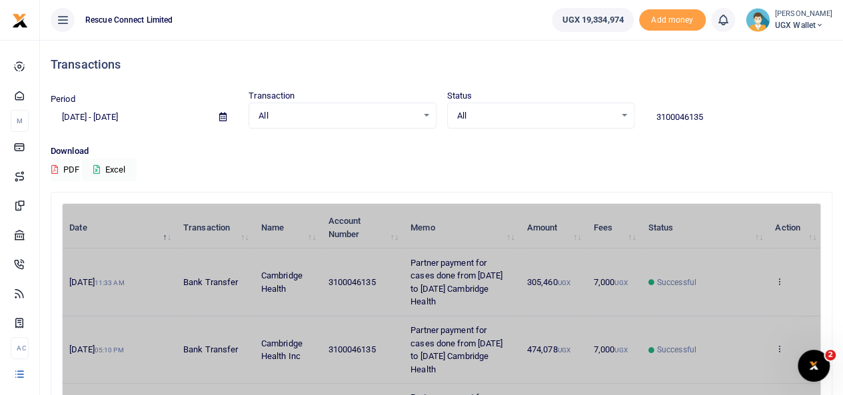
drag, startPoint x: 288, startPoint y: 289, endPoint x: 263, endPoint y: 283, distance: 25.9
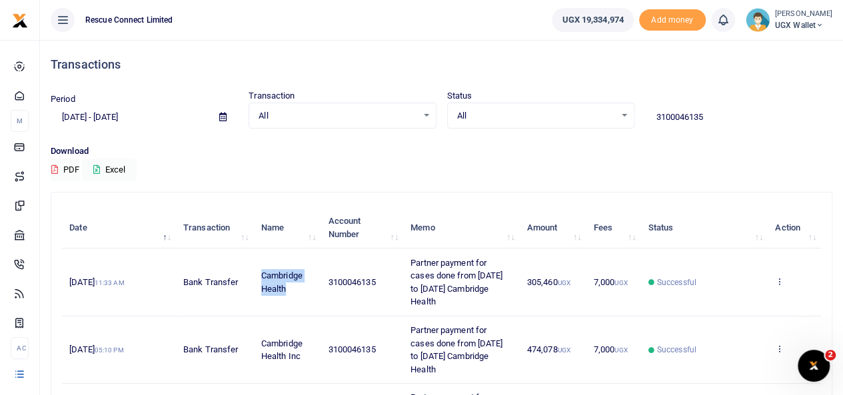
drag, startPoint x: 295, startPoint y: 289, endPoint x: 259, endPoint y: 275, distance: 37.8
click at [259, 275] on td "Cambridge Health" at bounding box center [287, 282] width 67 height 67
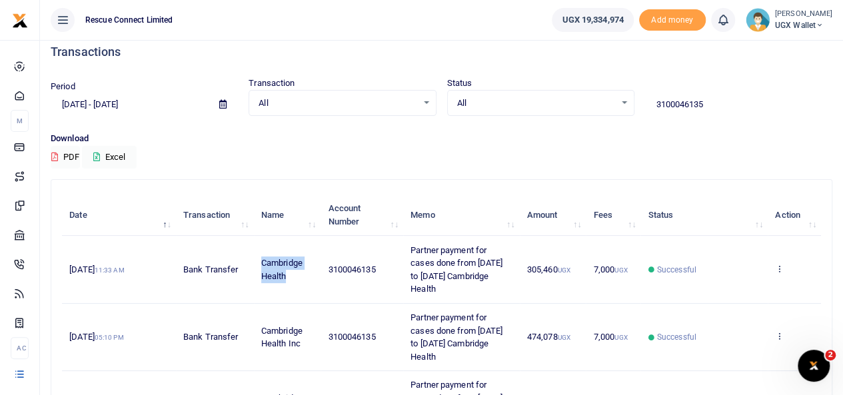
scroll to position [1, 0]
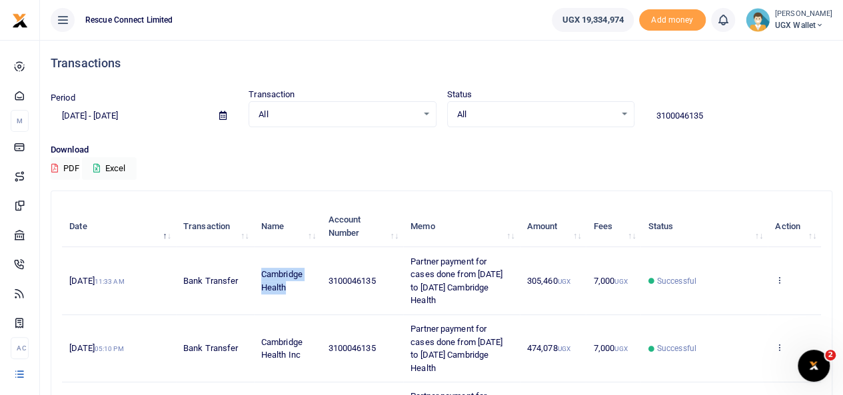
copy span "Cambridge Health"
drag, startPoint x: 712, startPoint y: 114, endPoint x: 644, endPoint y: 118, distance: 68.1
click at [645, 118] on input "3100046135" at bounding box center [738, 116] width 187 height 23
paste input "31978"
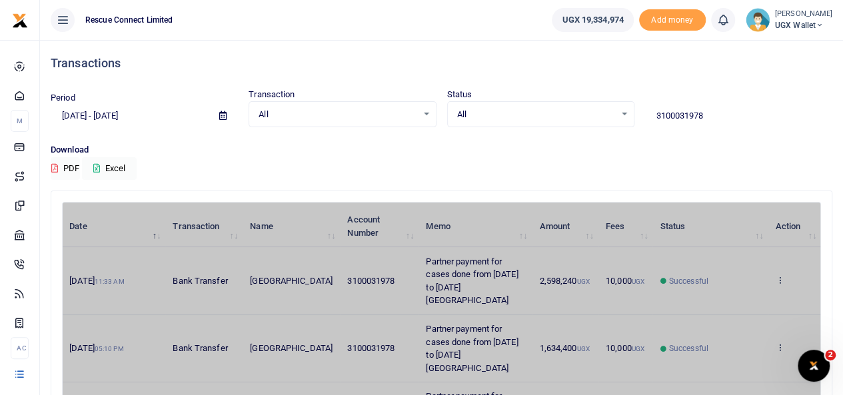
drag, startPoint x: 297, startPoint y: 309, endPoint x: 259, endPoint y: 279, distance: 48.5
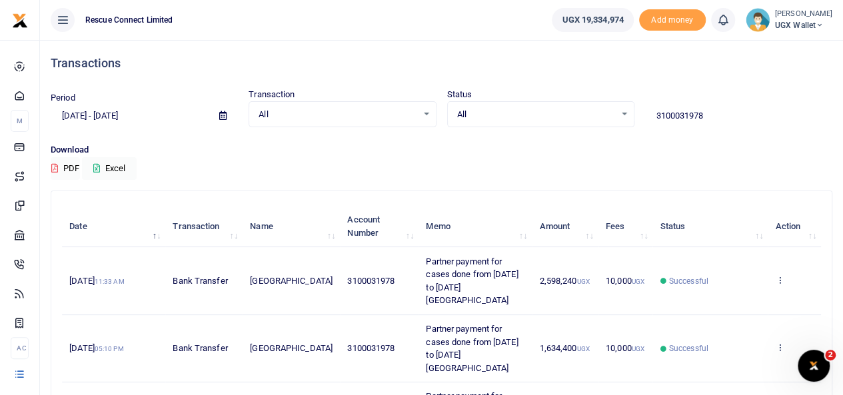
drag, startPoint x: 295, startPoint y: 306, endPoint x: 259, endPoint y: 268, distance: 51.9
click at [259, 268] on td "Holy Innocents Childrens Hospital" at bounding box center [291, 280] width 97 height 67
copy span "Holy Innocents Childrens Hospital"
click at [782, 285] on icon at bounding box center [779, 279] width 9 height 9
click at [736, 330] on link "Send again" at bounding box center [730, 338] width 105 height 19
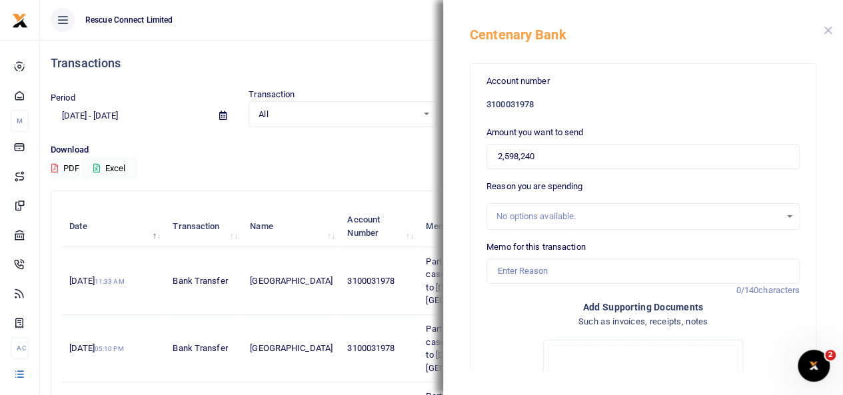
click at [826, 32] on button "Close" at bounding box center [828, 30] width 9 height 9
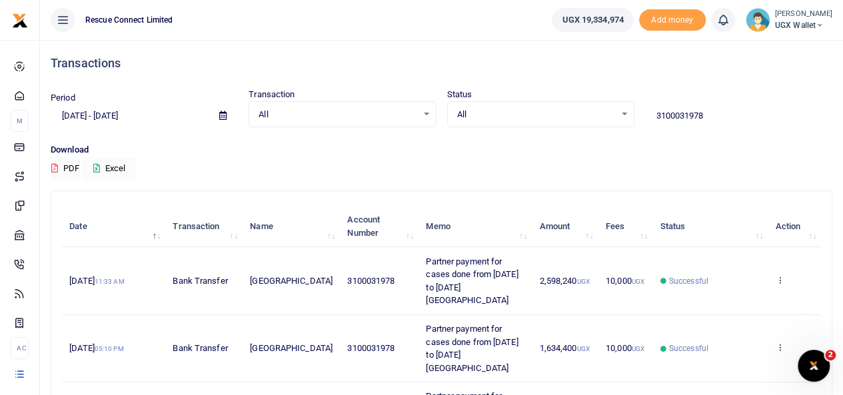
drag, startPoint x: 707, startPoint y: 117, endPoint x: 648, endPoint y: 113, distance: 59.5
click at [648, 113] on input "3100031978" at bounding box center [738, 116] width 187 height 23
paste input "9030005651882"
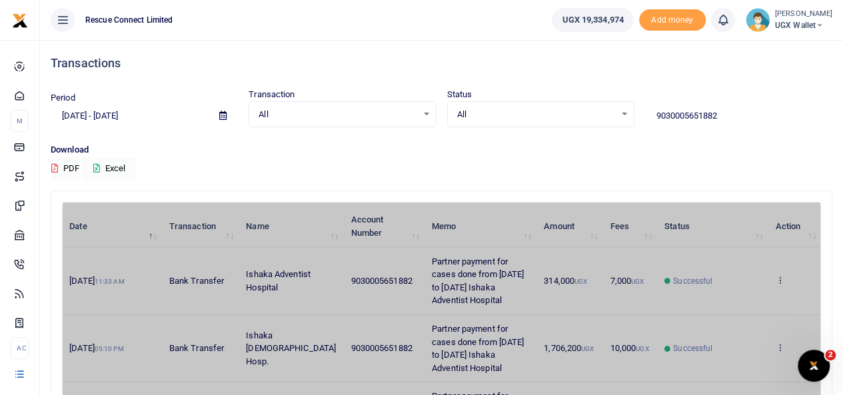
drag, startPoint x: 295, startPoint y: 296, endPoint x: 255, endPoint y: 272, distance: 46.6
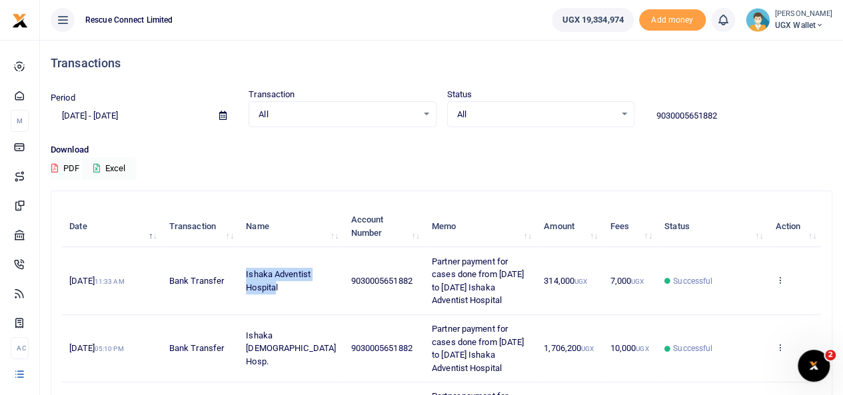
drag, startPoint x: 292, startPoint y: 289, endPoint x: 257, endPoint y: 266, distance: 41.8
click at [257, 266] on td "Ishaka Adventist Hospital" at bounding box center [291, 280] width 105 height 67
copy span "Ishaka Adventist Hospita"
drag, startPoint x: 717, startPoint y: 115, endPoint x: 639, endPoint y: 113, distance: 78.0
click at [640, 113] on div "9030005651882" at bounding box center [739, 109] width 198 height 36
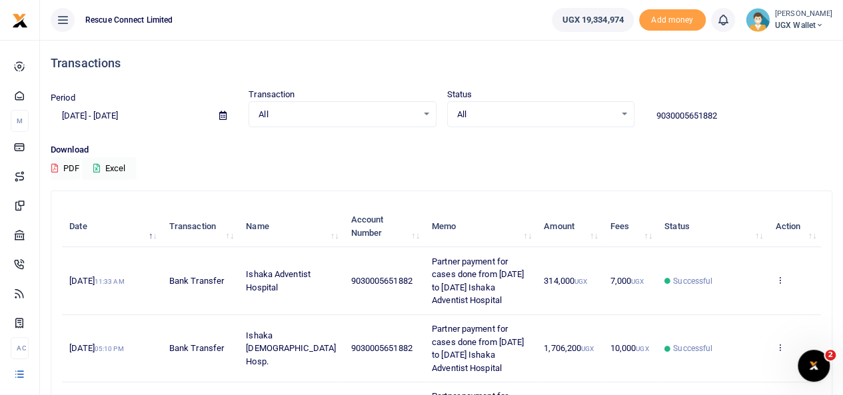
paste input "5120400010"
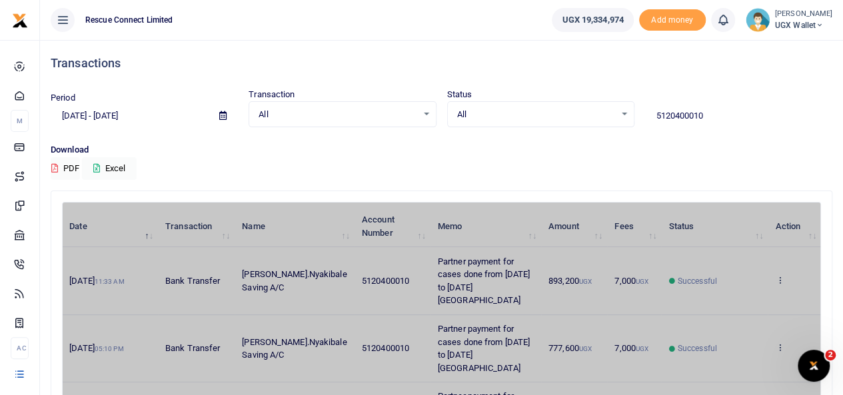
drag, startPoint x: 304, startPoint y: 291, endPoint x: 267, endPoint y: 281, distance: 38.8
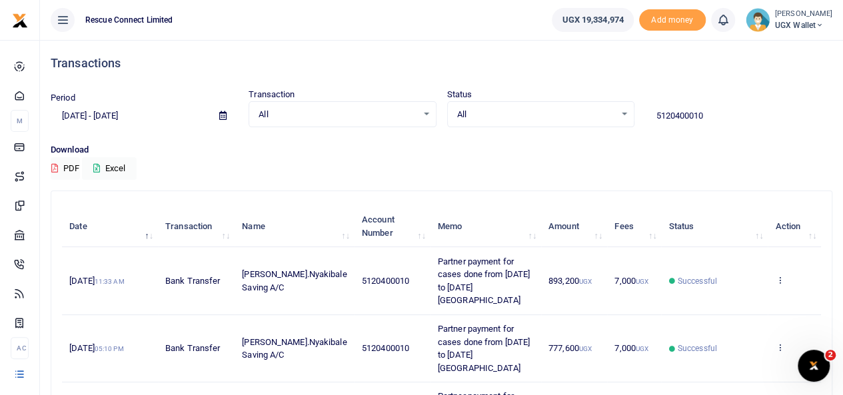
drag, startPoint x: 301, startPoint y: 293, endPoint x: 256, endPoint y: 269, distance: 50.7
click at [256, 269] on td "Karoli Lwanga Hosp.Nyakibale Saving A/C" at bounding box center [295, 280] width 120 height 67
copy span "Karoli Lwanga Hosp.Nyakibale Saving A/C"
drag, startPoint x: 705, startPoint y: 113, endPoint x: 633, endPoint y: 116, distance: 72.1
click at [633, 116] on div "Period 03/03/2025 - 09/03/2025 Transaction All Select an option... All Airtime …" at bounding box center [441, 107] width 792 height 39
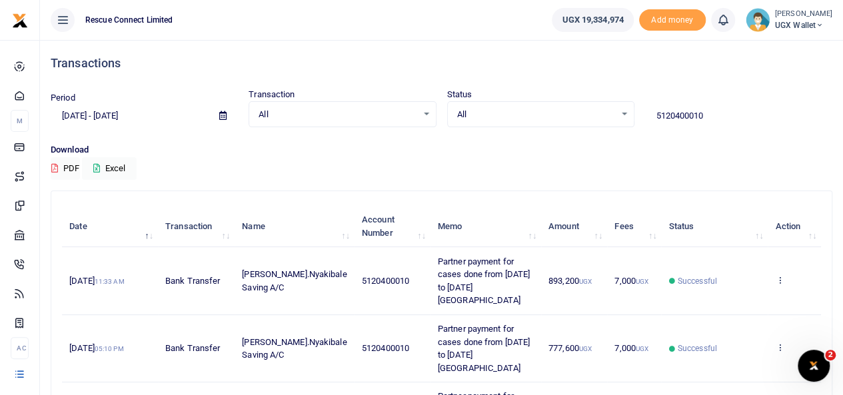
paste input "3100003223"
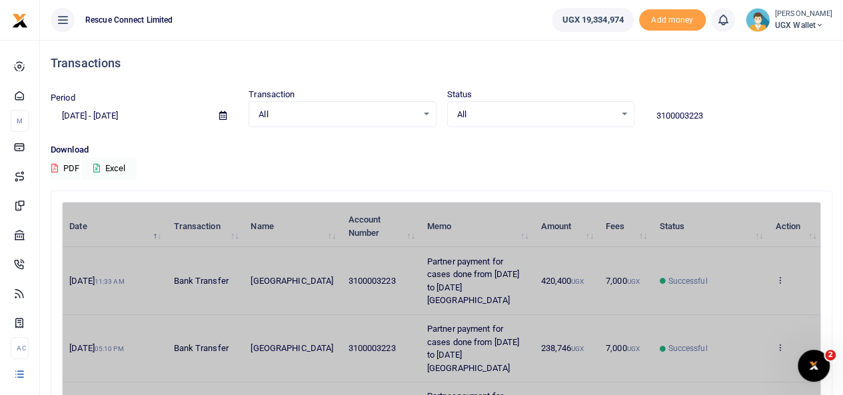
drag, startPoint x: 296, startPoint y: 291, endPoint x: 269, endPoint y: 284, distance: 27.5
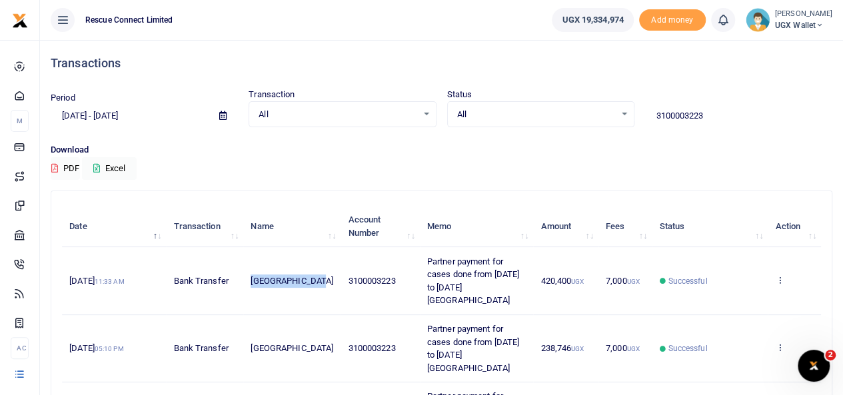
drag, startPoint x: 293, startPoint y: 287, endPoint x: 259, endPoint y: 274, distance: 36.5
click at [259, 274] on td "Kisubi Hospital" at bounding box center [291, 280] width 97 height 67
copy span "Kisubi Hospital"
drag, startPoint x: 706, startPoint y: 117, endPoint x: 642, endPoint y: 117, distance: 63.3
click at [642, 117] on div "3100003223" at bounding box center [739, 109] width 198 height 36
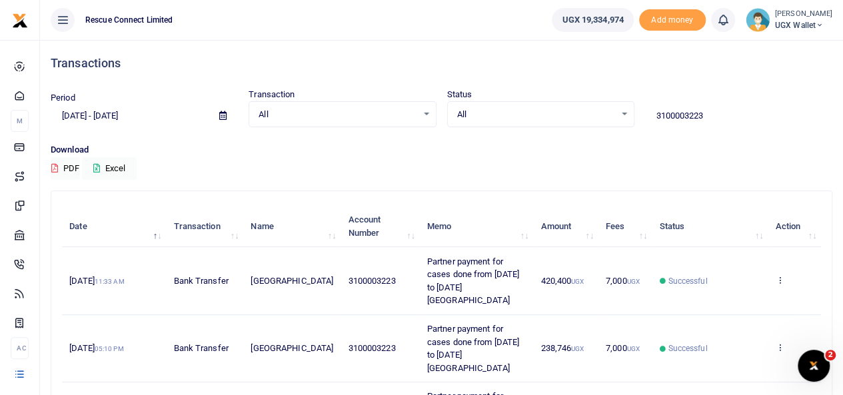
paste input "711"
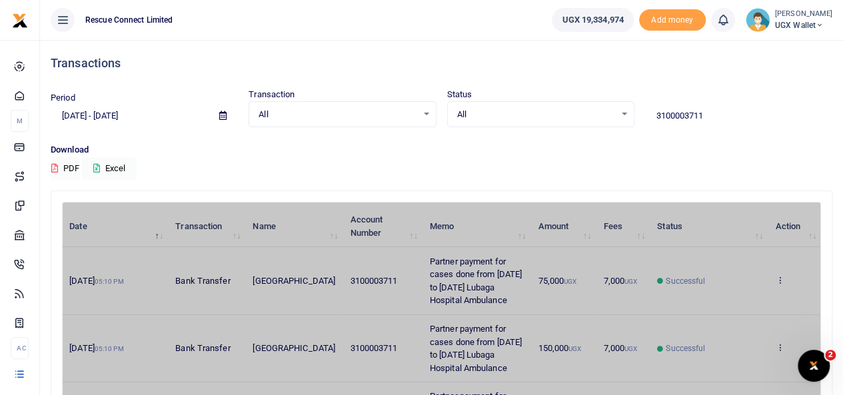
drag, startPoint x: 297, startPoint y: 295, endPoint x: 270, endPoint y: 291, distance: 27.1
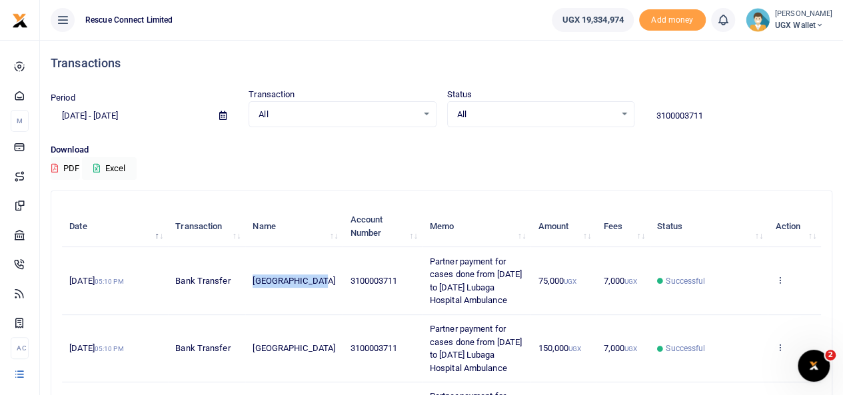
drag, startPoint x: 297, startPoint y: 295, endPoint x: 261, endPoint y: 281, distance: 38.9
click at [261, 281] on td "Rubaga Hospital" at bounding box center [293, 280] width 97 height 67
copy span "Rubaga Hospital"
drag, startPoint x: 704, startPoint y: 115, endPoint x: 642, endPoint y: 113, distance: 62.7
click at [642, 113] on div "3100003711" at bounding box center [739, 109] width 198 height 36
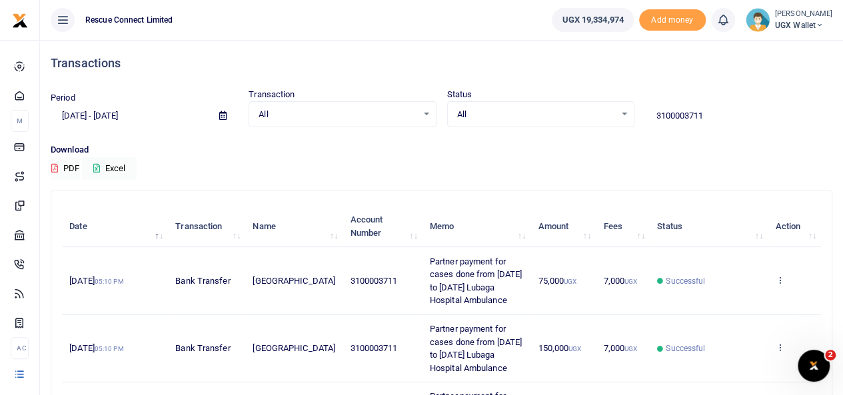
paste input "2427"
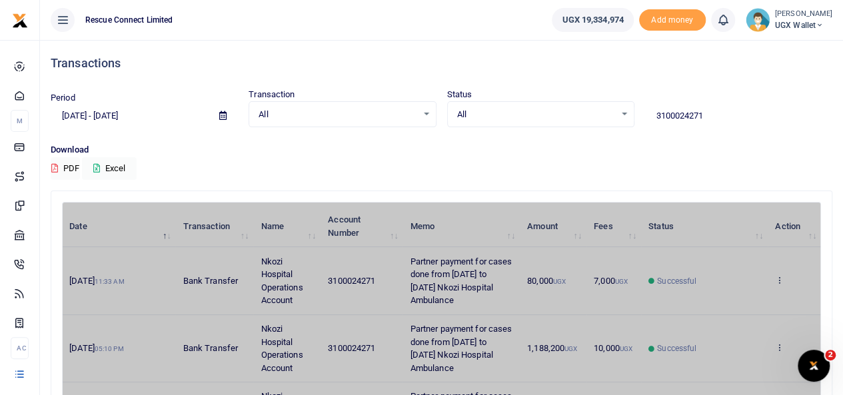
drag, startPoint x: 294, startPoint y: 299, endPoint x: 258, endPoint y: 267, distance: 48.2
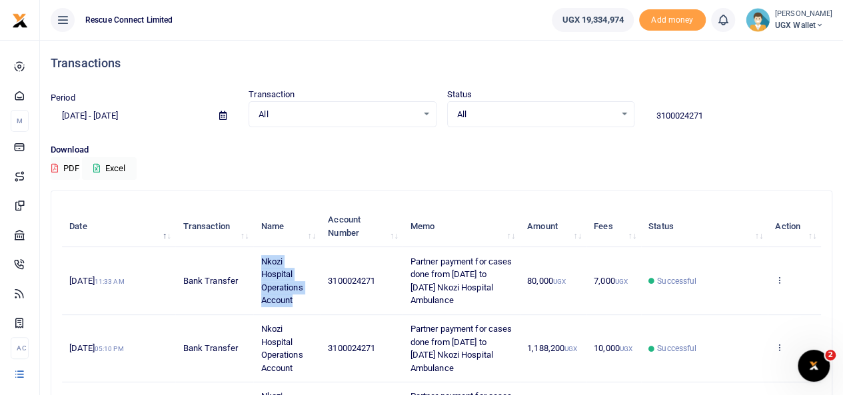
drag, startPoint x: 295, startPoint y: 300, endPoint x: 249, endPoint y: 255, distance: 64.6
click at [249, 255] on tr "27th Aug 2025 11:33 AM Bank Transfer Nkozi Hospital Operations Account 31000242…" at bounding box center [441, 280] width 759 height 67
copy tr "Nkozi Hospital Operations Account"
drag, startPoint x: 706, startPoint y: 120, endPoint x: 652, endPoint y: 120, distance: 54.0
click at [652, 120] on input "3100024271" at bounding box center [738, 116] width 187 height 23
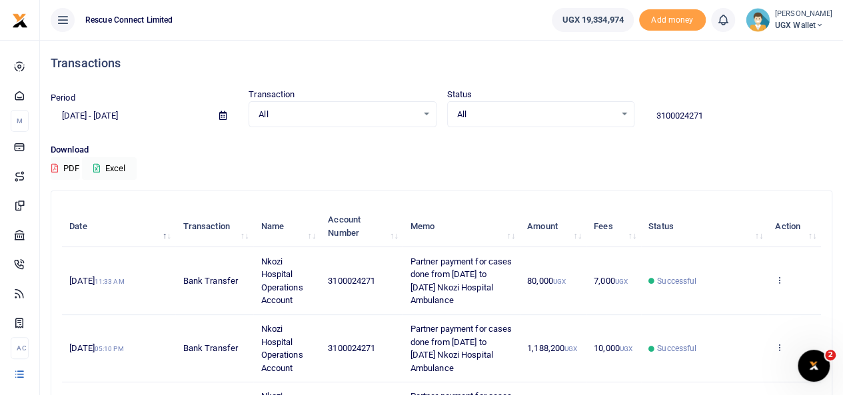
paste input "39104"
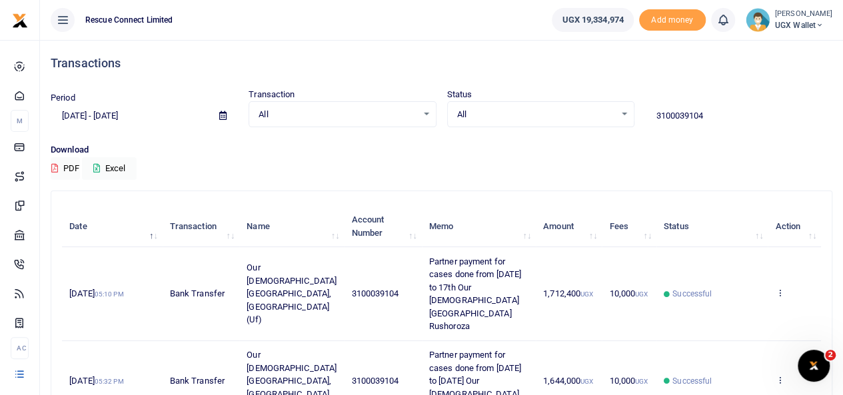
type input "3100039104"
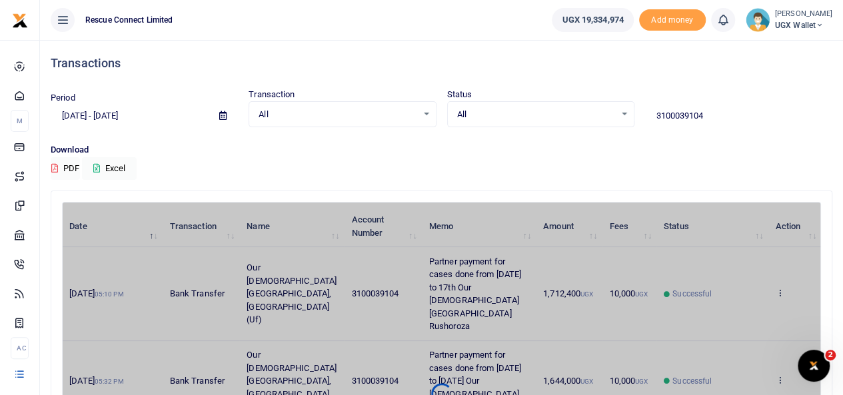
click at [272, 310] on div "Date Transaction Name Account Number Memo Amount Fees Status Action 18th Aug 20…" at bounding box center [441, 394] width 759 height 384
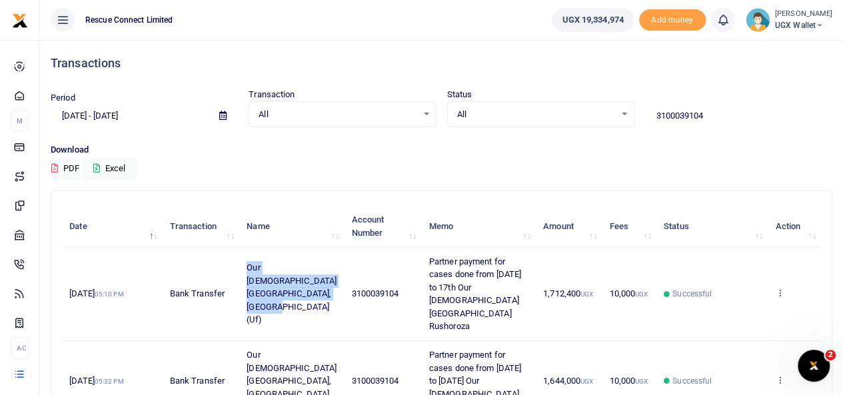
drag, startPoint x: 280, startPoint y: 313, endPoint x: 257, endPoint y: 263, distance: 54.3
click at [257, 263] on td "Our Lady Of Good Health Hospital, Rushoroza (Uf)" at bounding box center [291, 293] width 105 height 93
copy span "Our Lady Of Good Health Hospital, Rushoroza (Uf)"
click at [257, 263] on td "Our Lady Of Good Health Hospital, Rushoroza (Uf)" at bounding box center [291, 293] width 105 height 93
drag, startPoint x: 702, startPoint y: 112, endPoint x: 645, endPoint y: 115, distance: 57.4
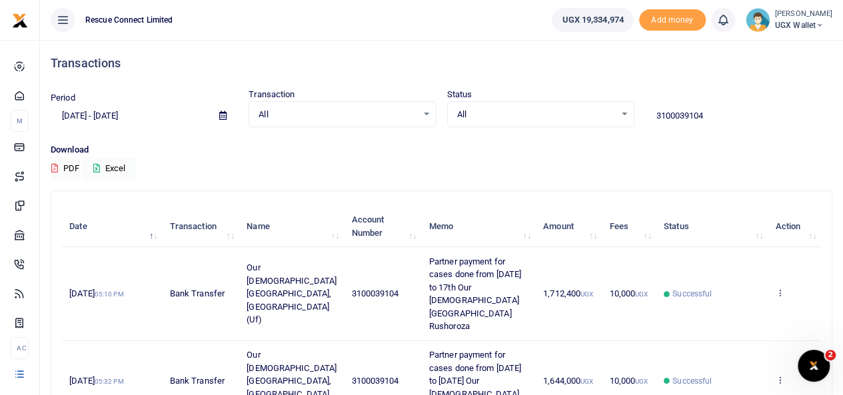
click at [645, 115] on input "3100039104" at bounding box center [738, 116] width 187 height 23
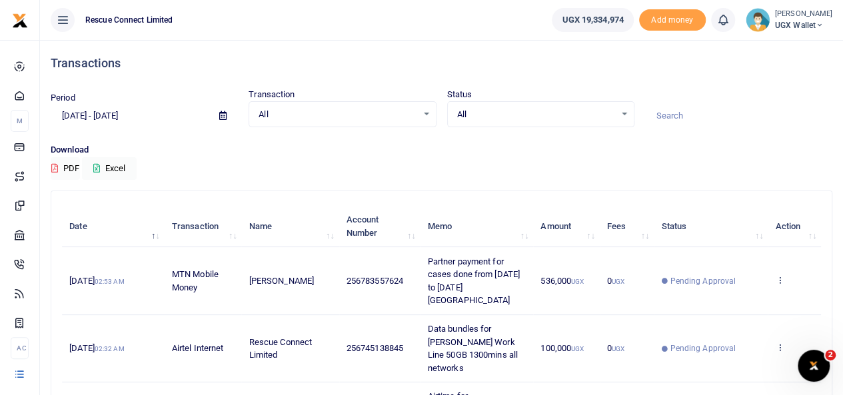
paste input "9030025247824"
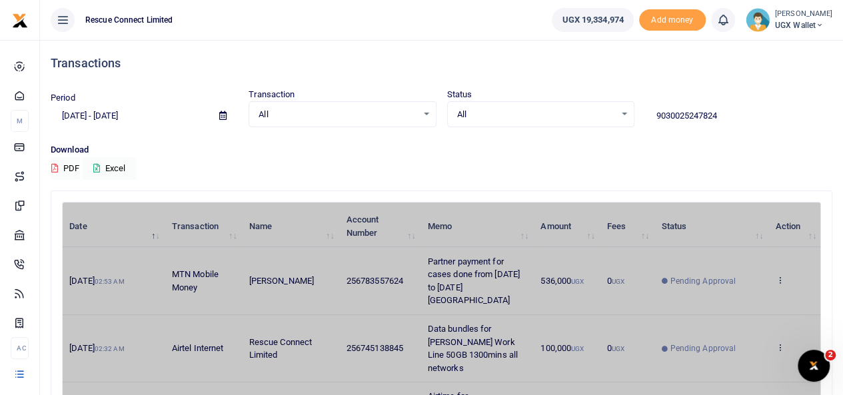
click at [678, 176] on div "Download PDF Excel" at bounding box center [442, 161] width 782 height 37
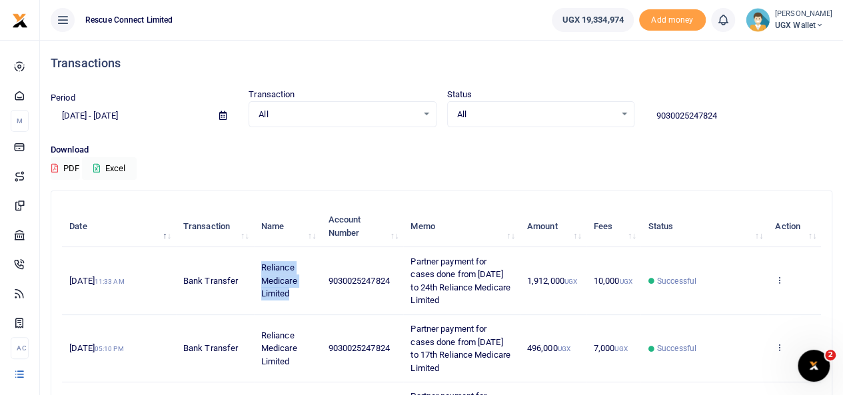
drag, startPoint x: 294, startPoint y: 292, endPoint x: 256, endPoint y: 267, distance: 45.3
click at [256, 267] on td "Reliance Medicare Limited" at bounding box center [287, 280] width 67 height 67
copy span "Reliance Medicare Limited"
drag, startPoint x: 724, startPoint y: 111, endPoint x: 648, endPoint y: 111, distance: 75.3
click at [648, 111] on input "9030025247824" at bounding box center [738, 116] width 187 height 23
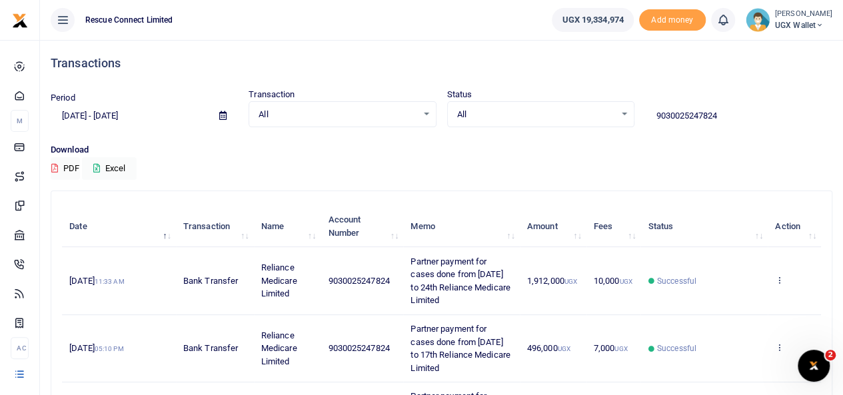
paste input "3100038128"
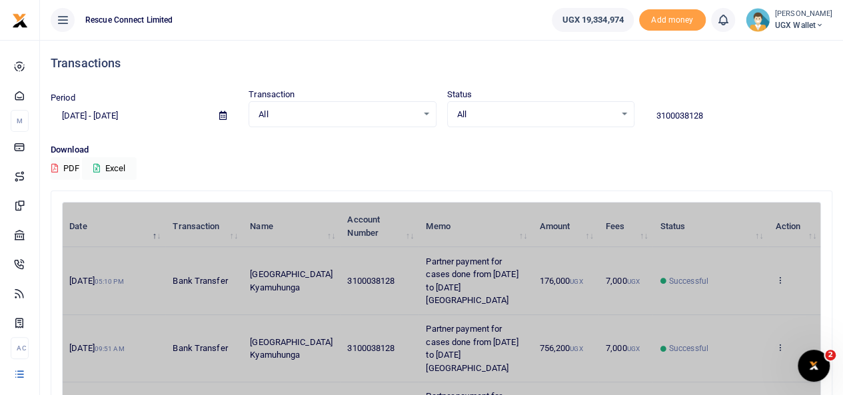
drag, startPoint x: 311, startPoint y: 293, endPoint x: 273, endPoint y: 286, distance: 38.6
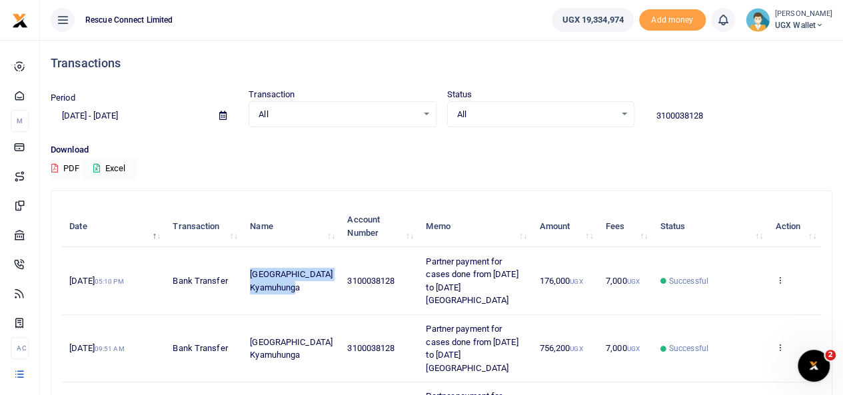
drag, startPoint x: 314, startPoint y: 294, endPoint x: 259, endPoint y: 269, distance: 60.2
click at [259, 269] on td "Comboni Hospital Kyamuhunga" at bounding box center [291, 280] width 97 height 67
copy span "Comboni Hospital Kyamuhunga"
drag, startPoint x: 718, startPoint y: 114, endPoint x: 655, endPoint y: 114, distance: 63.3
click at [655, 114] on input "3100038128" at bounding box center [738, 116] width 187 height 23
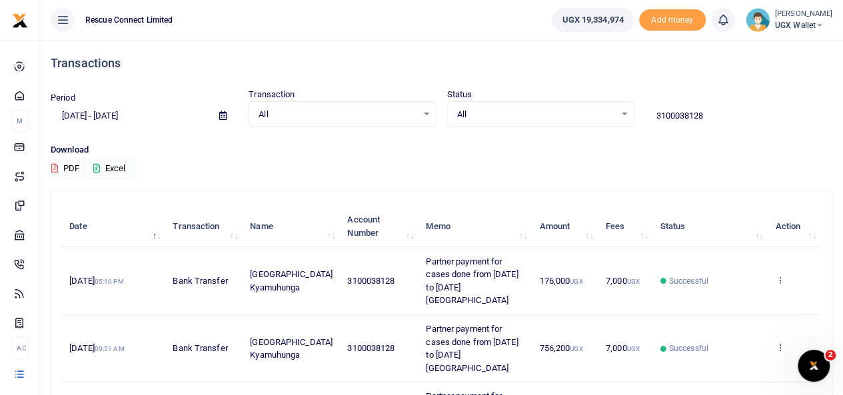
paste input "26085"
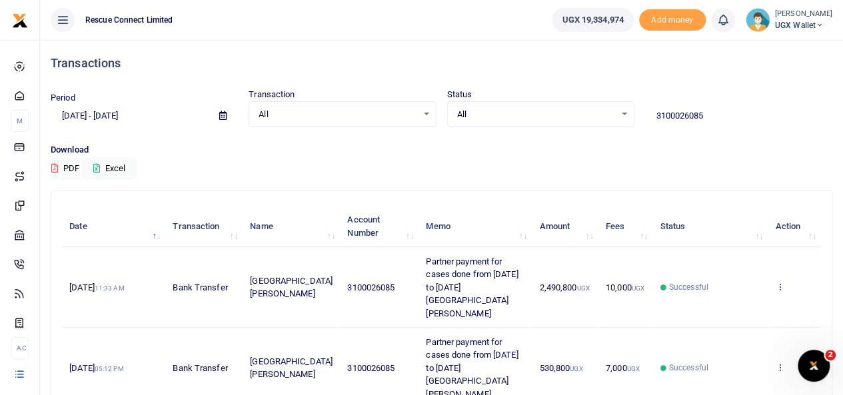
type input "3100026085"
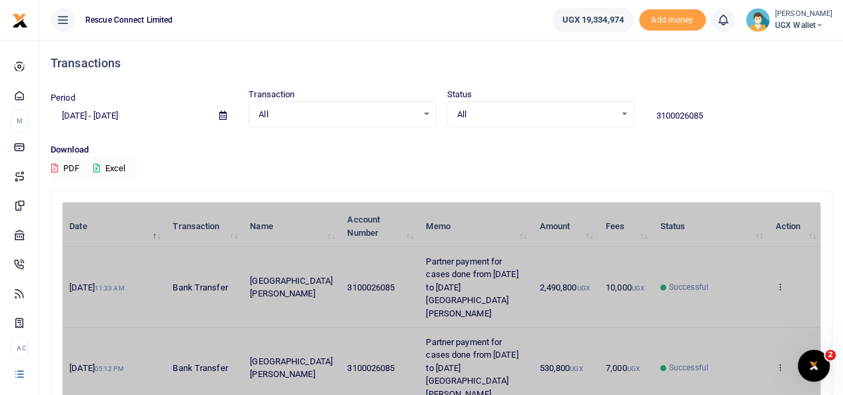
drag, startPoint x: 296, startPoint y: 300, endPoint x: 259, endPoint y: 298, distance: 37.4
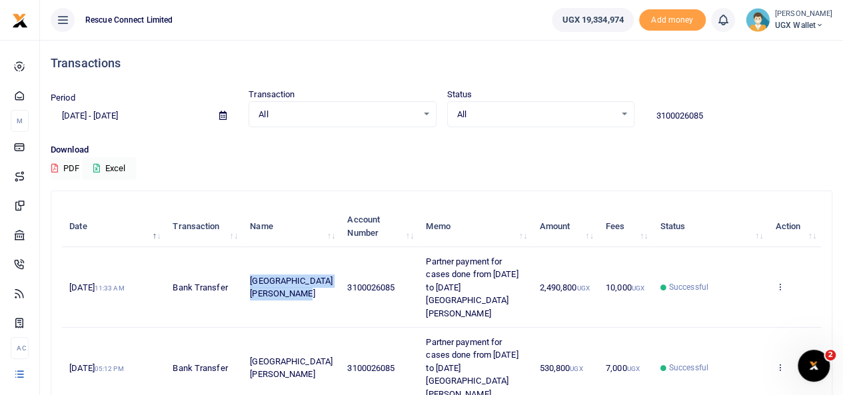
drag, startPoint x: 295, startPoint y: 299, endPoint x: 260, endPoint y: 277, distance: 41.0
click at [260, 277] on td "St Francis Naggalama Hospital" at bounding box center [291, 287] width 97 height 81
drag, startPoint x: 705, startPoint y: 120, endPoint x: 656, endPoint y: 114, distance: 49.7
click at [656, 114] on input "3100026085" at bounding box center [738, 116] width 187 height 23
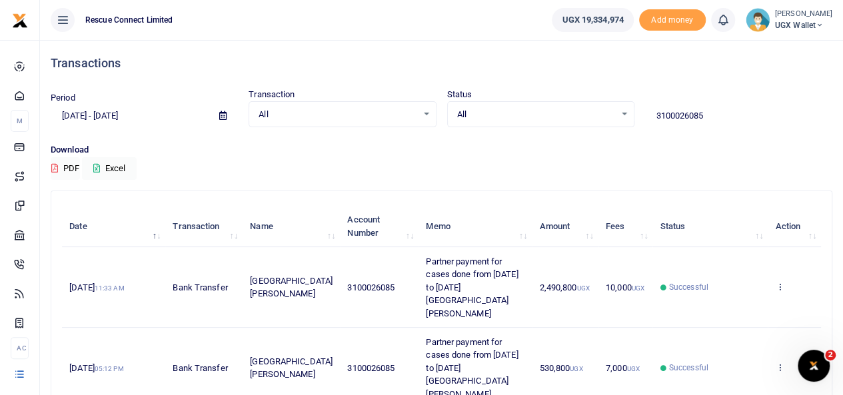
drag, startPoint x: 714, startPoint y: 113, endPoint x: 637, endPoint y: 117, distance: 76.7
click at [637, 117] on div "Period 03/03/2025 - 09/03/2025 Transaction All Select an option... All Airtime …" at bounding box center [441, 107] width 792 height 39
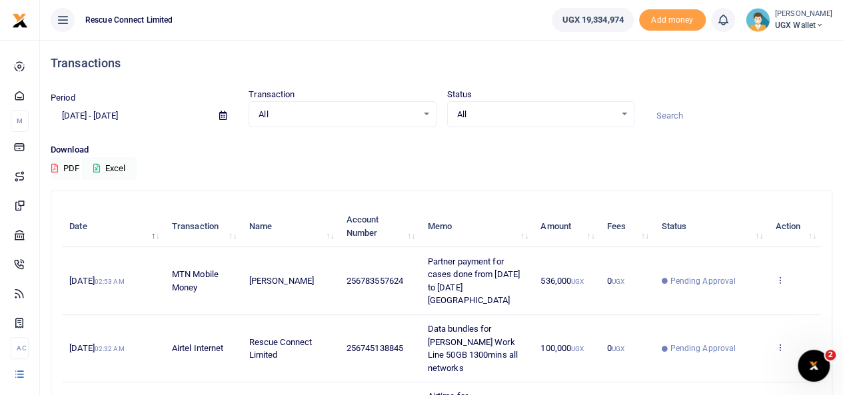
paste input "9030005952394"
type input "9030005952394"
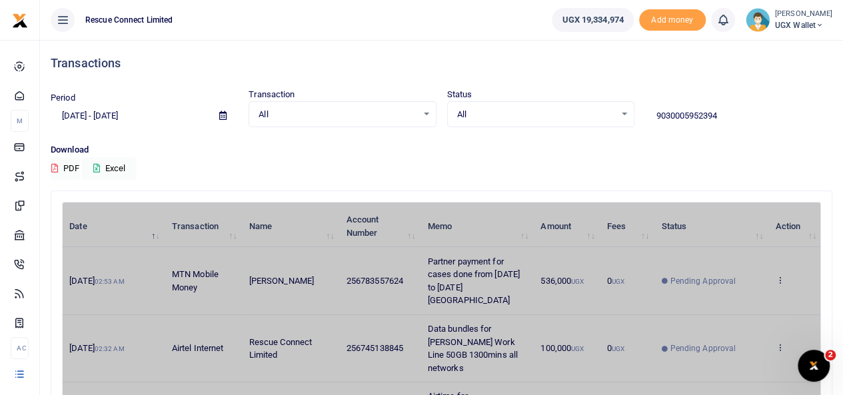
click at [653, 167] on div "Download PDF Excel" at bounding box center [442, 161] width 782 height 37
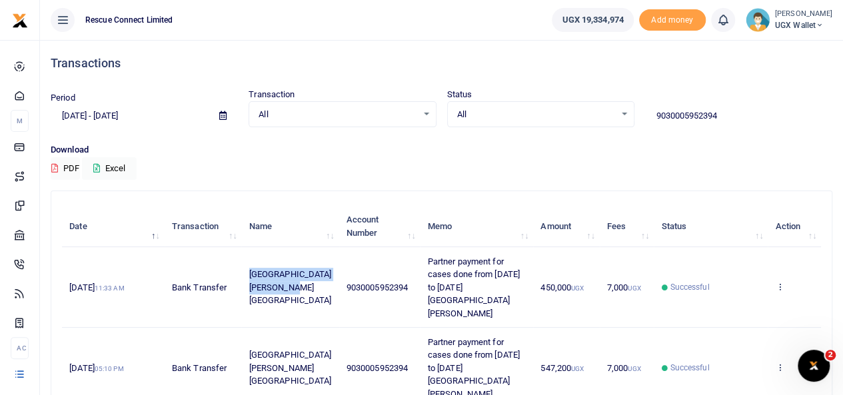
drag, startPoint x: 300, startPoint y: 301, endPoint x: 260, endPoint y: 277, distance: 46.6
click at [260, 277] on td "St Francis Hospital Nsambya" at bounding box center [289, 287] width 97 height 81
drag, startPoint x: 717, startPoint y: 121, endPoint x: 650, endPoint y: 125, distance: 66.8
click at [650, 125] on input "9030005952394" at bounding box center [738, 116] width 187 height 23
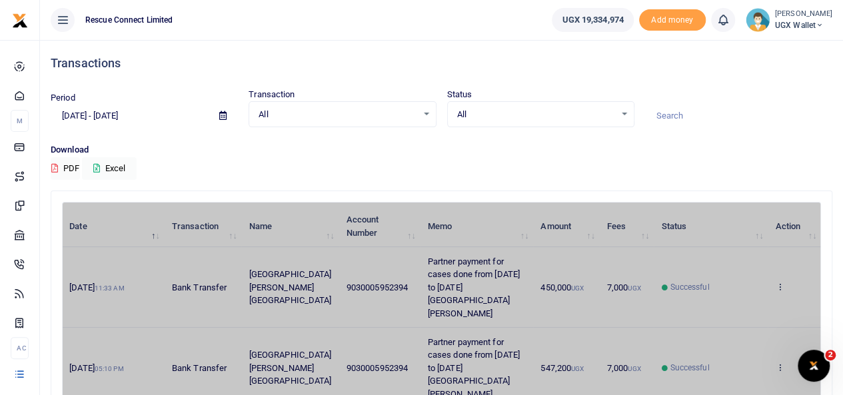
paste input "9030005748975"
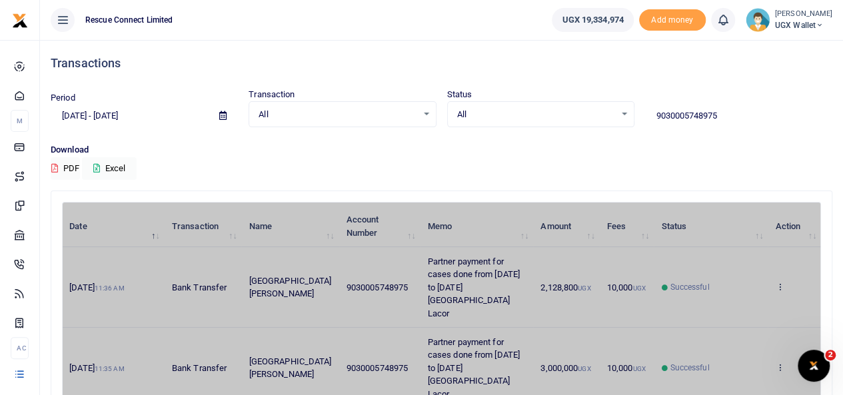
drag, startPoint x: 283, startPoint y: 291, endPoint x: 259, endPoint y: 287, distance: 25.1
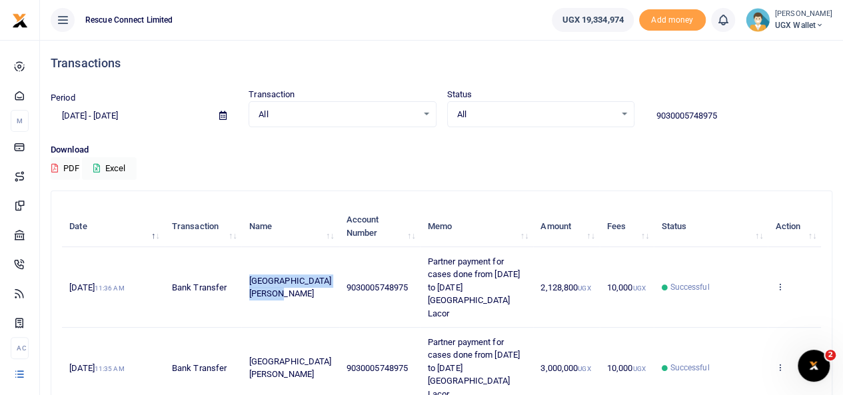
drag, startPoint x: 283, startPoint y: 291, endPoint x: 260, endPoint y: 266, distance: 33.5
click at [260, 266] on td "[GEOGRAPHIC_DATA][PERSON_NAME]" at bounding box center [289, 287] width 97 height 81
drag, startPoint x: 721, startPoint y: 113, endPoint x: 646, endPoint y: 114, distance: 74.6
click at [646, 114] on input "9030005748975" at bounding box center [738, 116] width 187 height 23
paste input "3100022844"
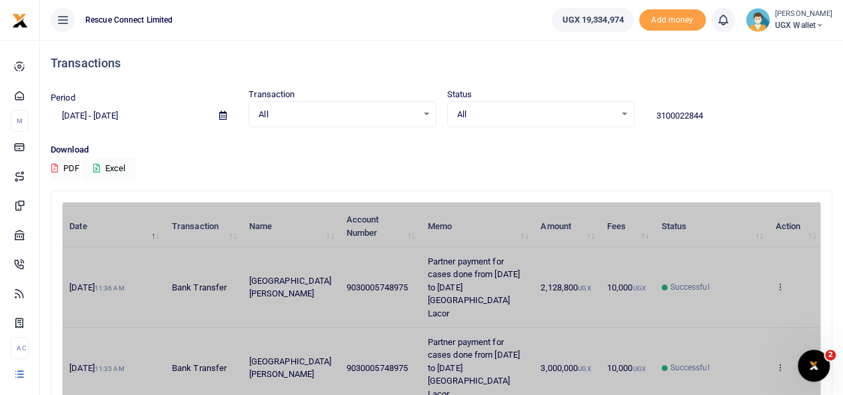
type input "3100022844"
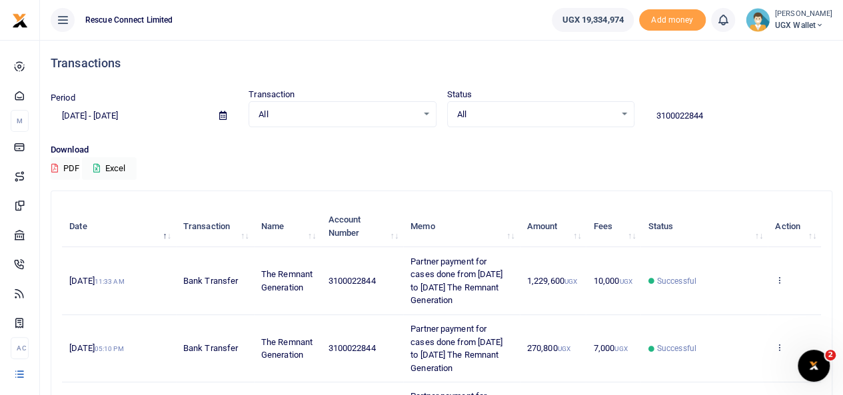
click at [646, 149] on p "Download" at bounding box center [442, 150] width 782 height 14
drag, startPoint x: 305, startPoint y: 285, endPoint x: 259, endPoint y: 277, distance: 46.7
click at [259, 277] on td "The Remnant Generation" at bounding box center [287, 280] width 67 height 67
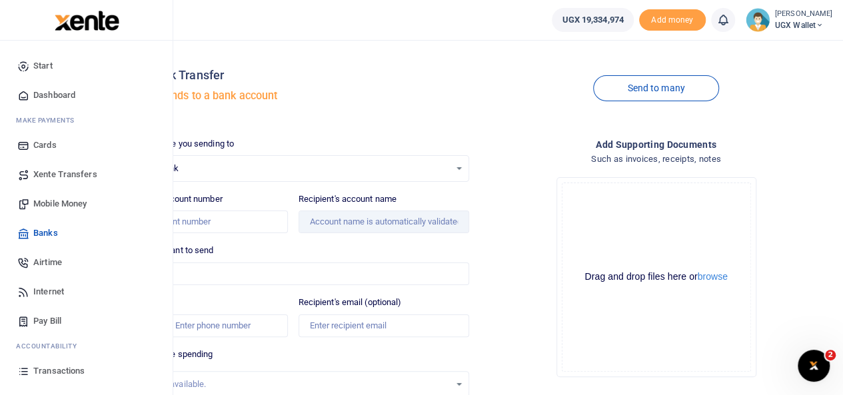
click at [44, 379] on link "Transactions" at bounding box center [86, 371] width 151 height 29
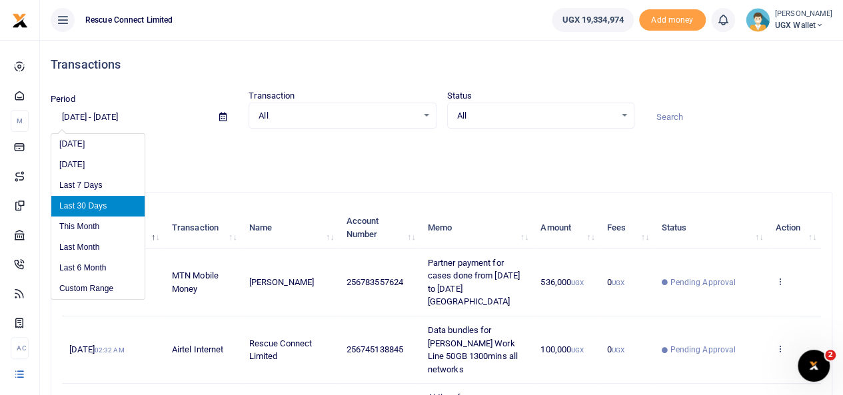
click at [113, 123] on input "[DATE] - [DATE]" at bounding box center [130, 117] width 158 height 23
click at [113, 263] on li "Last 6 Month" at bounding box center [97, 268] width 93 height 21
type input "[DATE] - [DATE]"
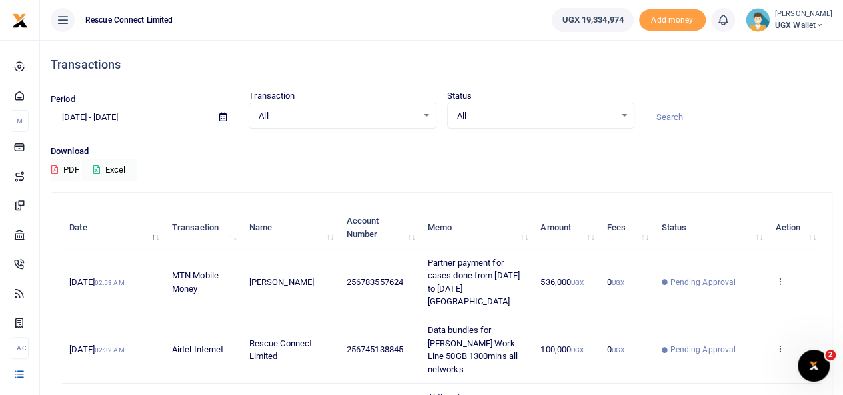
click at [669, 117] on input at bounding box center [738, 117] width 187 height 23
paste input "Aar Health Care Ugan Aar Health Care Uganda Limited"
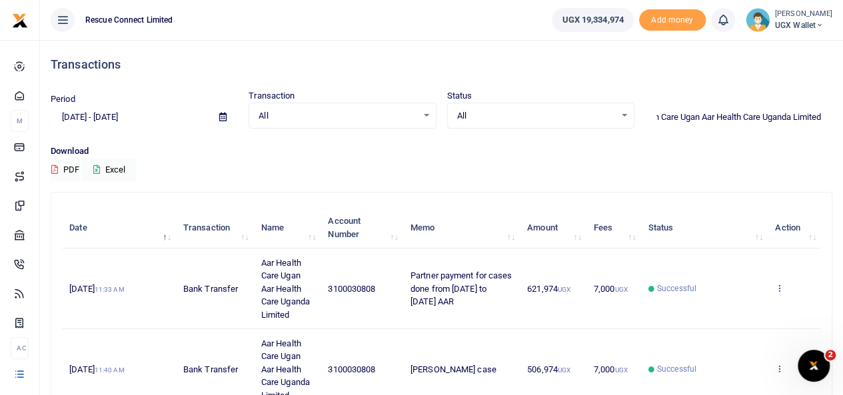
type input "Aar Health Care Ugan Aar Health Care Uganda Limited"
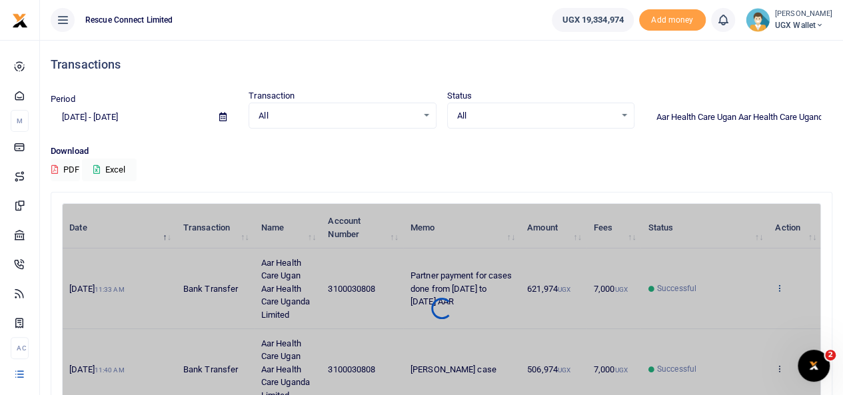
click at [782, 288] on div "Date Transaction Name Account Number Memo Amount Fees Status Action [DATE] 11:3…" at bounding box center [441, 308] width 759 height 210
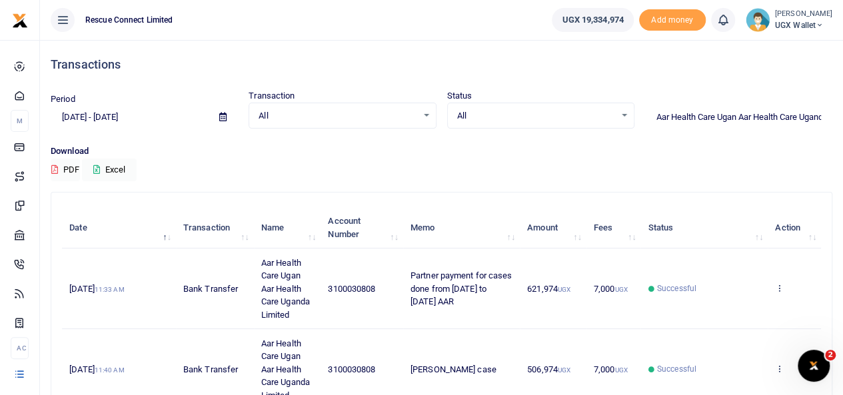
click at [782, 288] on icon at bounding box center [779, 287] width 9 height 9
click at [705, 334] on link "Send again" at bounding box center [730, 340] width 105 height 19
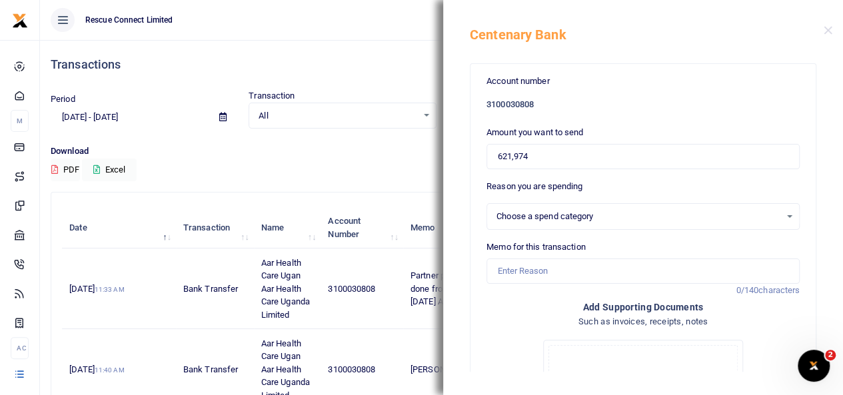
select select
click at [523, 276] on input "Memo for this transaction" at bounding box center [643, 271] width 313 height 25
paste input "Partner payment for cases done from [DATE] to [DATE] AAR [GEOGRAPHIC_DATA]"
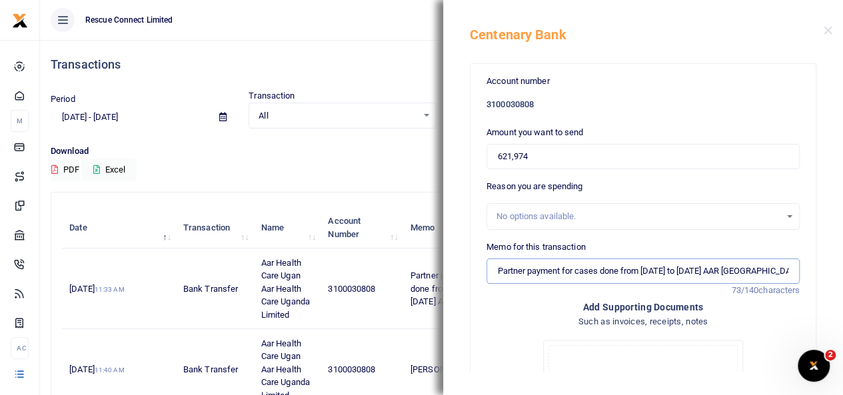
scroll to position [0, 20]
type input "Partner payment for cases done from [DATE] to [DATE] AAR [GEOGRAPHIC_DATA]"
click at [549, 151] on input "621,974" at bounding box center [643, 156] width 313 height 25
drag, startPoint x: 543, startPoint y: 148, endPoint x: 476, endPoint y: 157, distance: 67.2
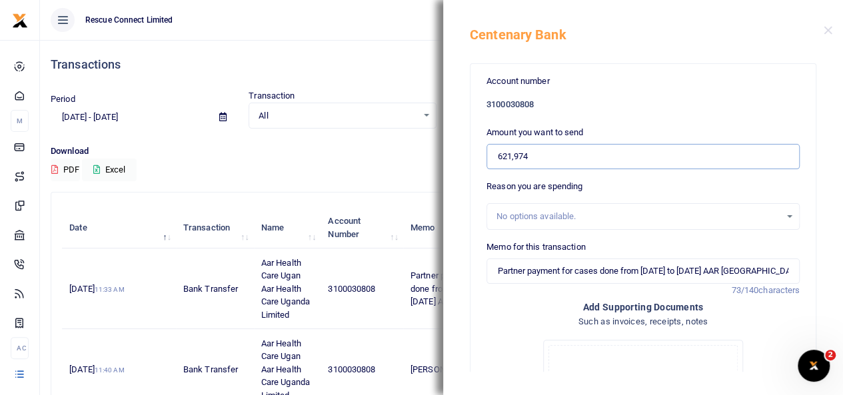
click at [476, 157] on div "Account number 3100030808 Amount you want to send 621,974 Reason you are spendi…" at bounding box center [643, 328] width 345 height 529
paste input "289,01"
type input "289,014"
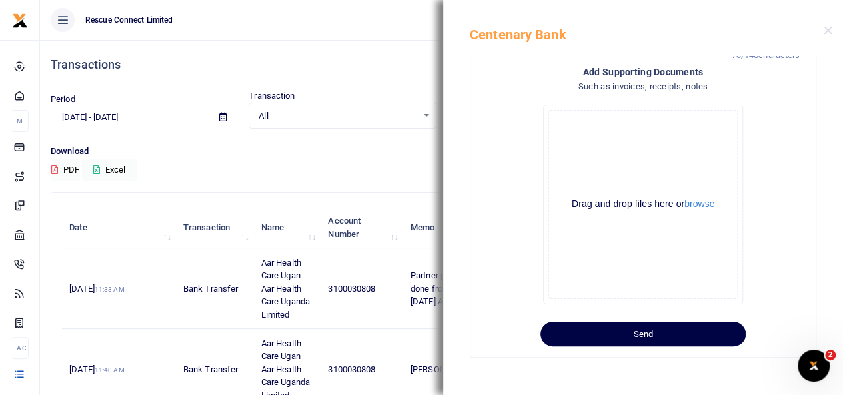
scroll to position [241, 0]
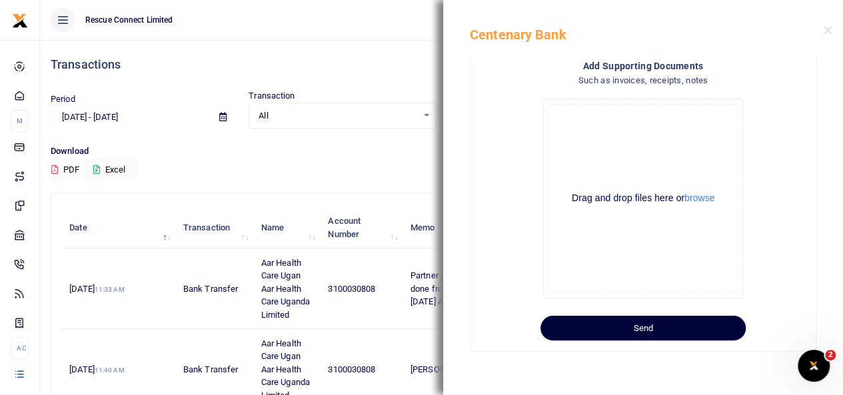
click at [678, 329] on button "Send" at bounding box center [643, 328] width 205 height 25
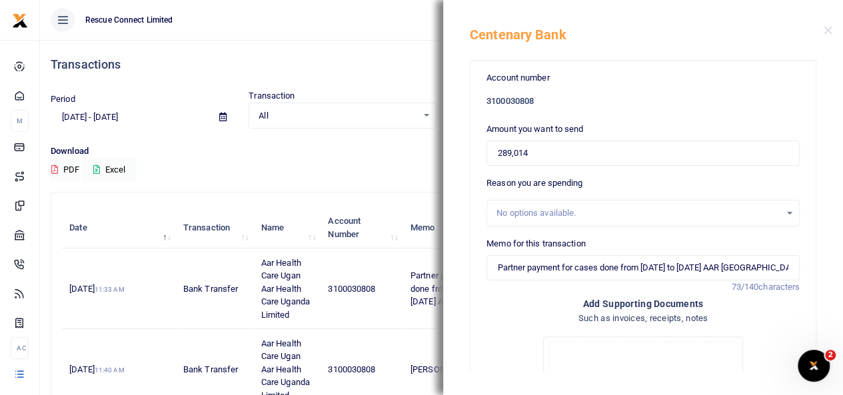
scroll to position [0, 0]
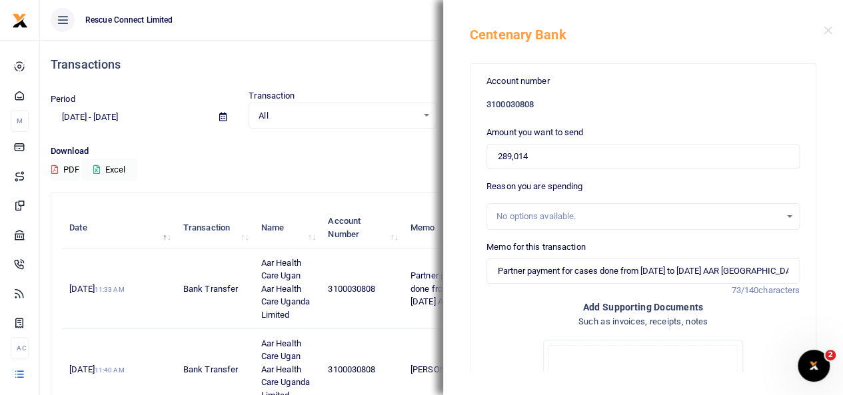
click at [523, 103] on h6 "3100030808" at bounding box center [643, 104] width 313 height 11
click at [540, 159] on input "289,014" at bounding box center [643, 156] width 313 height 25
click at [529, 33] on h5 "Centenary Bank" at bounding box center [647, 35] width 354 height 16
click at [832, 150] on div "Account number 3100030808 Amount you want to send 289,014 Reason you are spendi…" at bounding box center [643, 214] width 400 height 316
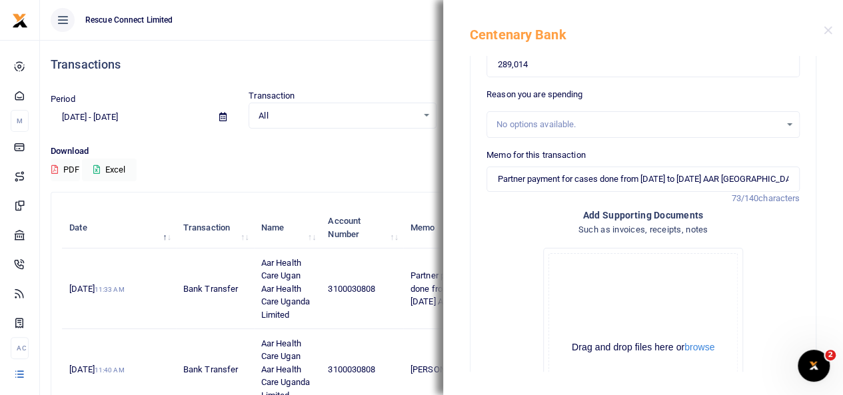
scroll to position [241, 0]
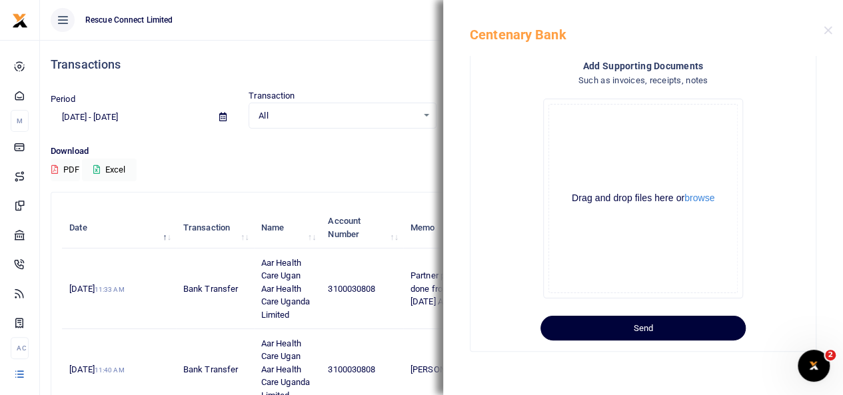
click at [638, 318] on button "Send" at bounding box center [643, 328] width 205 height 25
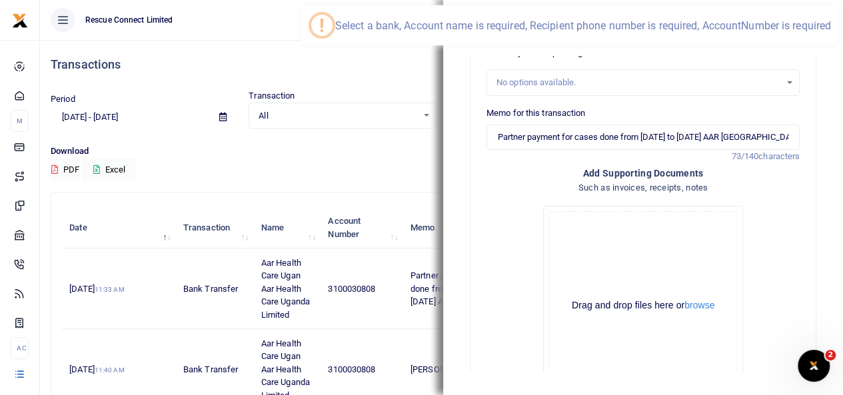
scroll to position [0, 0]
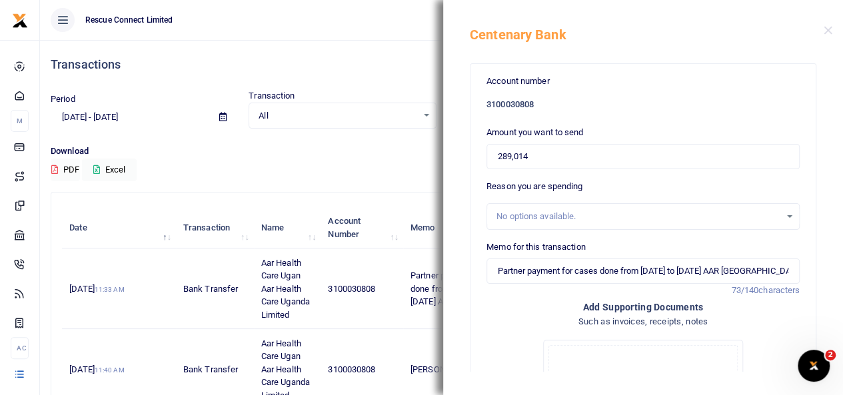
click at [332, 73] on div "Transactions" at bounding box center [442, 64] width 782 height 49
click at [830, 29] on button "Close" at bounding box center [828, 30] width 9 height 9
